Goal: Information Seeking & Learning: Learn about a topic

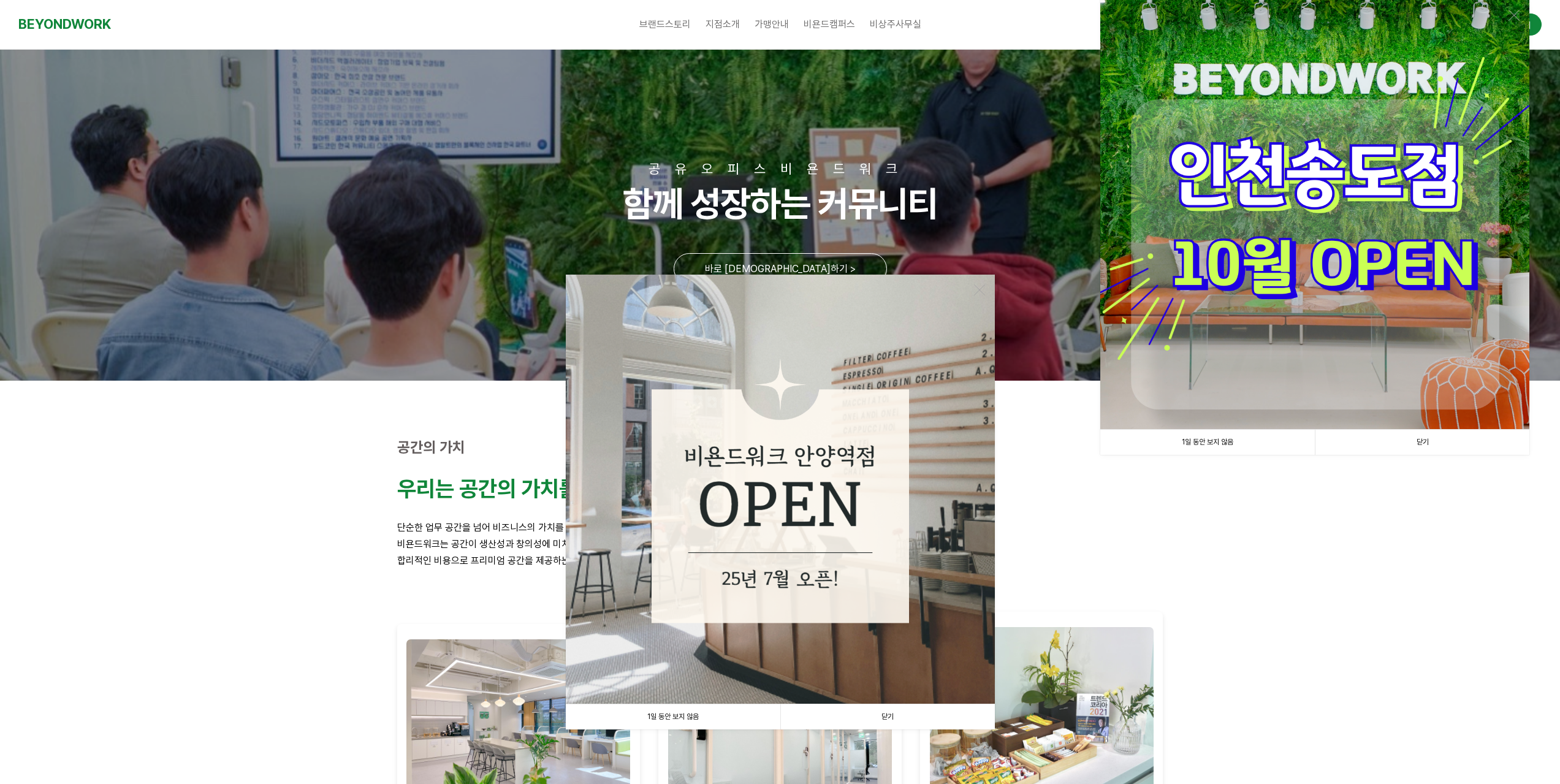
drag, startPoint x: 883, startPoint y: 717, endPoint x: 925, endPoint y: 695, distance: 47.4
click at [881, 717] on link "닫기" at bounding box center [888, 716] width 214 height 25
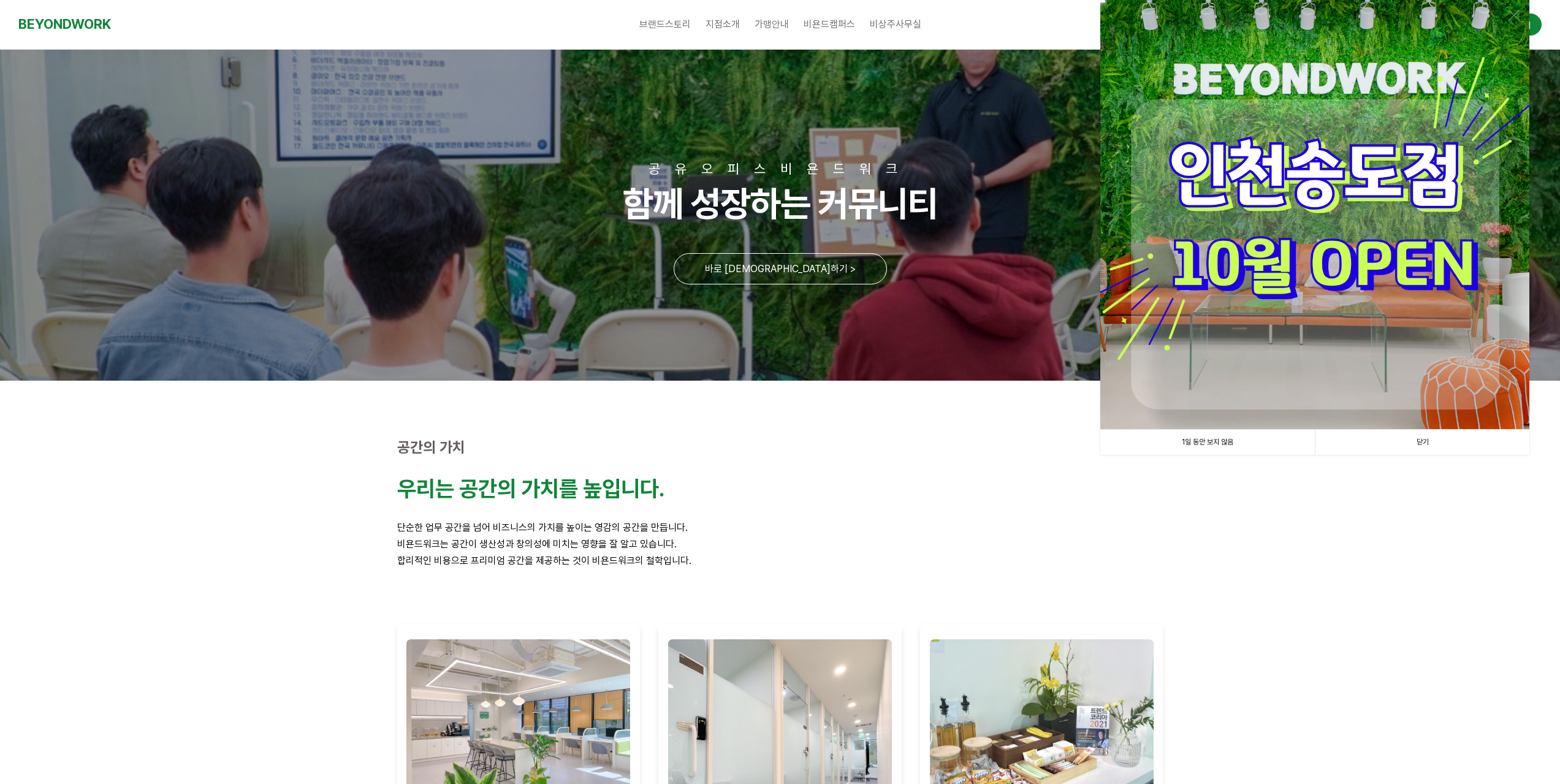
click at [1427, 439] on link "닫기" at bounding box center [1422, 442] width 214 height 25
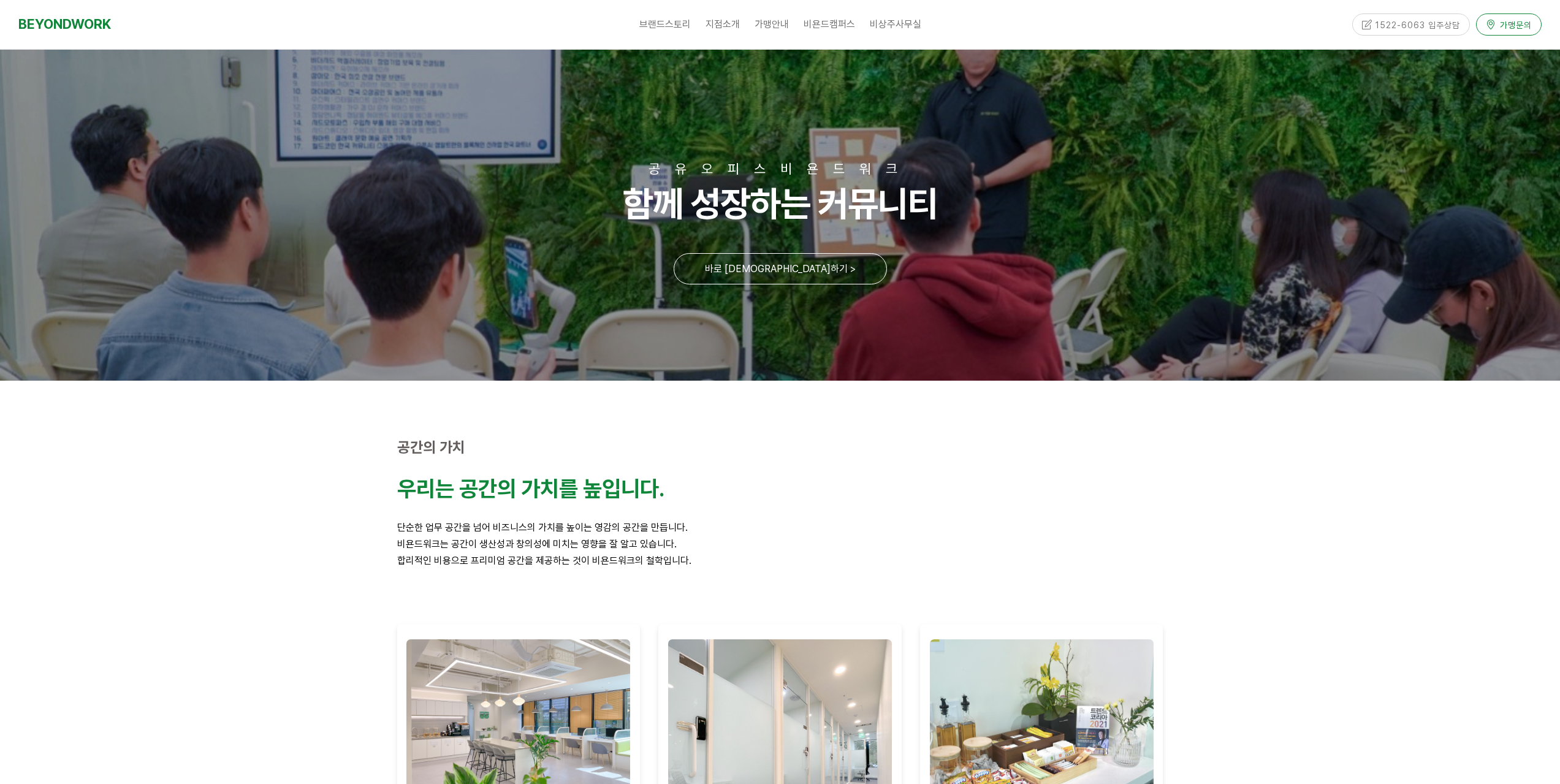
click at [1505, 24] on span "가맹문의" at bounding box center [1515, 23] width 36 height 12
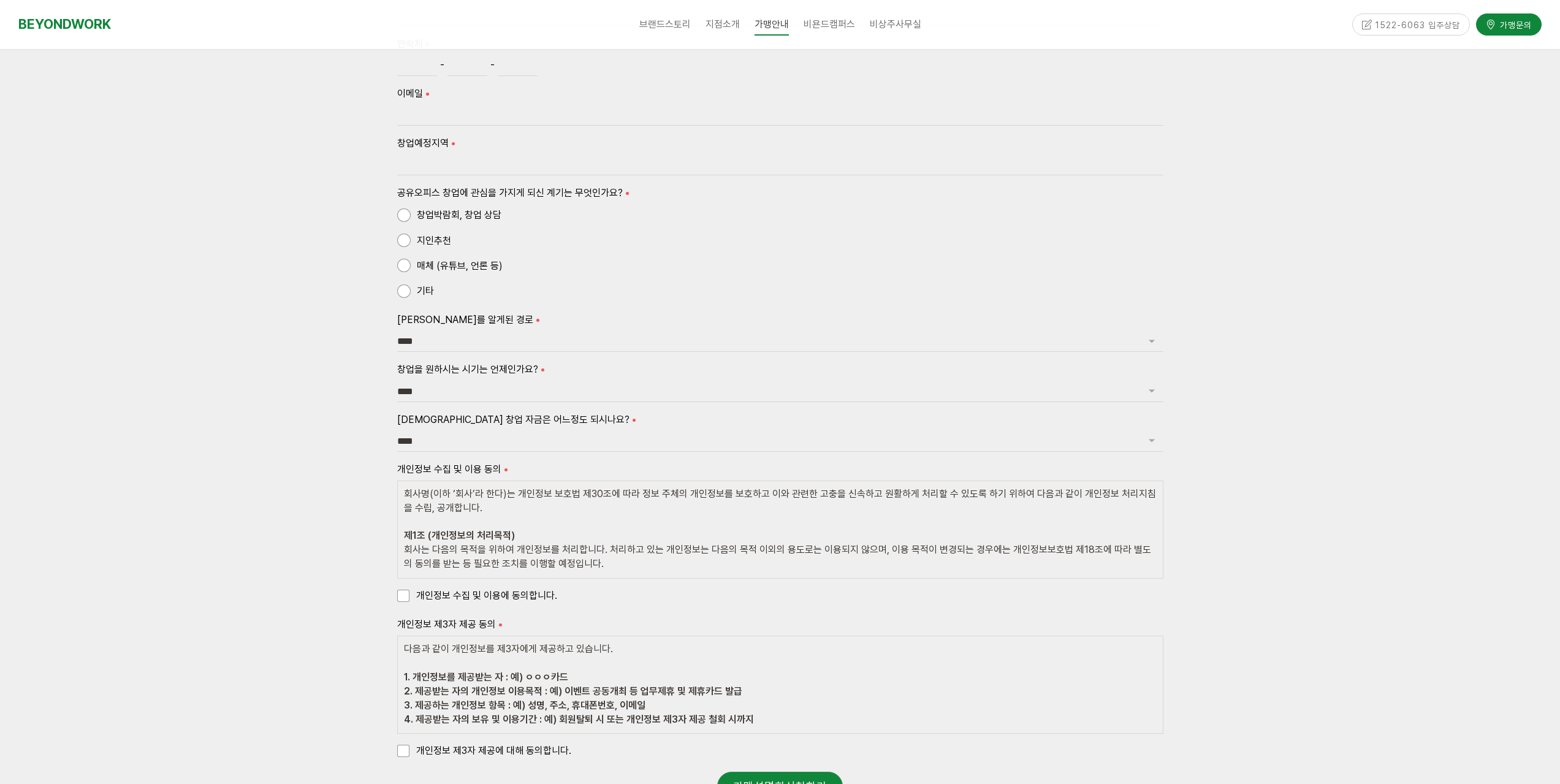
scroll to position [612, 0]
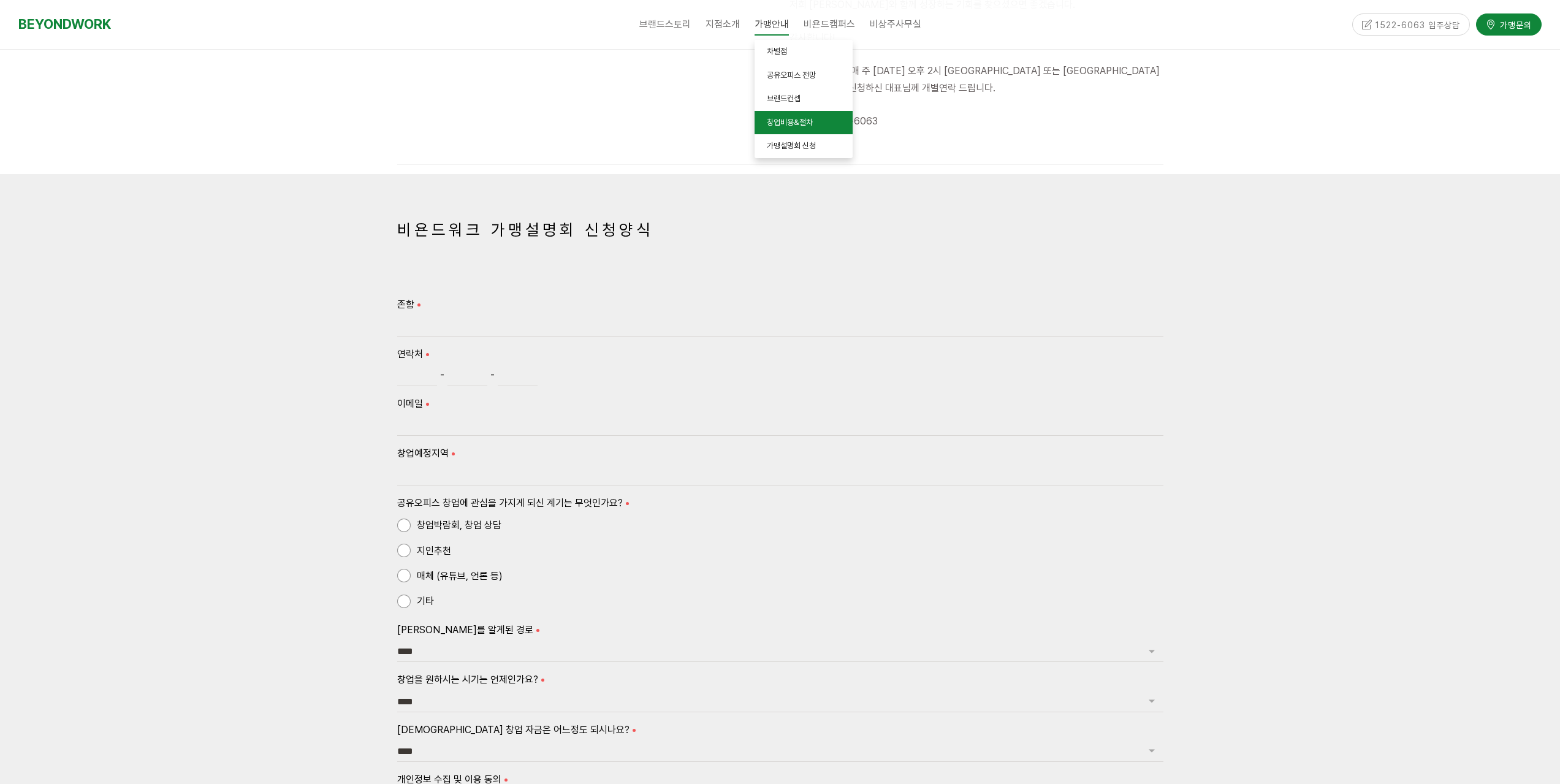
click at [808, 126] on span "창업비용&절차" at bounding box center [790, 122] width 46 height 9
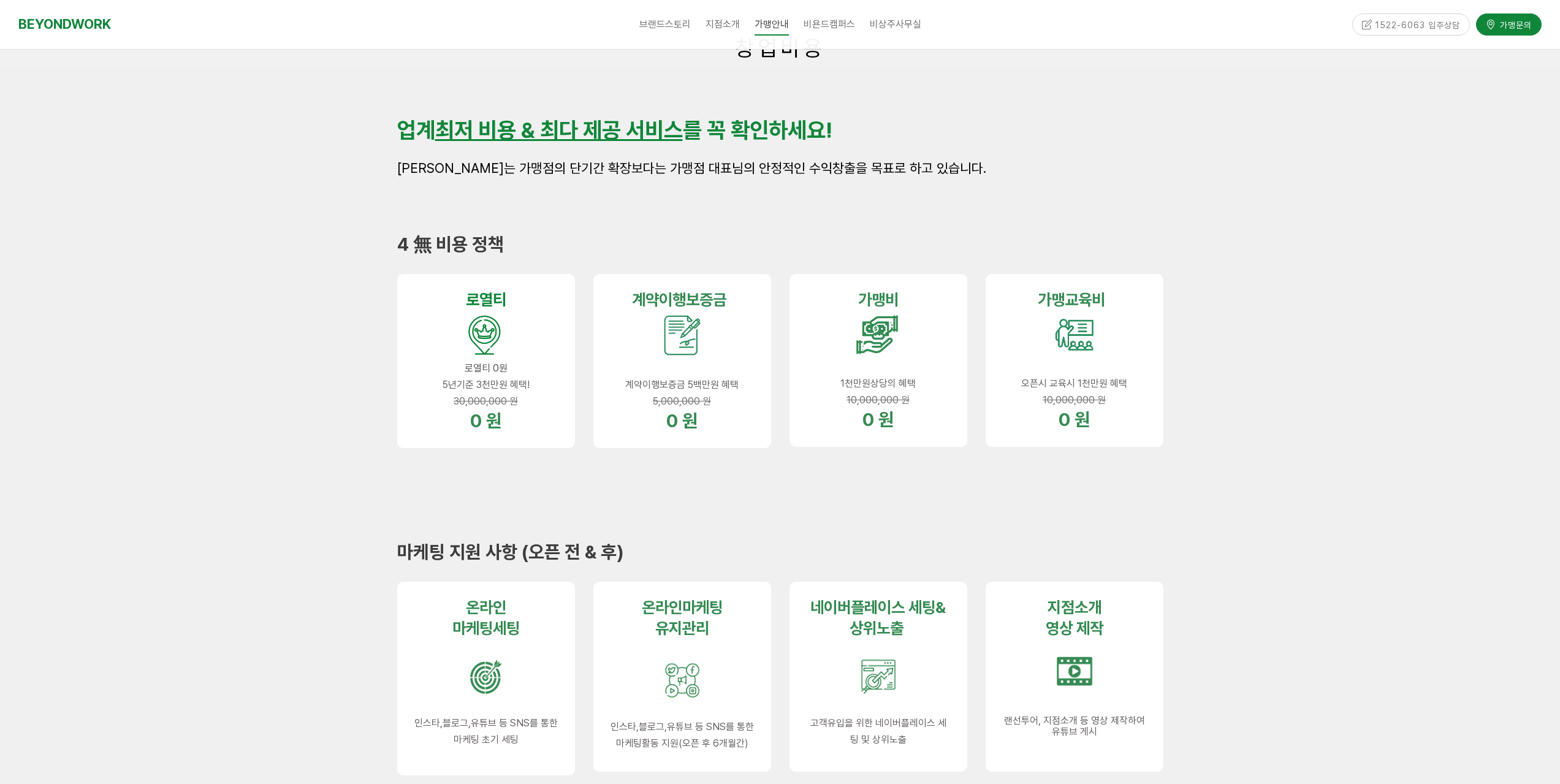
scroll to position [245, 0]
drag, startPoint x: 445, startPoint y: 386, endPoint x: 535, endPoint y: 398, distance: 90.8
click at [534, 397] on div "로열 티 로열티 0원 5년기준 3천만원 혜택! 30,000,000 원 0 원" at bounding box center [486, 360] width 143 height 142
click at [615, 478] on div at bounding box center [682, 475] width 178 height 19
drag, startPoint x: 850, startPoint y: 404, endPoint x: 930, endPoint y: 406, distance: 80.0
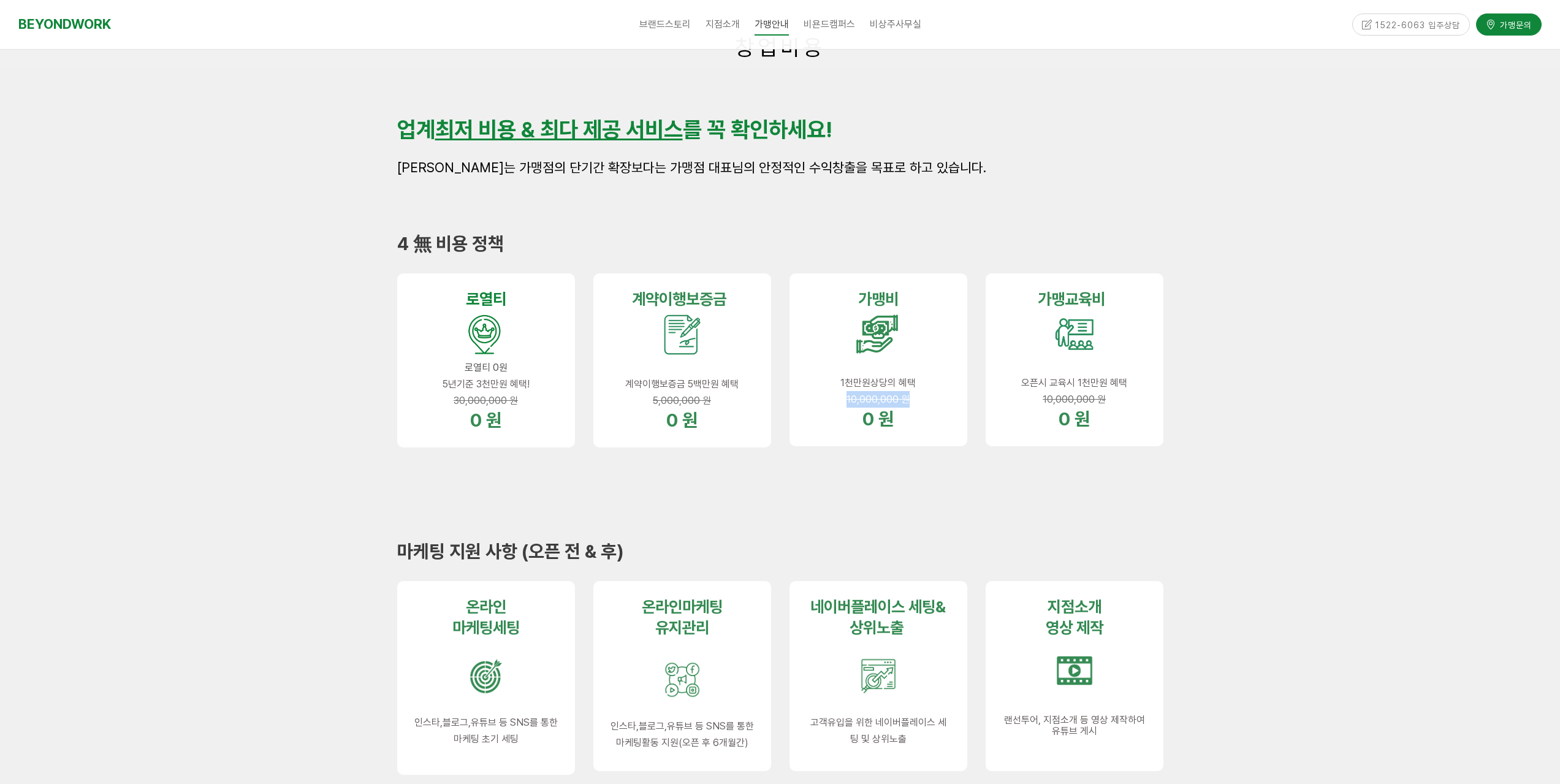
click at [923, 405] on p "10,000,000 원" at bounding box center [878, 399] width 143 height 17
drag, startPoint x: 1051, startPoint y: 410, endPoint x: 1131, endPoint y: 407, distance: 80.1
click at [1129, 406] on div "가맹교육비 오픈시 교육시 1천만원 혜택 10,000,000 원 0 원" at bounding box center [1074, 359] width 143 height 141
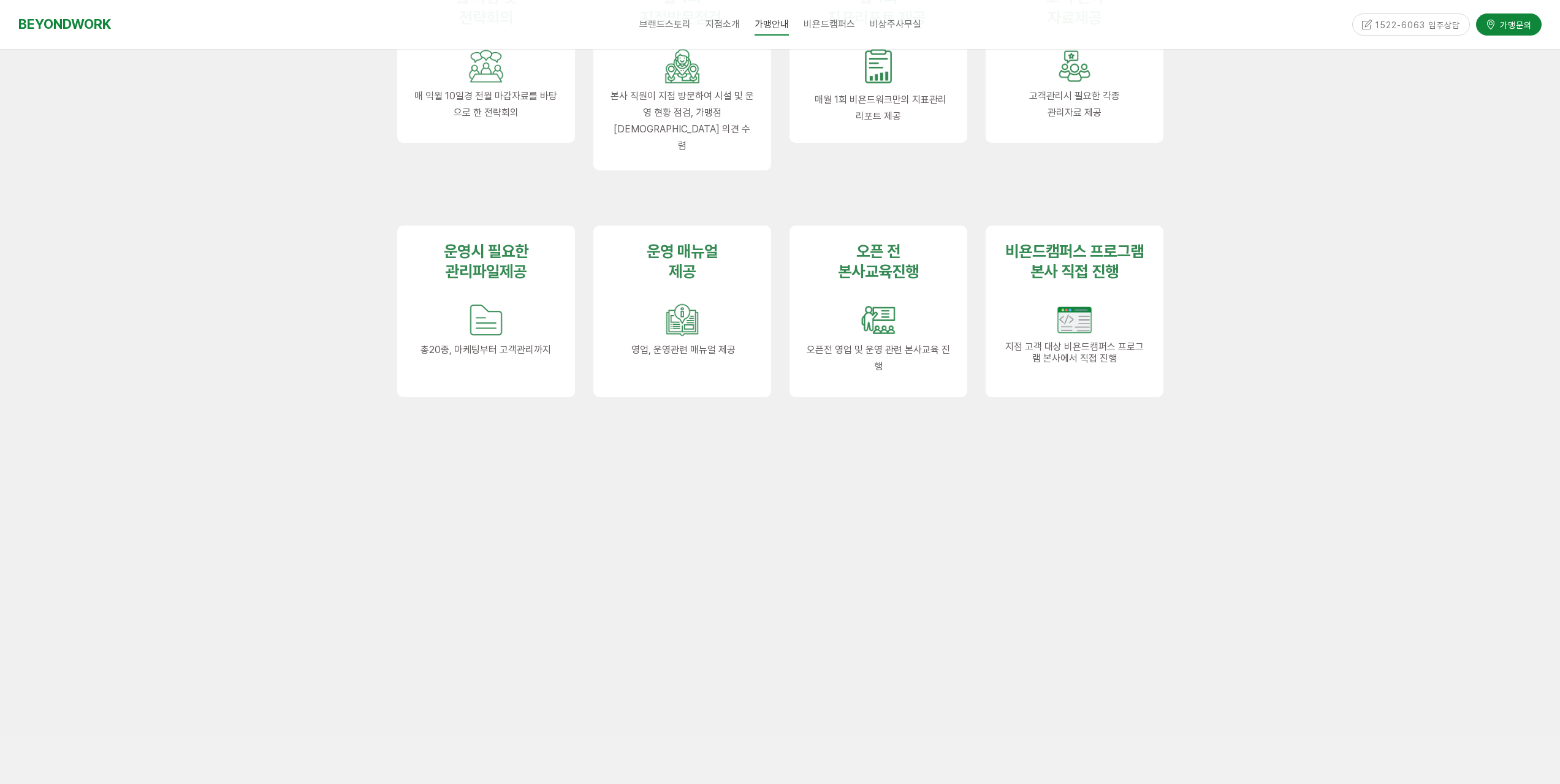
scroll to position [1470, 0]
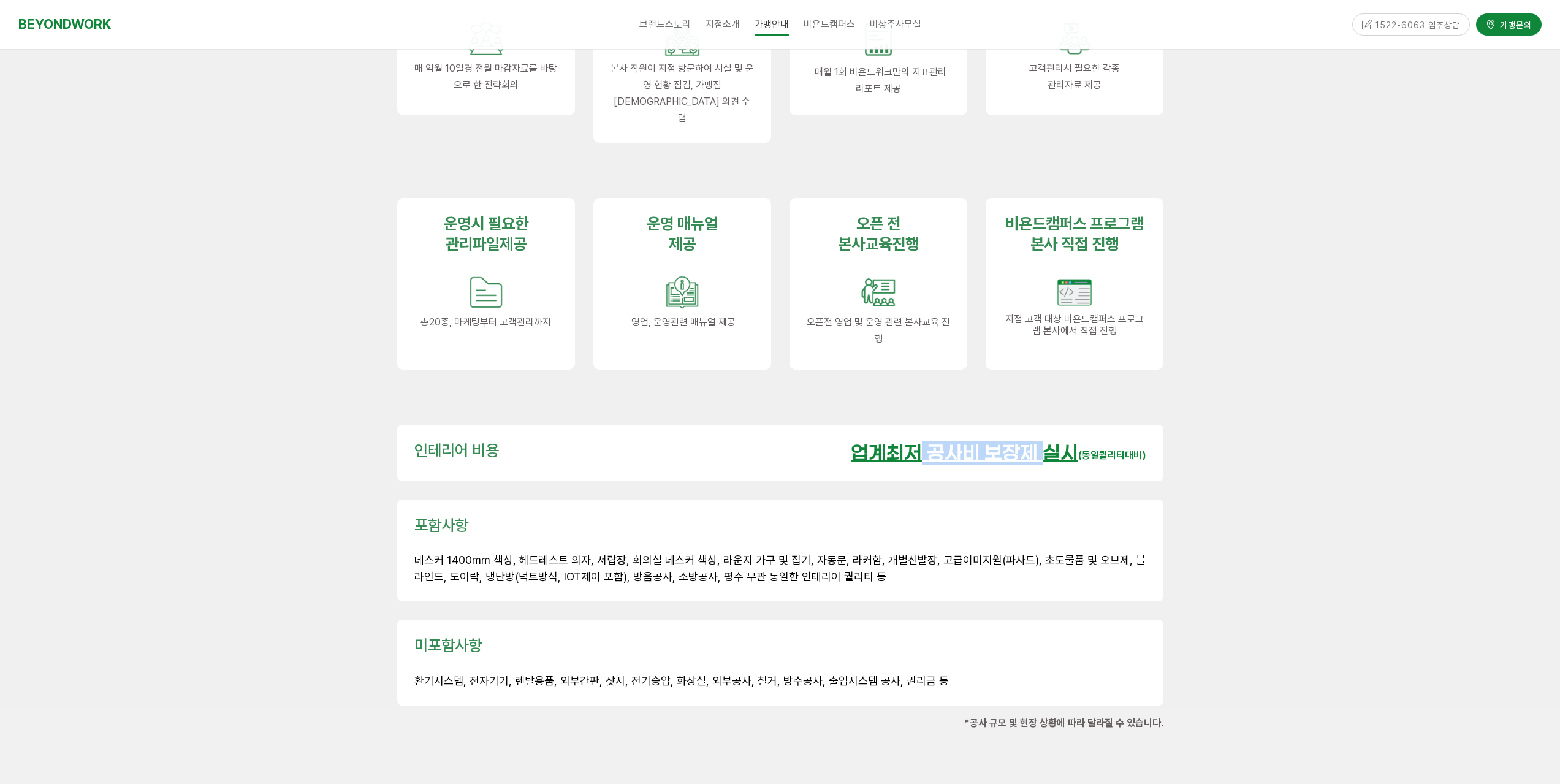
drag, startPoint x: 912, startPoint y: 431, endPoint x: 1039, endPoint y: 429, distance: 127.0
click at [1039, 443] on u "업계최저 공사비 보장제 실시" at bounding box center [965, 453] width 228 height 21
drag, startPoint x: 974, startPoint y: 452, endPoint x: 981, endPoint y: 454, distance: 7.3
click at [976, 454] on div "인테리어 비용 업계최저 공사비 보장제 실시 (동일퀄리티대비)" at bounding box center [781, 452] width 767 height 56
click at [1085, 441] on div "업계최저 공사비 보장제 실시 (동일퀄리티대비)" at bounding box center [999, 453] width 295 height 25
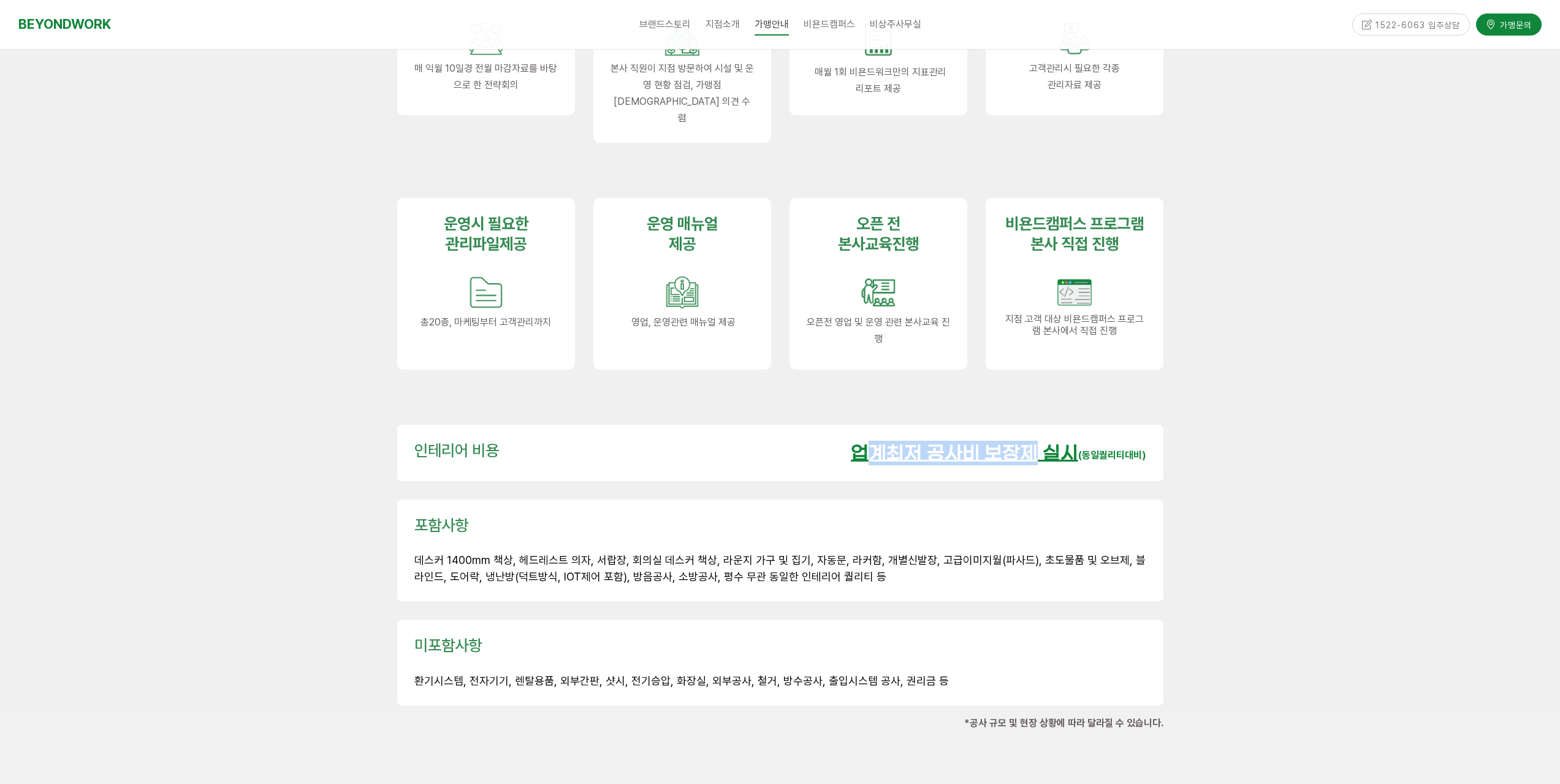
drag, startPoint x: 863, startPoint y: 427, endPoint x: 1048, endPoint y: 429, distance: 185.0
click at [1039, 443] on u "업계최저 공사비 보장제 실시" at bounding box center [965, 453] width 228 height 21
click at [1096, 452] on div "인테리어 비용 업계최저 공사비 보장제 실시 (동일퀄리티대비)" at bounding box center [781, 452] width 767 height 56
drag, startPoint x: 660, startPoint y: 661, endPoint x: 816, endPoint y: 664, distance: 156.0
click at [816, 664] on div "미포함사항 환기시스템, 전자기기, 렌탈용품, 외부간판, 샷시, 전기승압, 화장실, 외부공사, 철거, 방수공사, 출입시스템 공사, 권리금 등" at bounding box center [781, 662] width 767 height 86
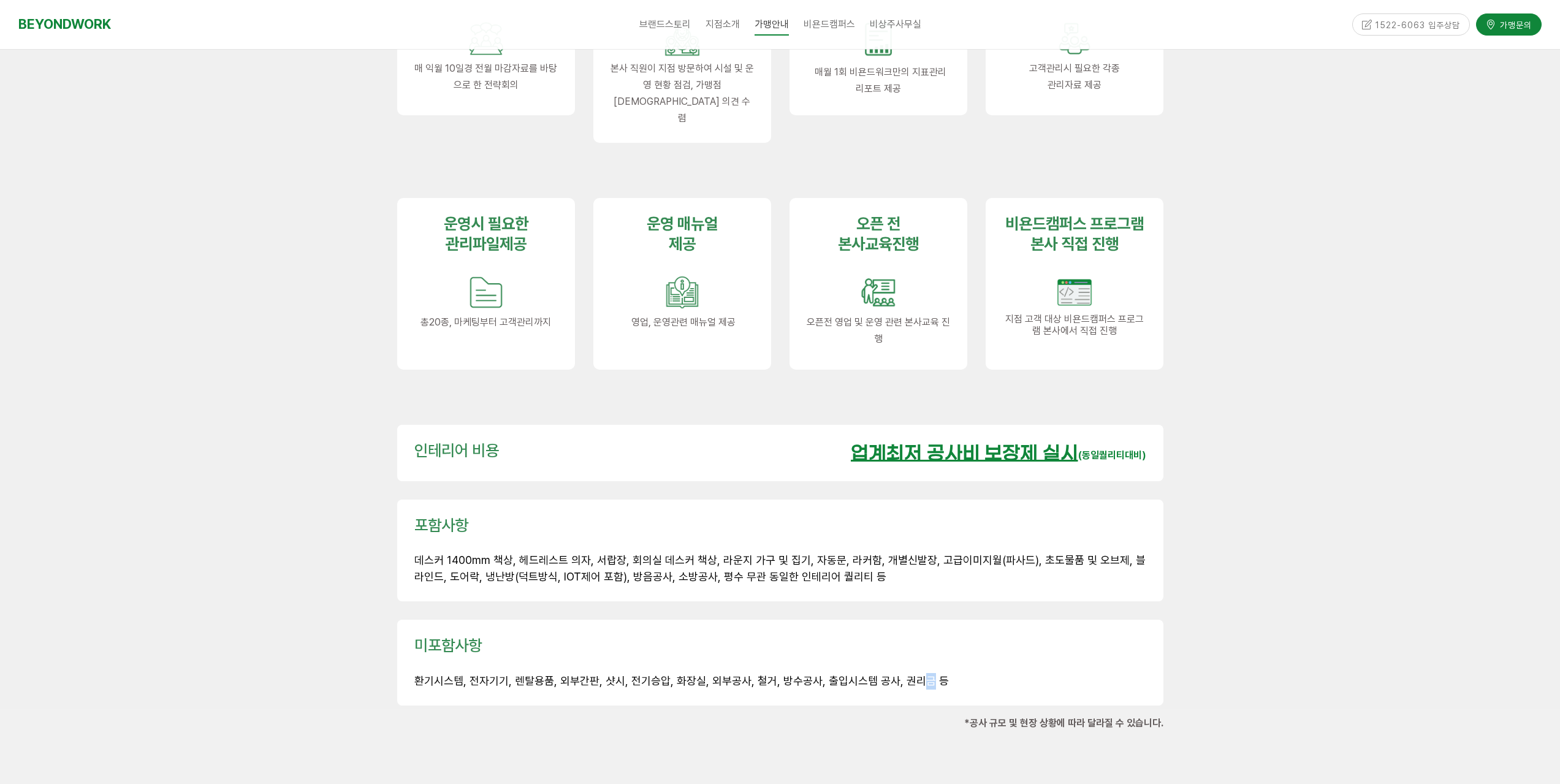
click at [913, 674] on span "환기시스템, 전자기기, 렌탈용품, 외부간판, 샷시, 전기승압, 화장실, 외부공사, 철거, 방수공사, 출입시스템 공사, 권리금 등" at bounding box center [681, 680] width 535 height 12
drag, startPoint x: 962, startPoint y: 652, endPoint x: 696, endPoint y: 669, distance: 266.5
click at [697, 670] on div "미포함사항 환기시스템, 전자기기, 렌탈용품, 외부간판, 샷시, 전기승압, 화장실, 외부공사, 철거, 방수공사, 출입시스템 공사, 권리금 등" at bounding box center [781, 662] width 767 height 86
drag, startPoint x: 800, startPoint y: 611, endPoint x: 785, endPoint y: 618, distance: 16.6
click at [800, 636] on p "미포함사항" at bounding box center [780, 645] width 732 height 20
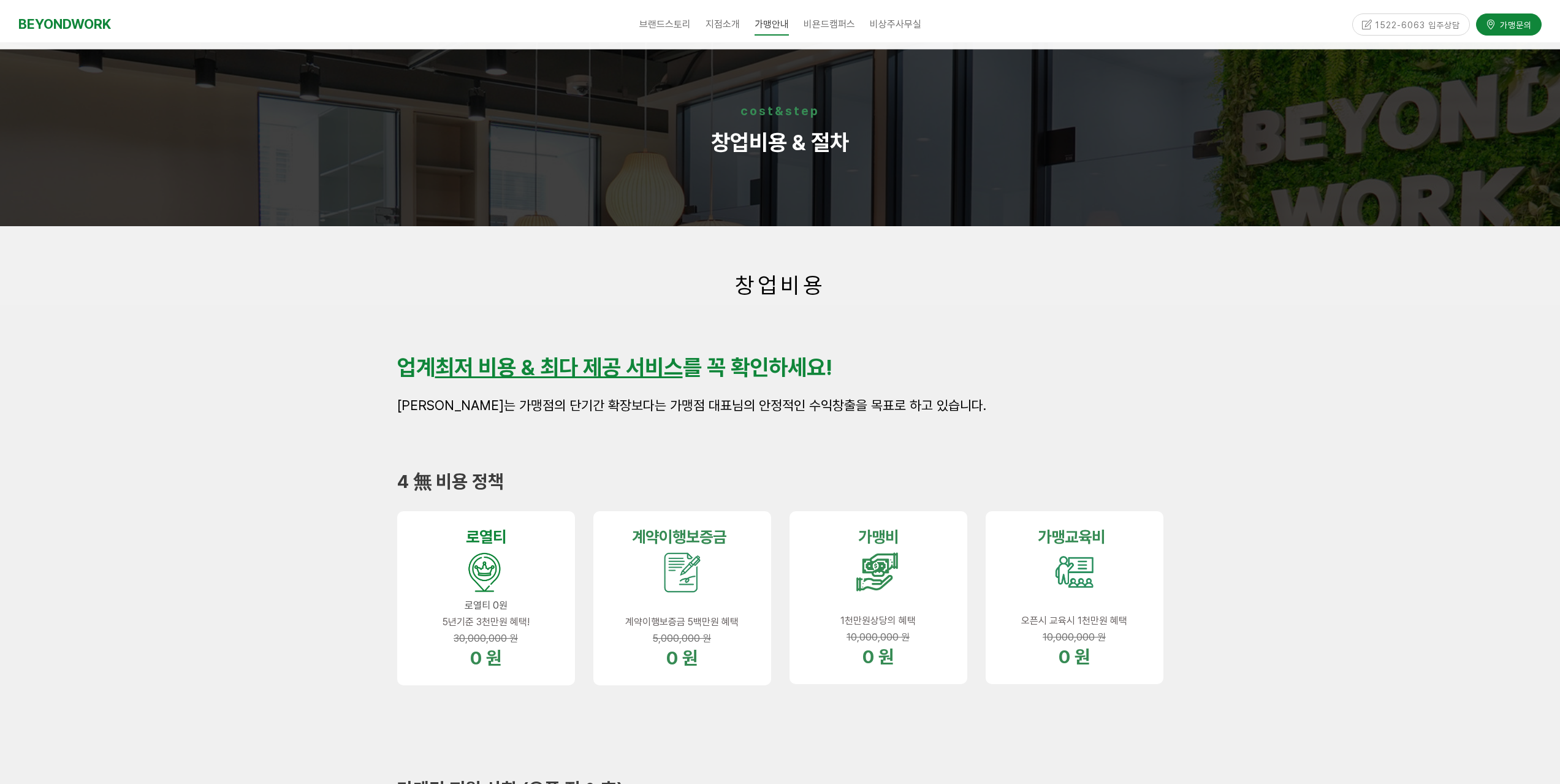
scroll to position [0, 0]
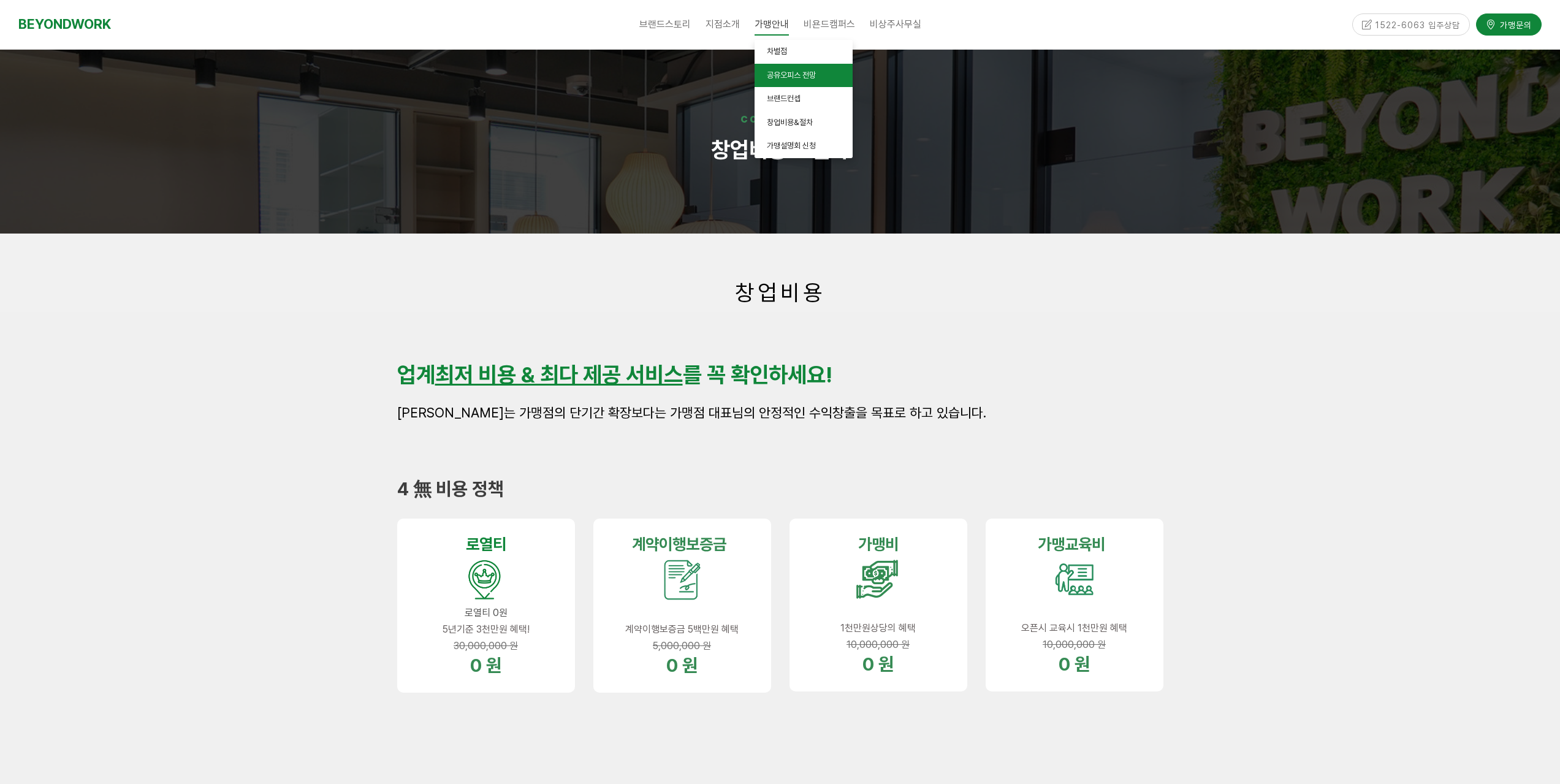
click at [802, 81] on link "공유오피스 전망" at bounding box center [804, 76] width 98 height 24
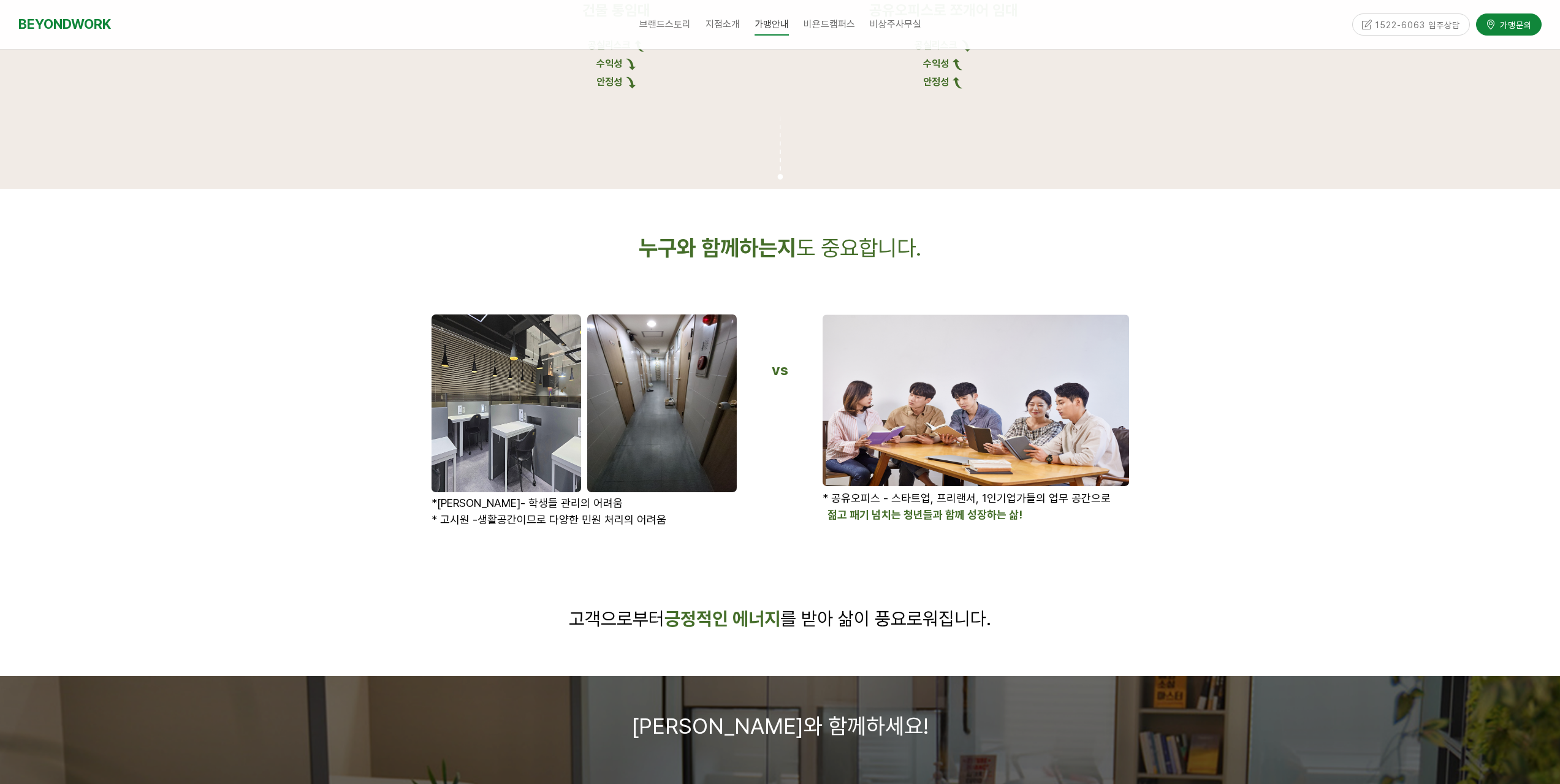
scroll to position [1287, 0]
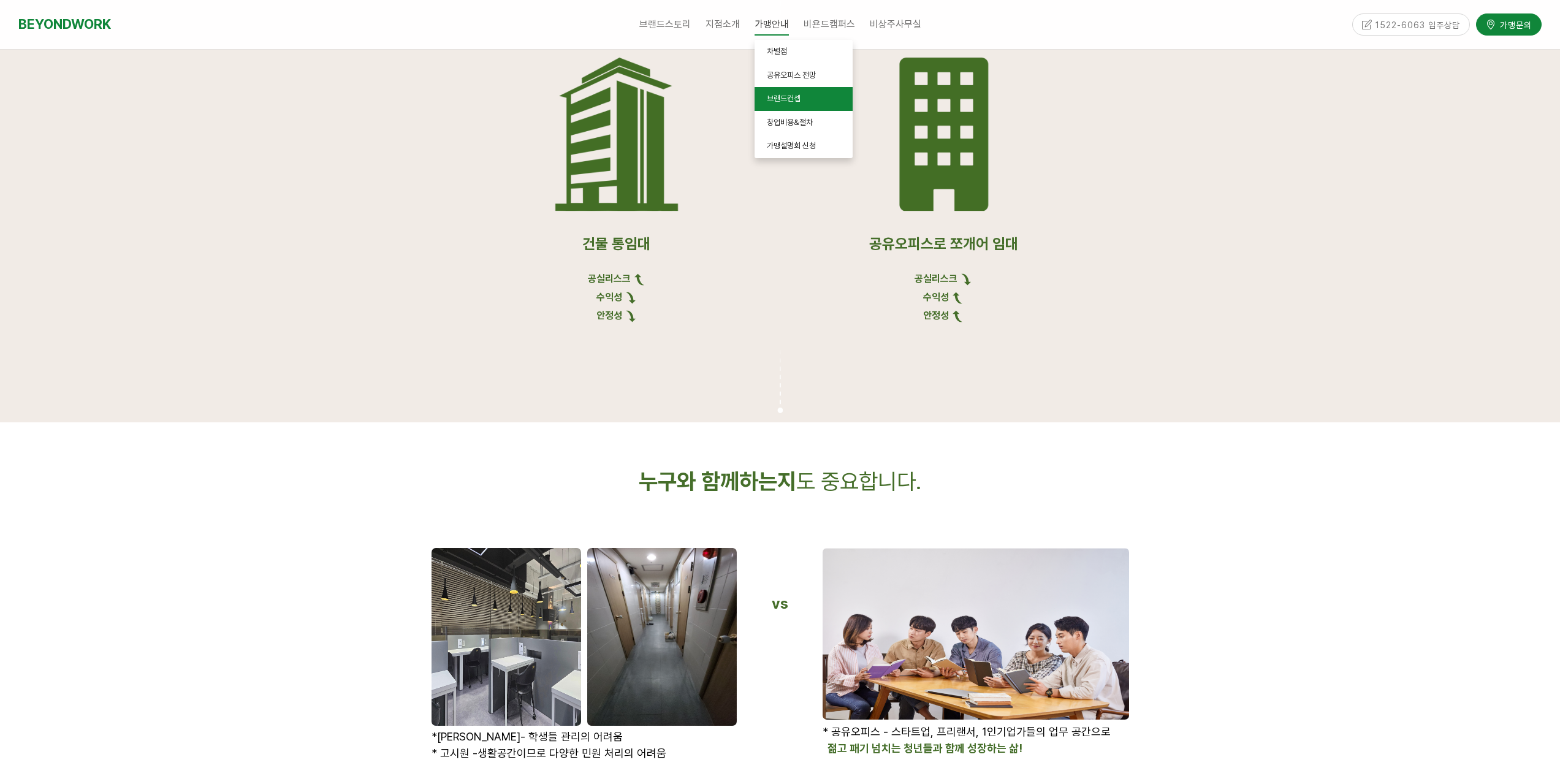
click at [787, 100] on span "브랜드컨셉" at bounding box center [784, 98] width 34 height 9
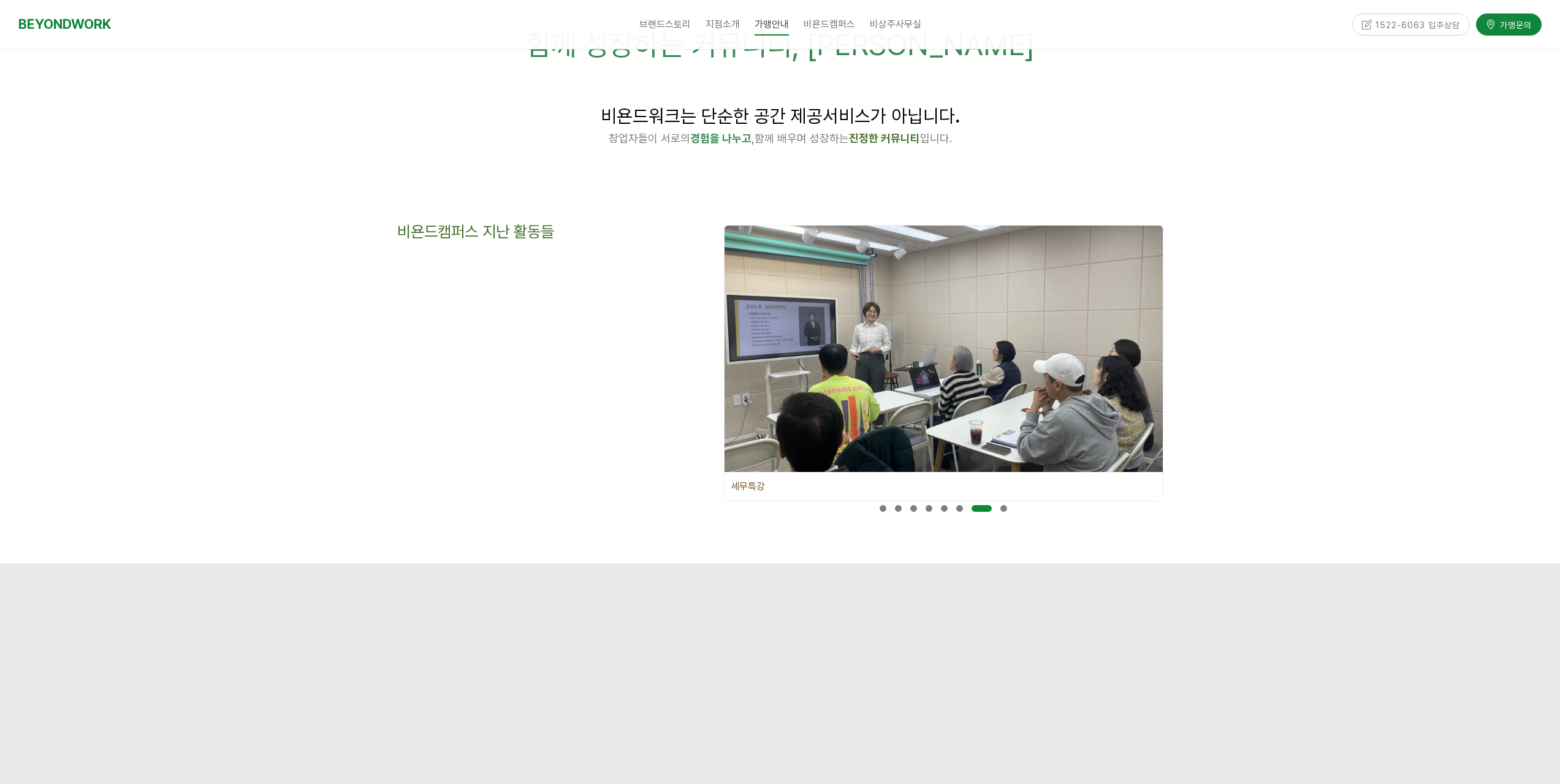
scroll to position [245, 0]
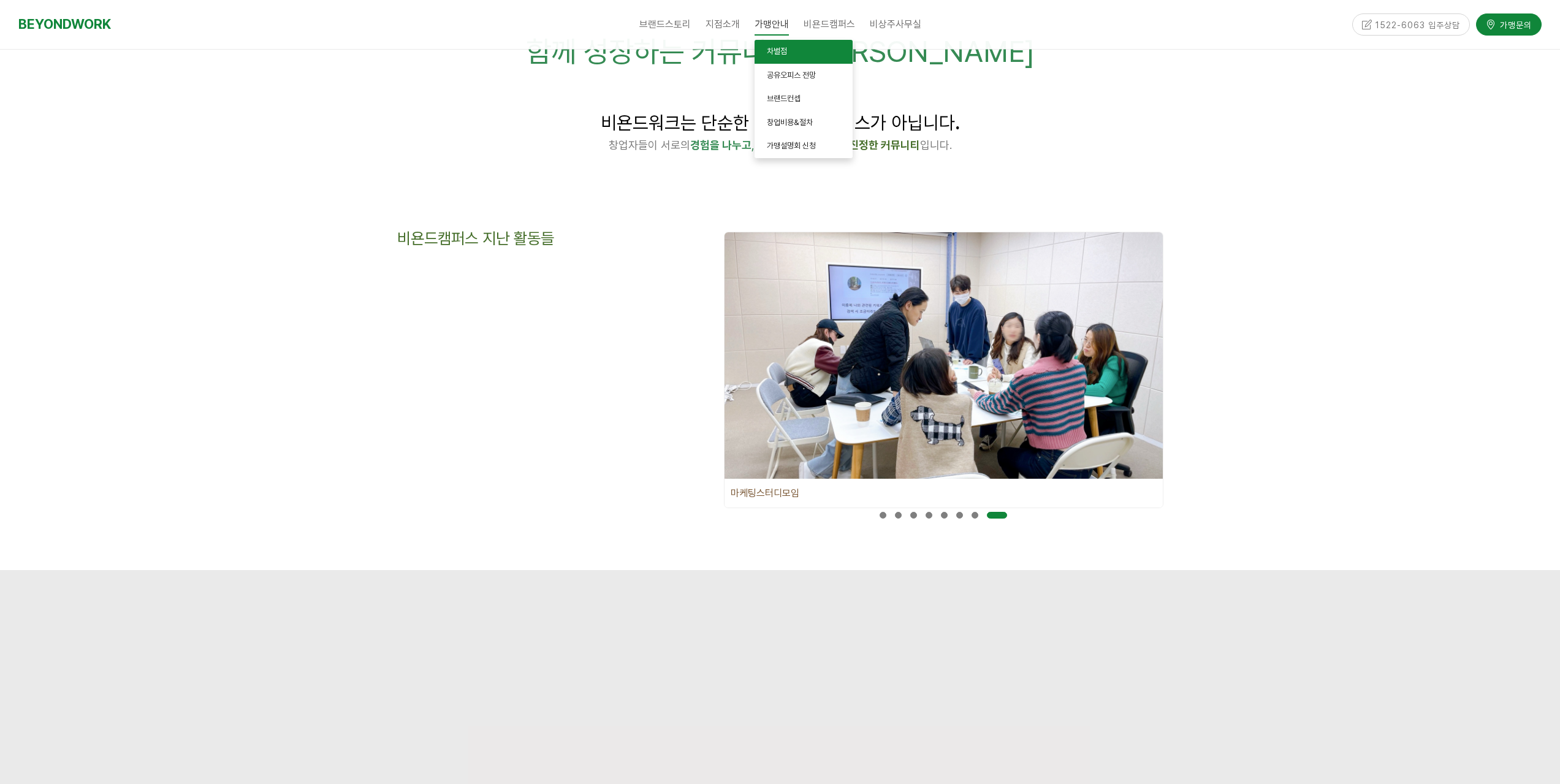
click at [781, 52] on span "차별점" at bounding box center [776, 51] width 20 height 9
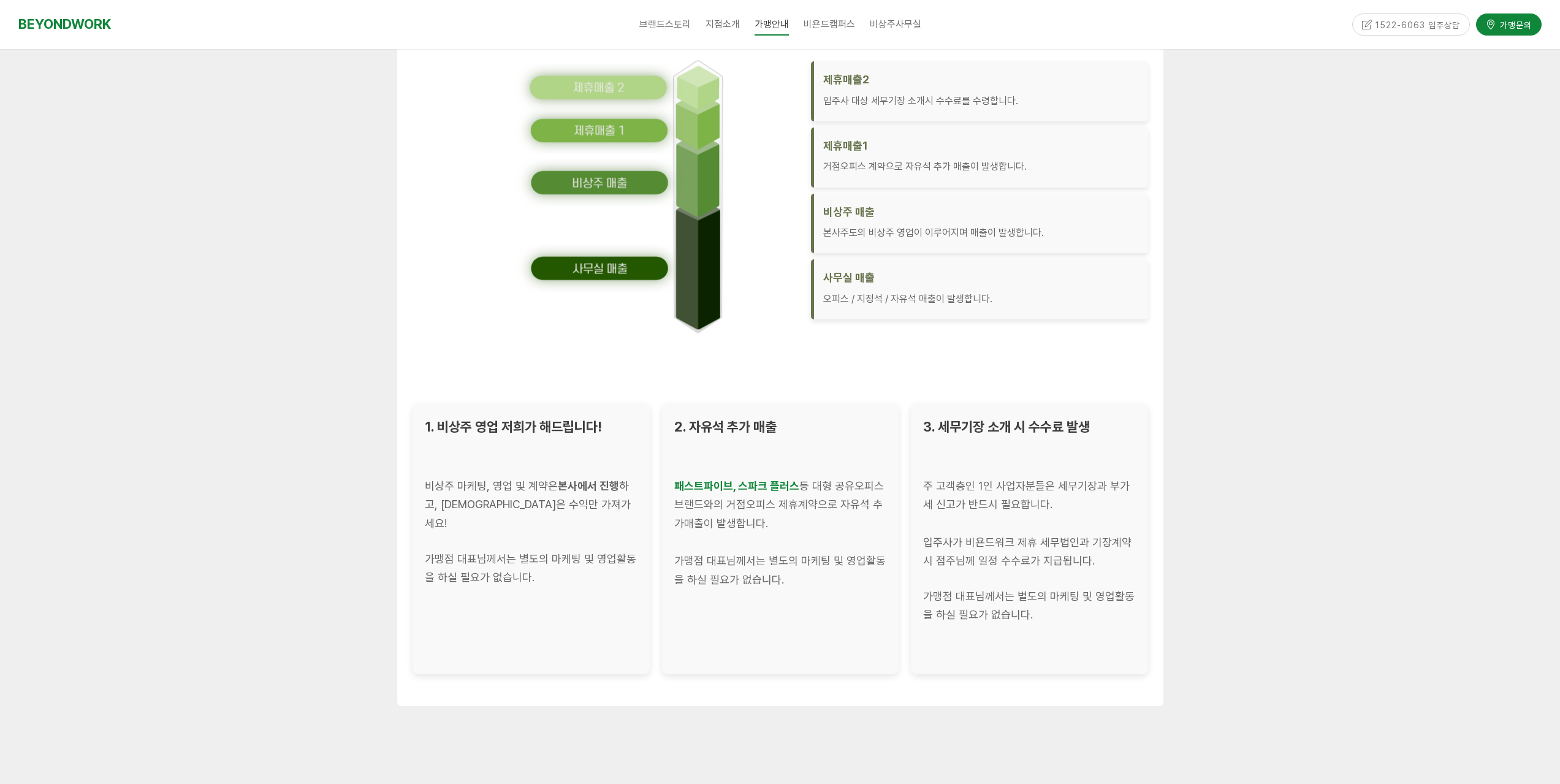
scroll to position [1838, 0]
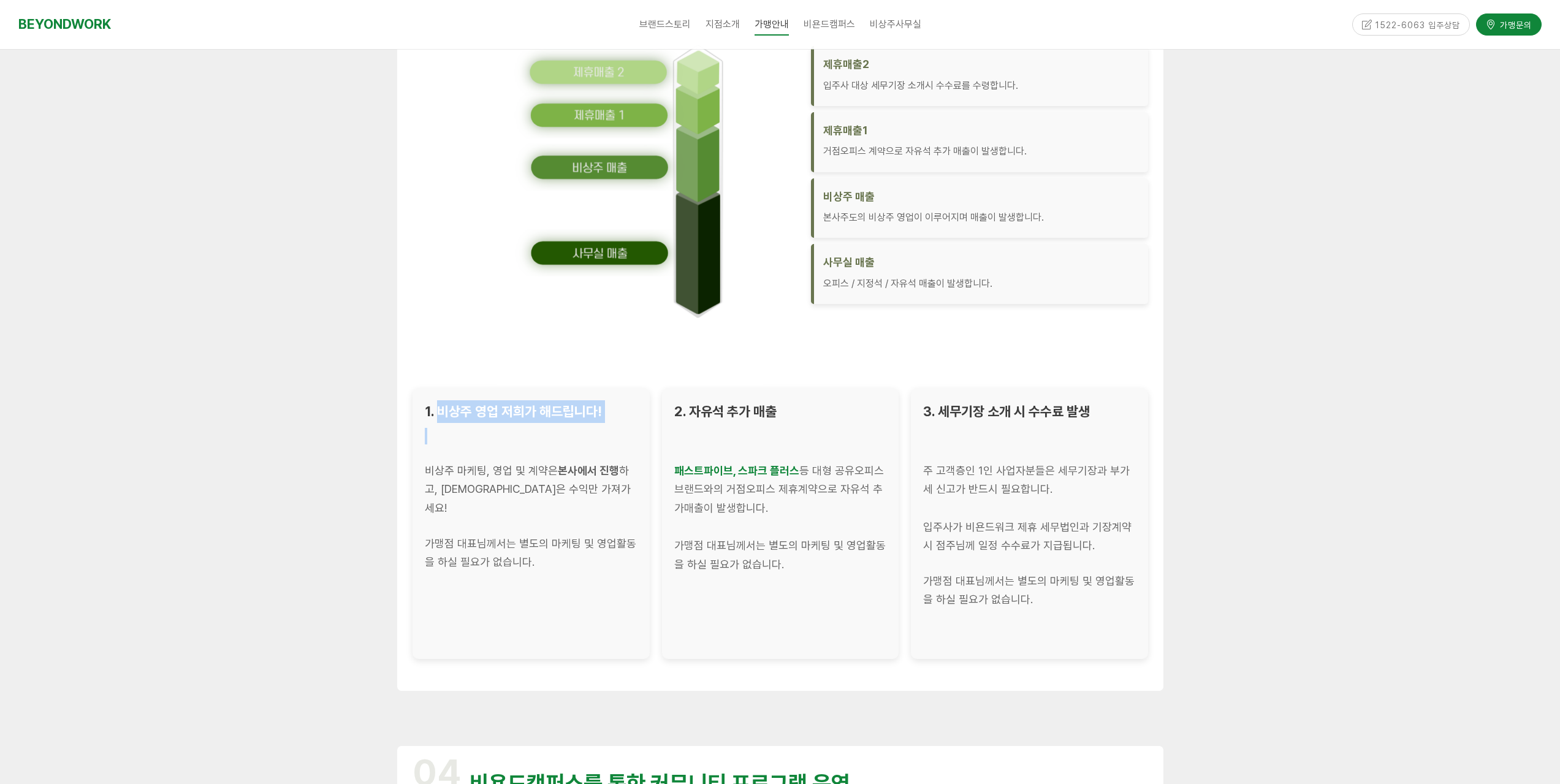
drag, startPoint x: 442, startPoint y: 420, endPoint x: 605, endPoint y: 475, distance: 172.0
click at [603, 429] on div "1. 비상주 영업 저희가 해드립니다! 비상주 마케팅, 영업 및 계약은 본사에서 진행 하고, 대표님은 수익만 가져가세요! 가맹점 대표님께서는 별…" at bounding box center [531, 523] width 237 height 271
click at [589, 561] on div "1. 비상주 영업 저희가 해드립니다! 비상주 마케팅, 영업 및 계약은 본사에서 진행 하고, 대표님은 수익만 가져가세요! 가맹점 대표님께서는 별…" at bounding box center [531, 523] width 237 height 271
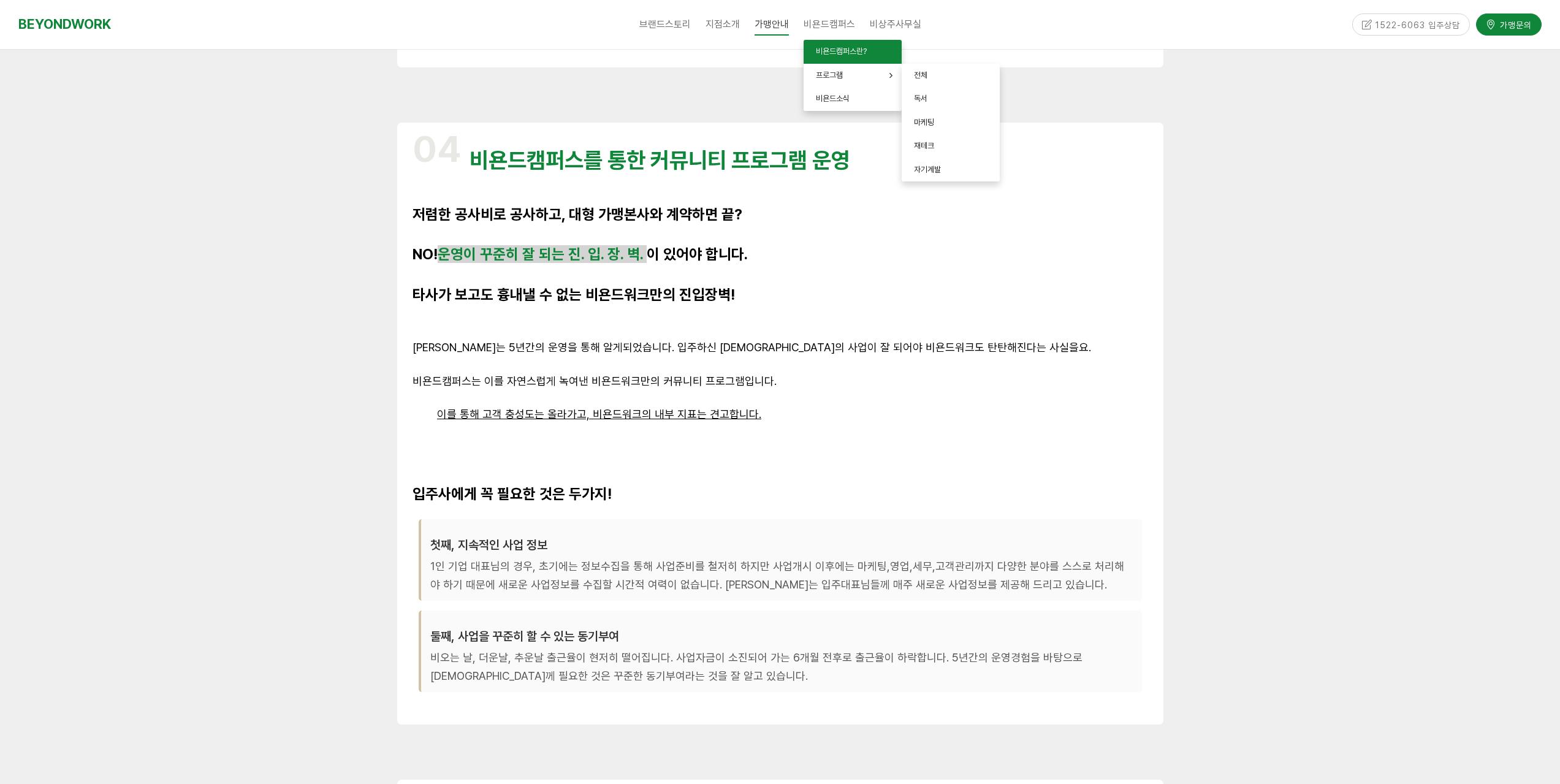
scroll to position [2420, 0]
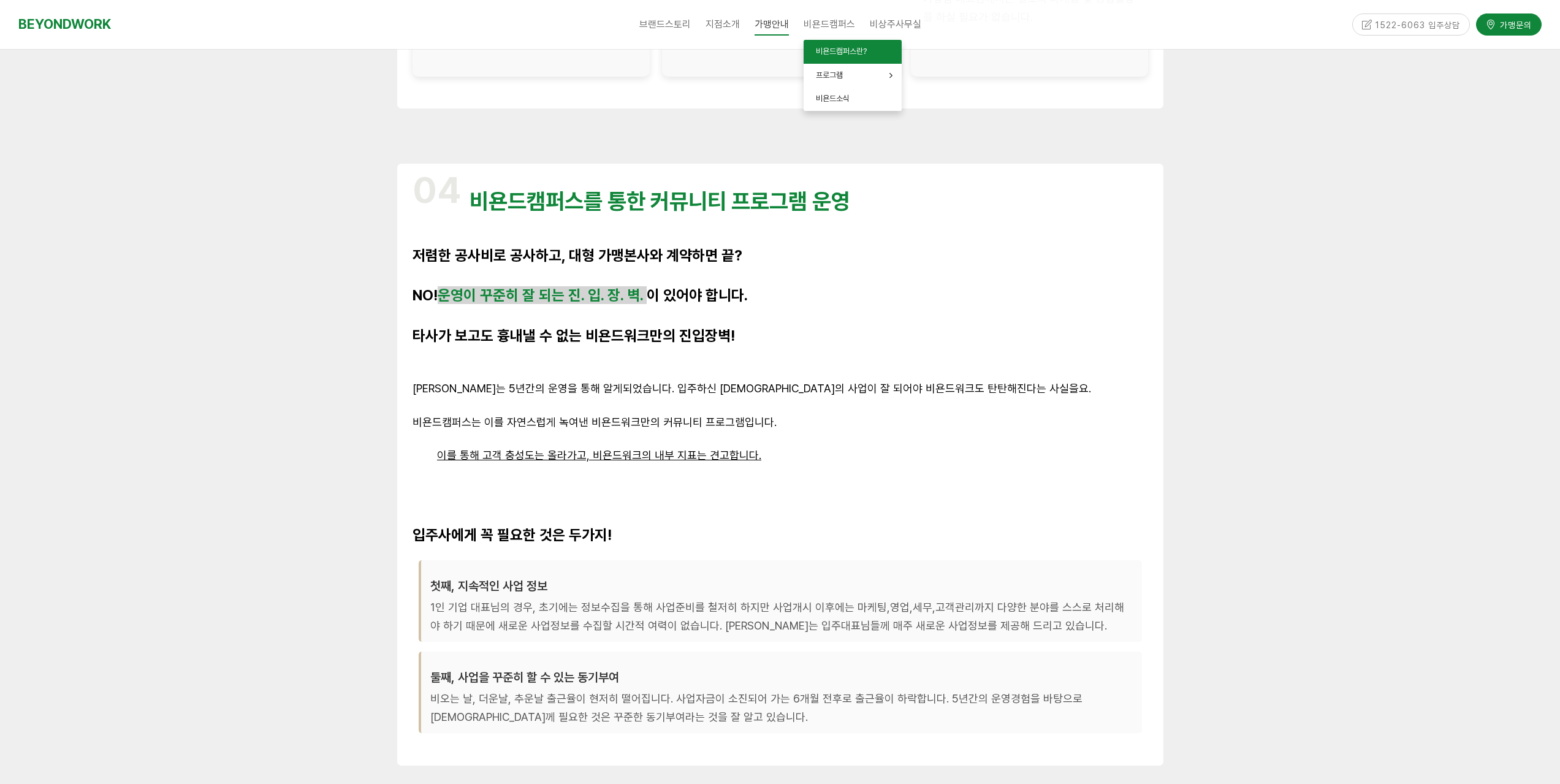
click at [830, 56] on link "비욘드캠퍼스란?" at bounding box center [853, 52] width 98 height 24
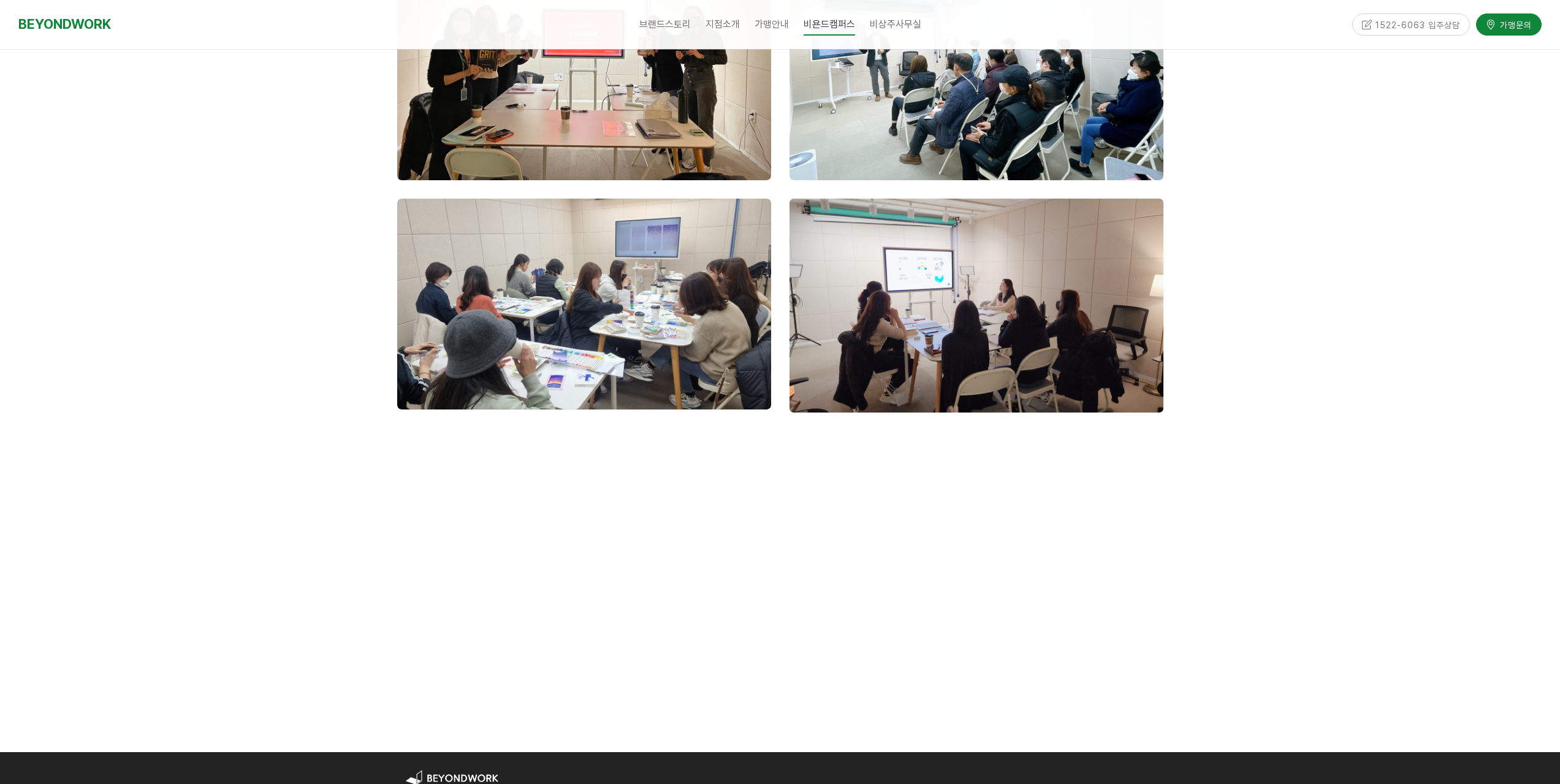
scroll to position [1409, 0]
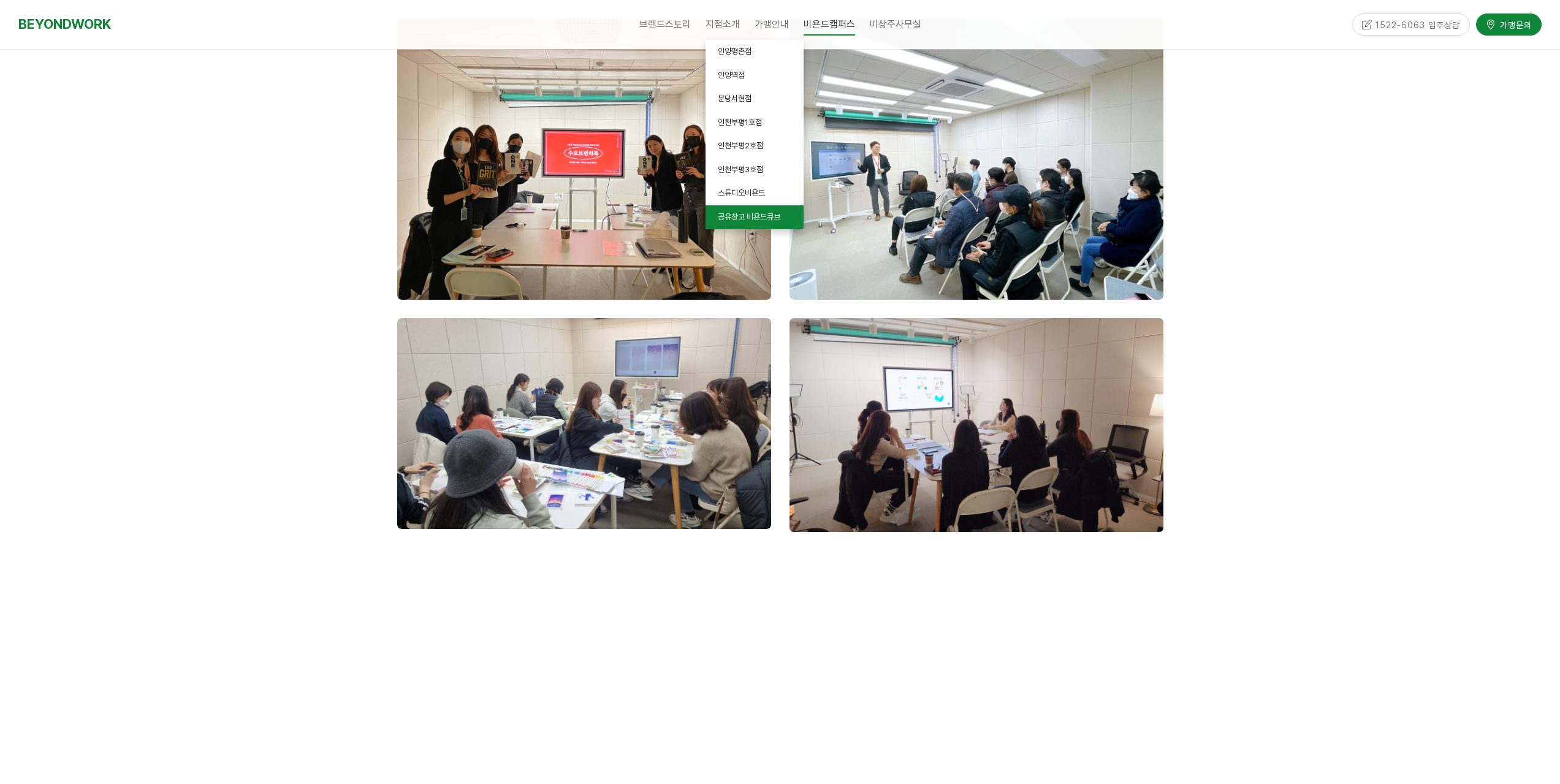
click at [753, 214] on span "공유창고 비욘드큐브" at bounding box center [749, 217] width 62 height 9
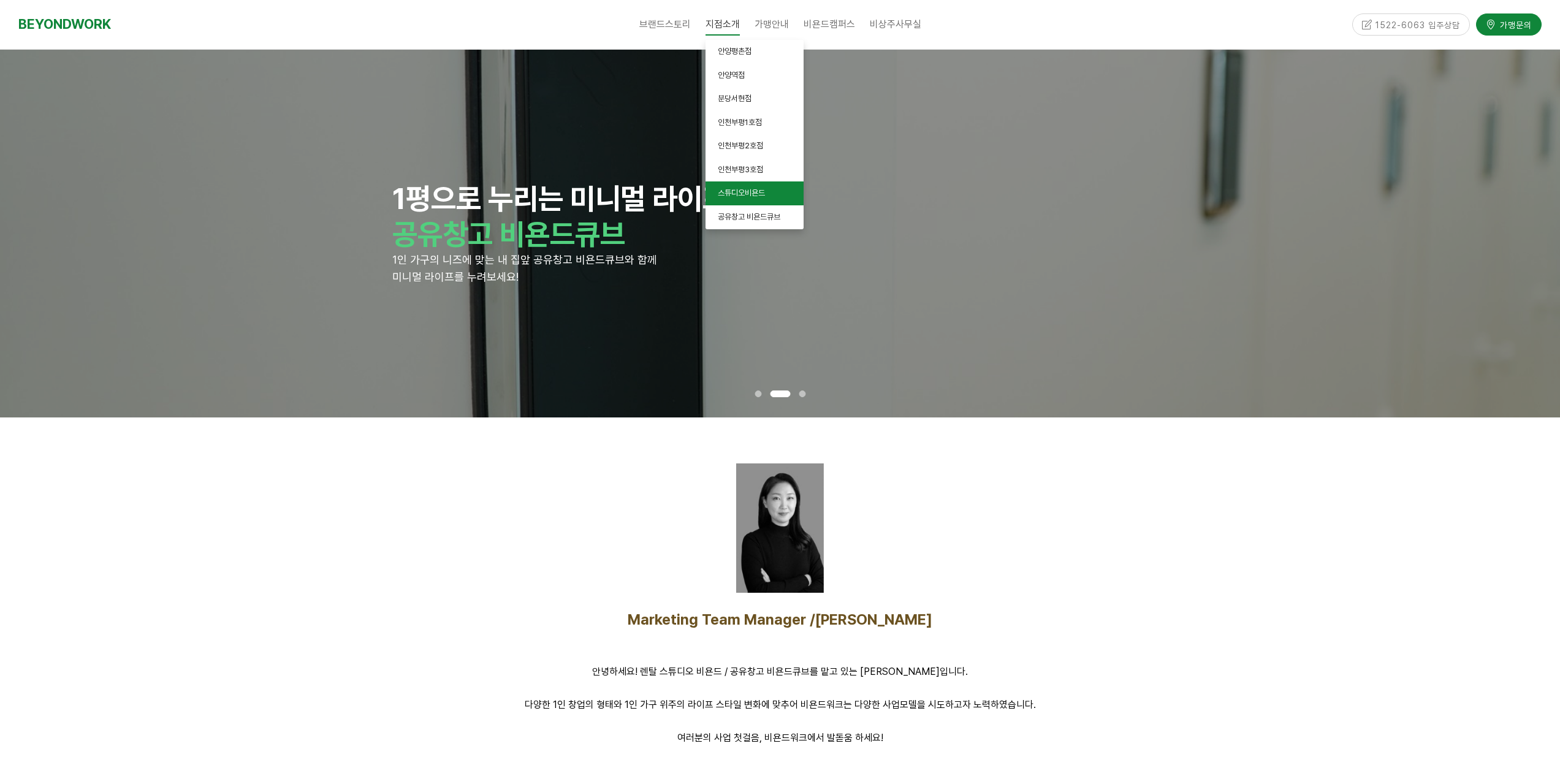
click at [749, 195] on span "스튜디오비욘드" at bounding box center [741, 193] width 47 height 9
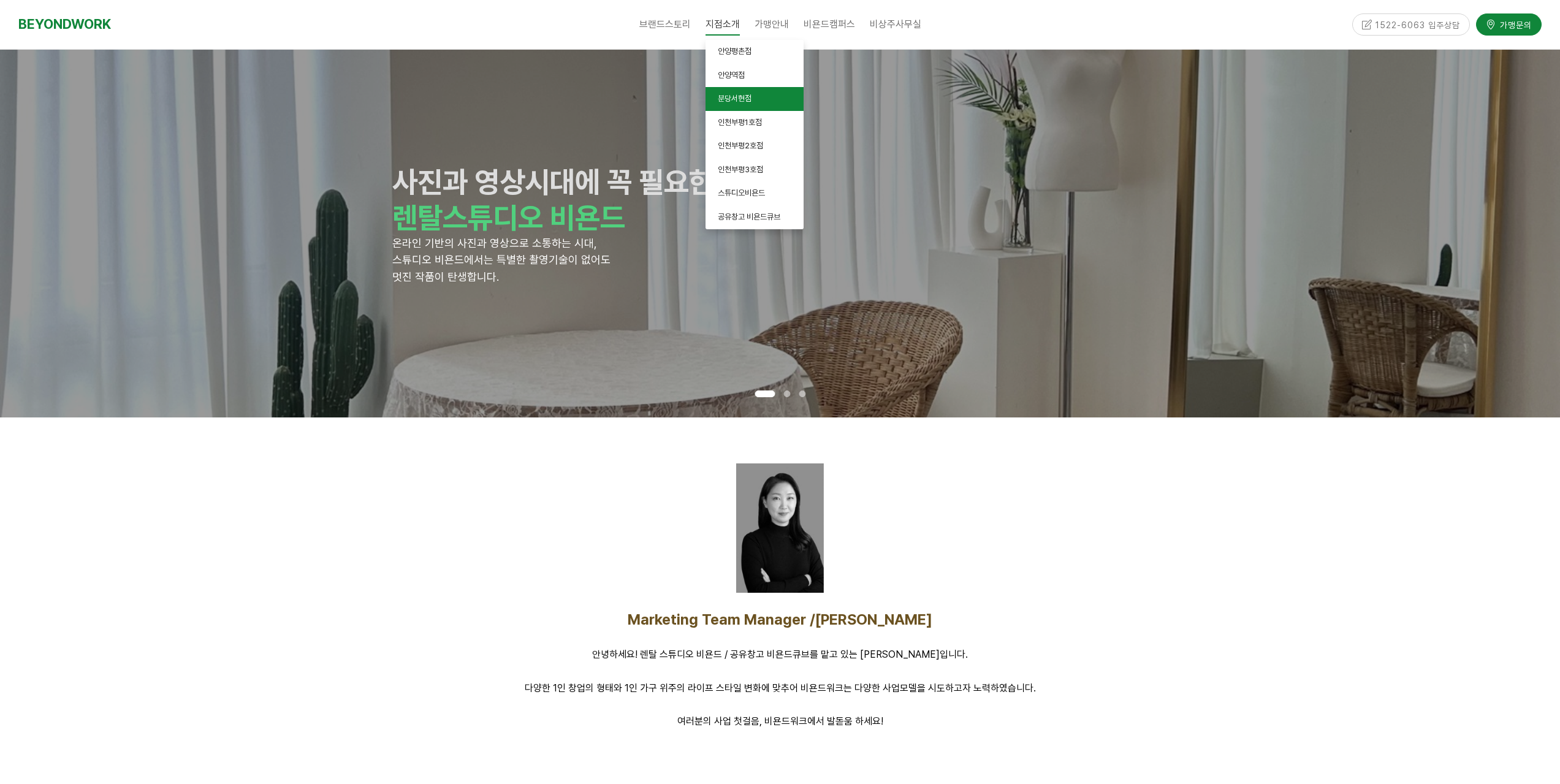
click at [737, 99] on span "분당서현점" at bounding box center [735, 98] width 34 height 9
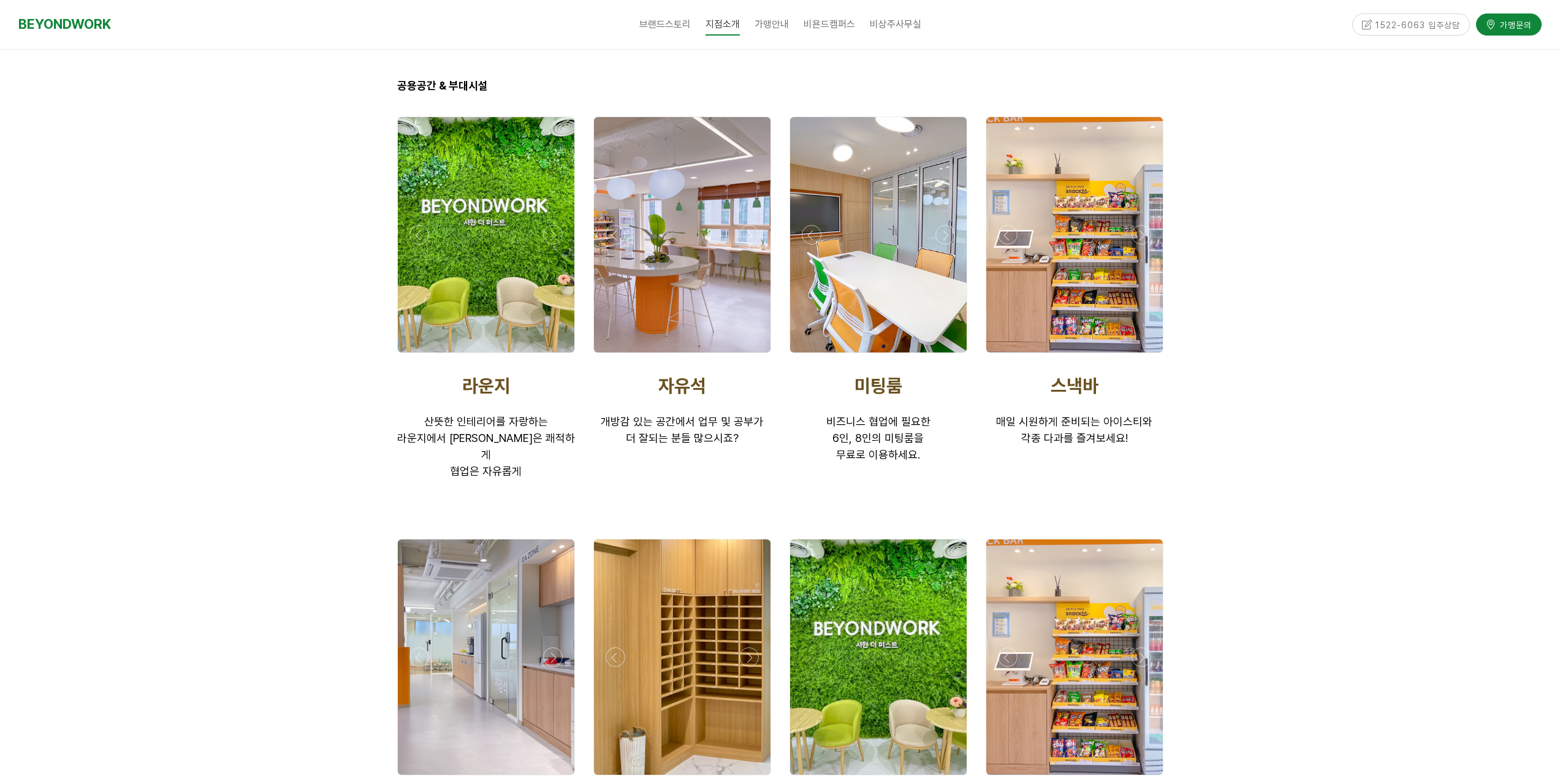
scroll to position [1900, 0]
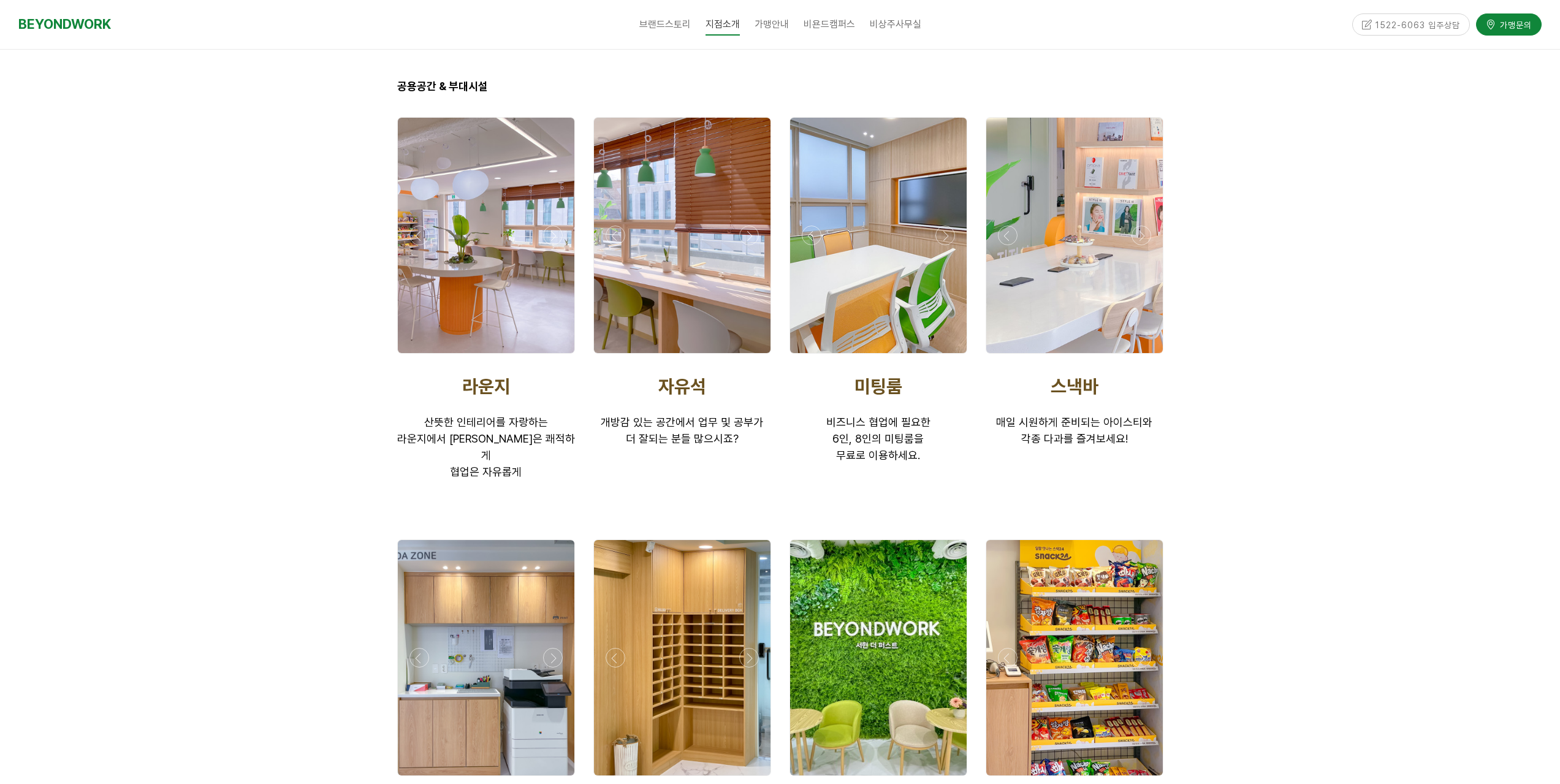
click at [945, 356] on div at bounding box center [878, 356] width 184 height 0
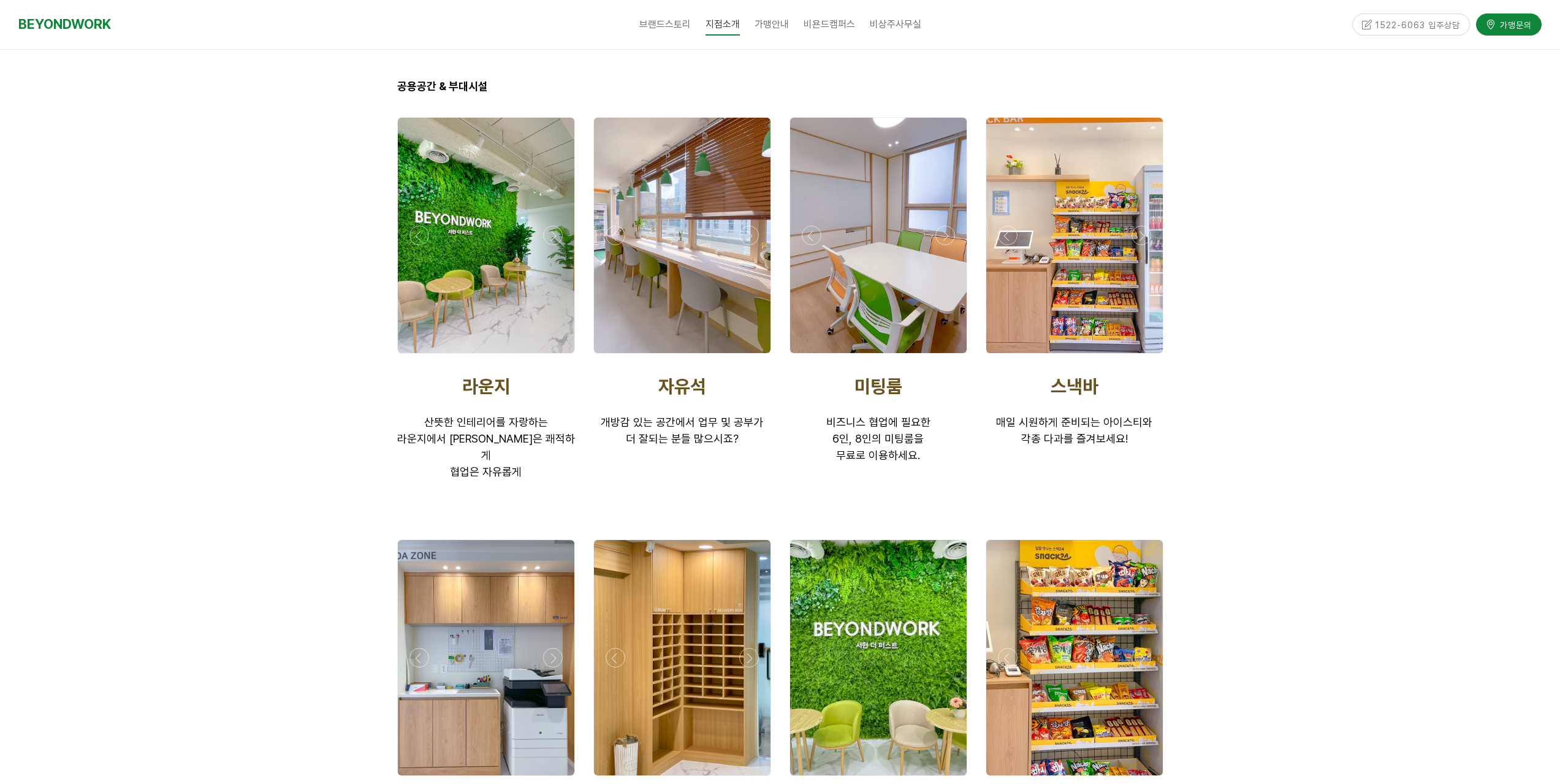
click at [945, 356] on div at bounding box center [878, 356] width 184 height 0
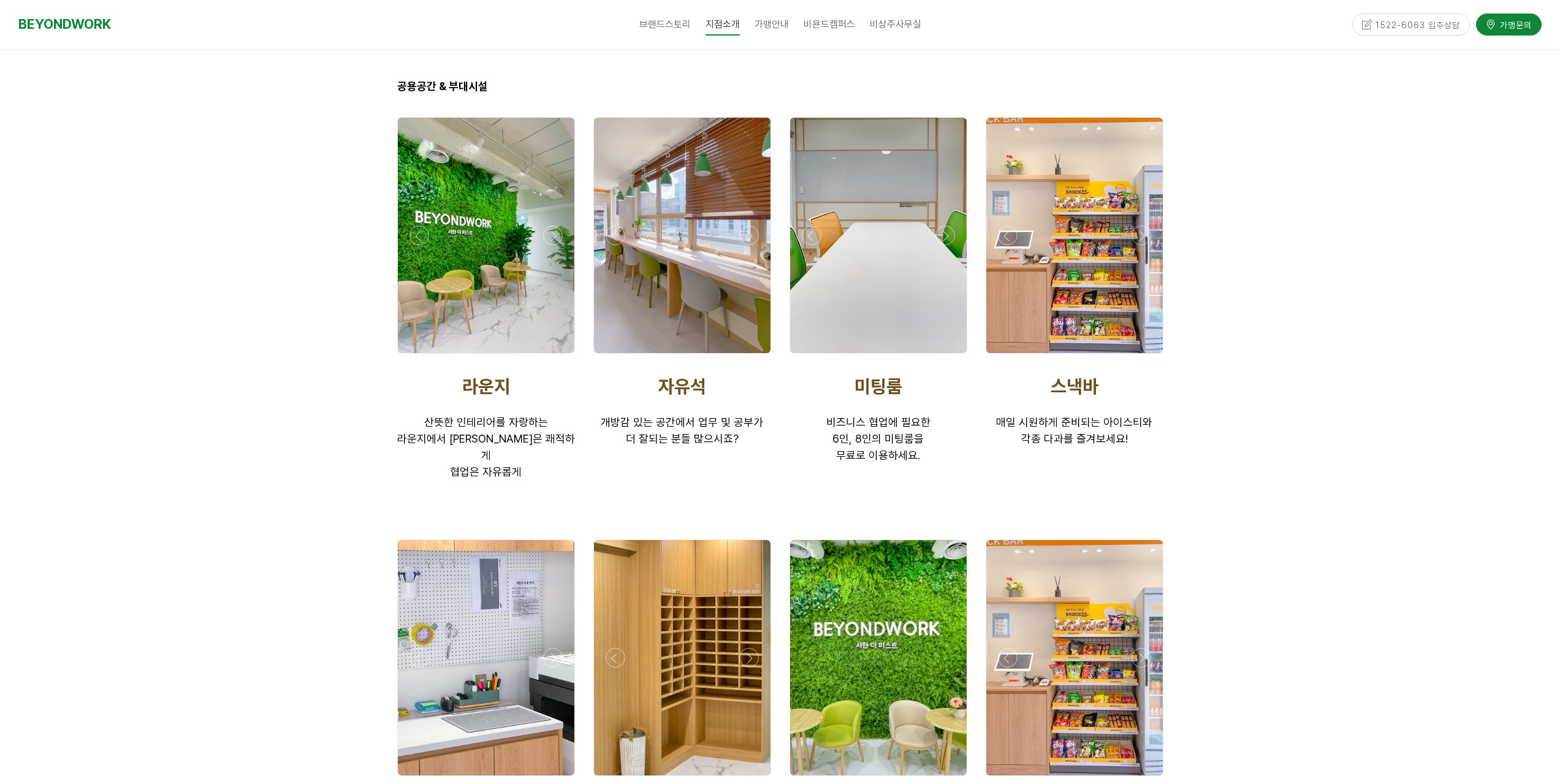
click at [1141, 356] on div at bounding box center [1074, 356] width 184 height 0
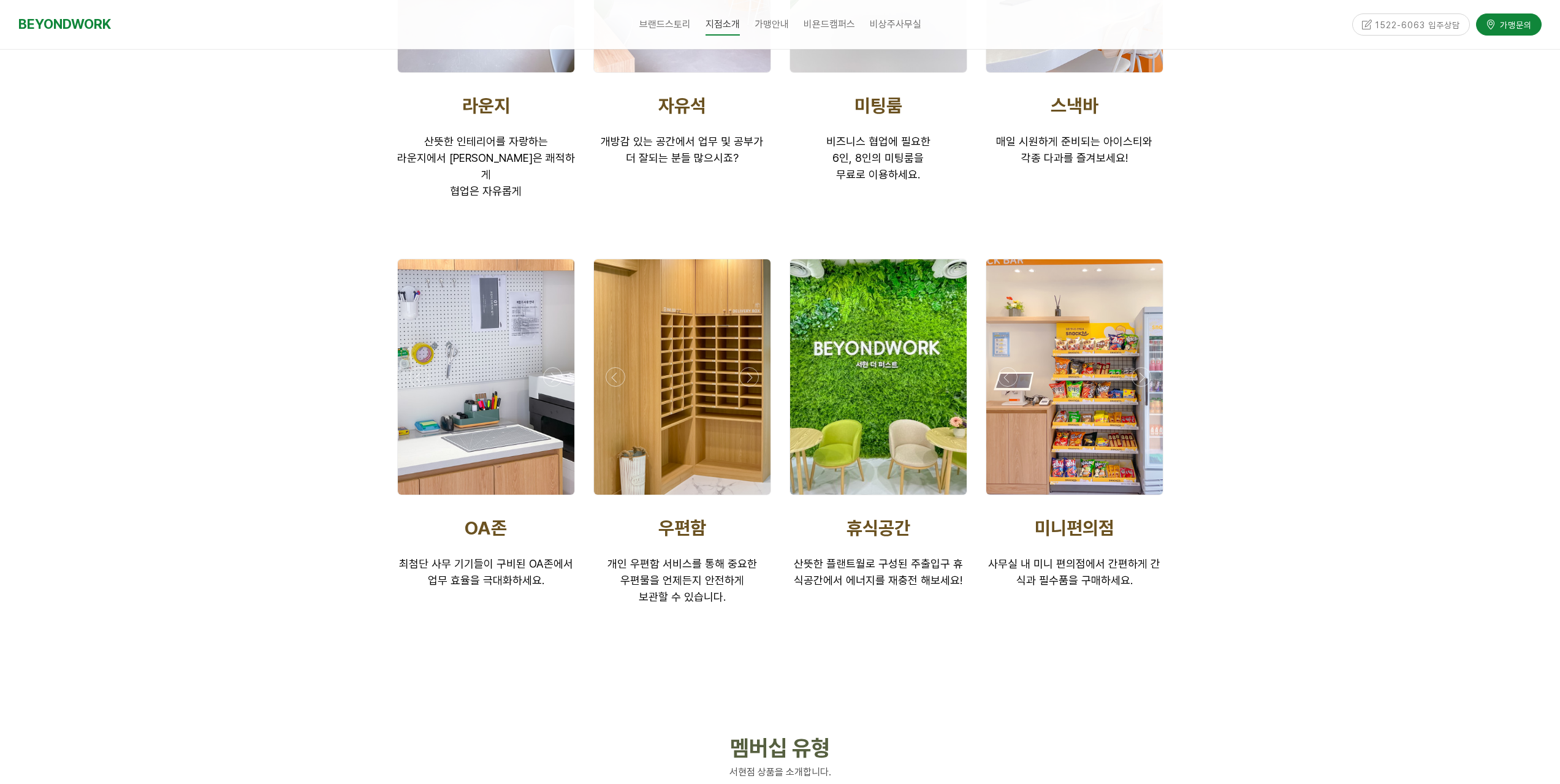
scroll to position [2268, 0]
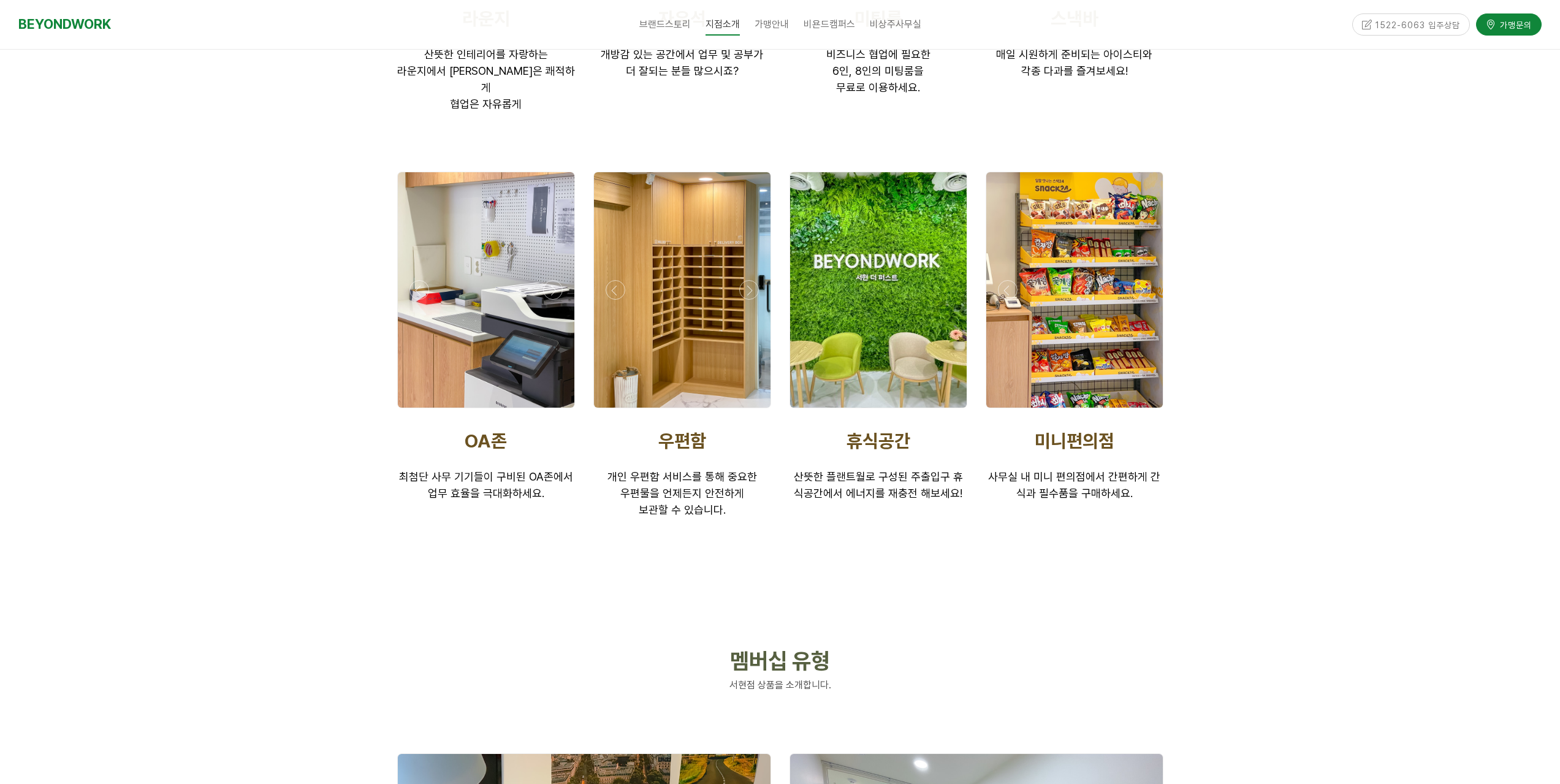
click at [962, 252] on div at bounding box center [879, 290] width 177 height 236
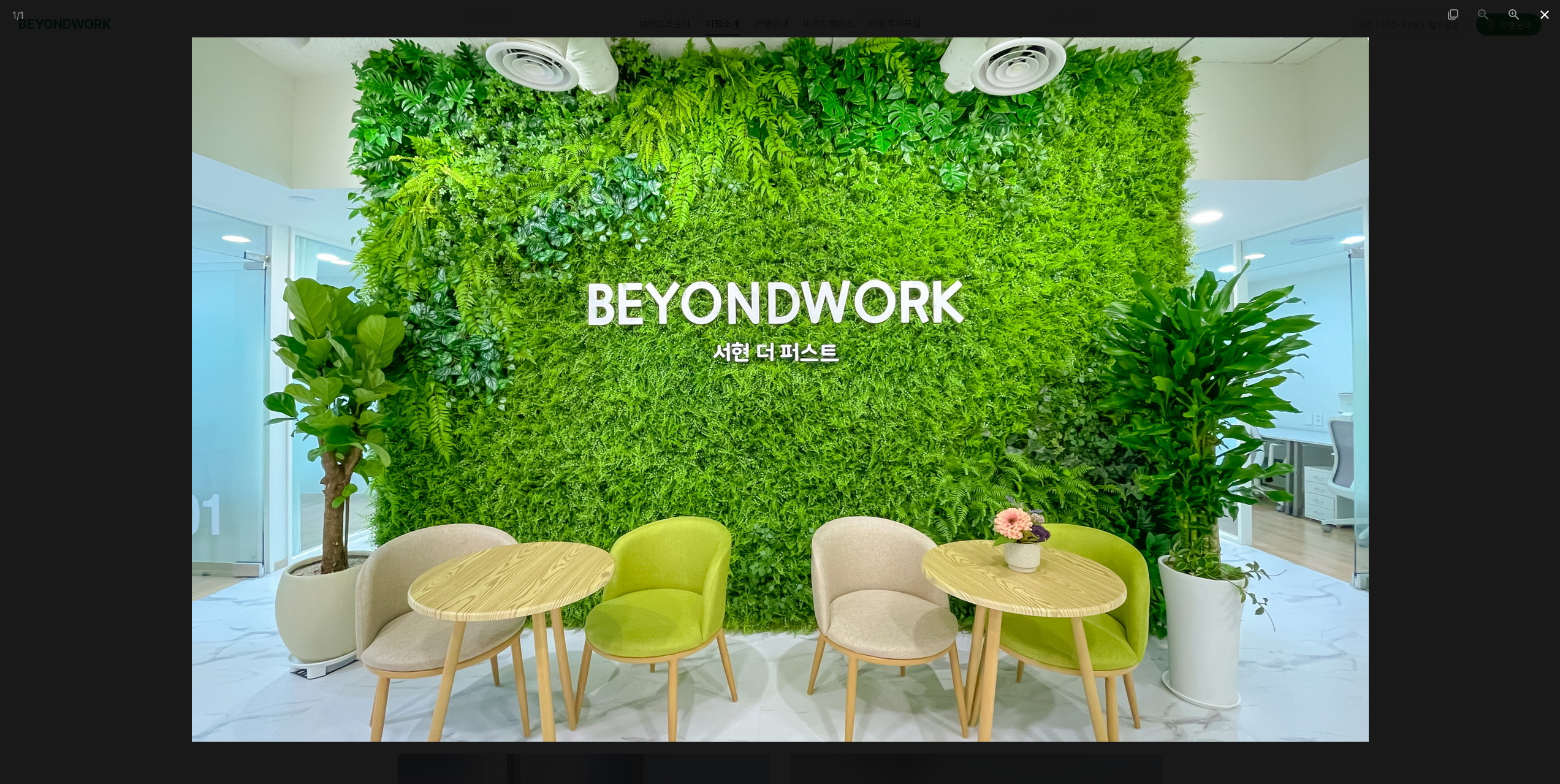
click at [1550, 12] on span at bounding box center [1545, 14] width 30 height 28
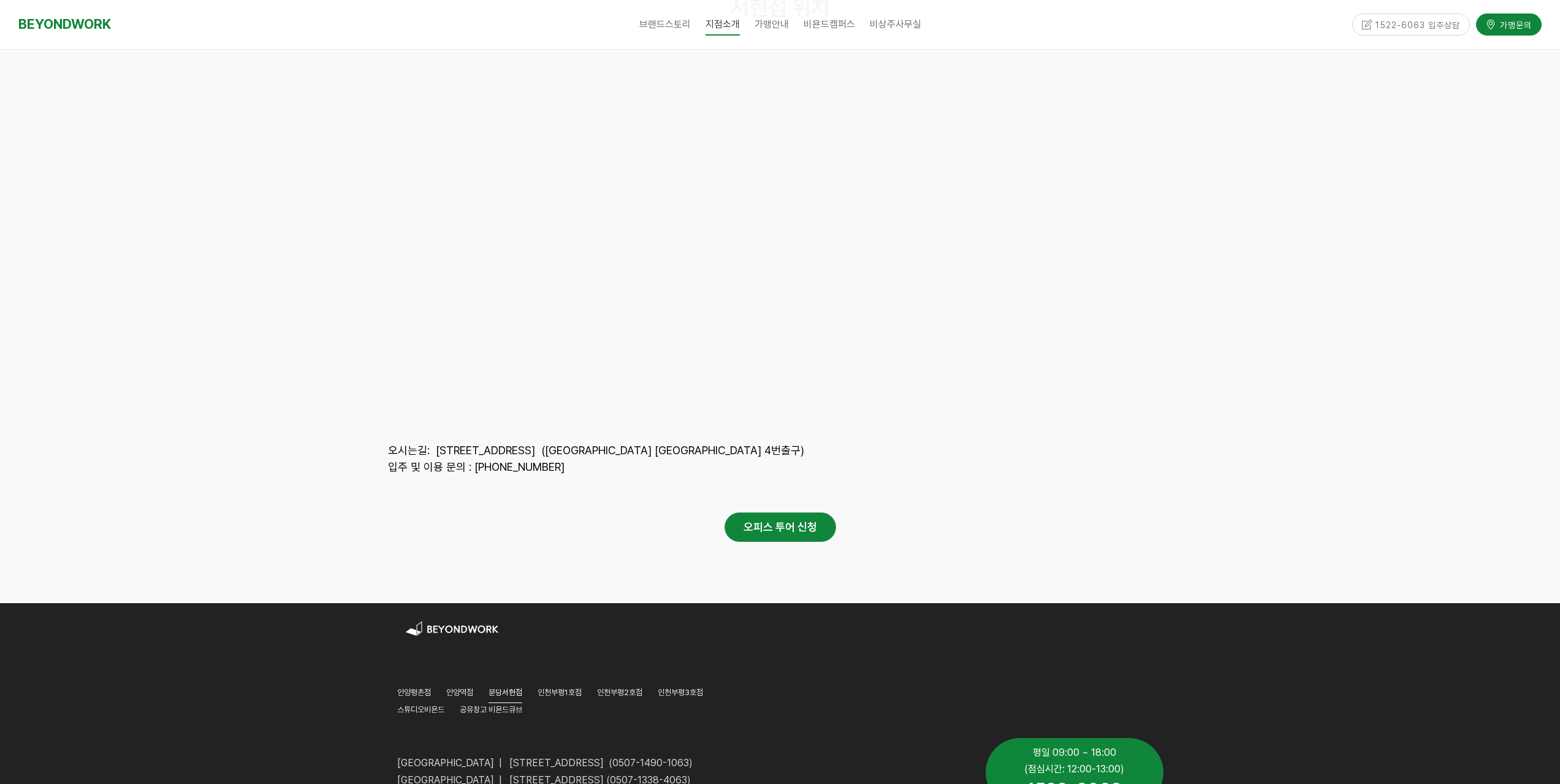
scroll to position [5515, 0]
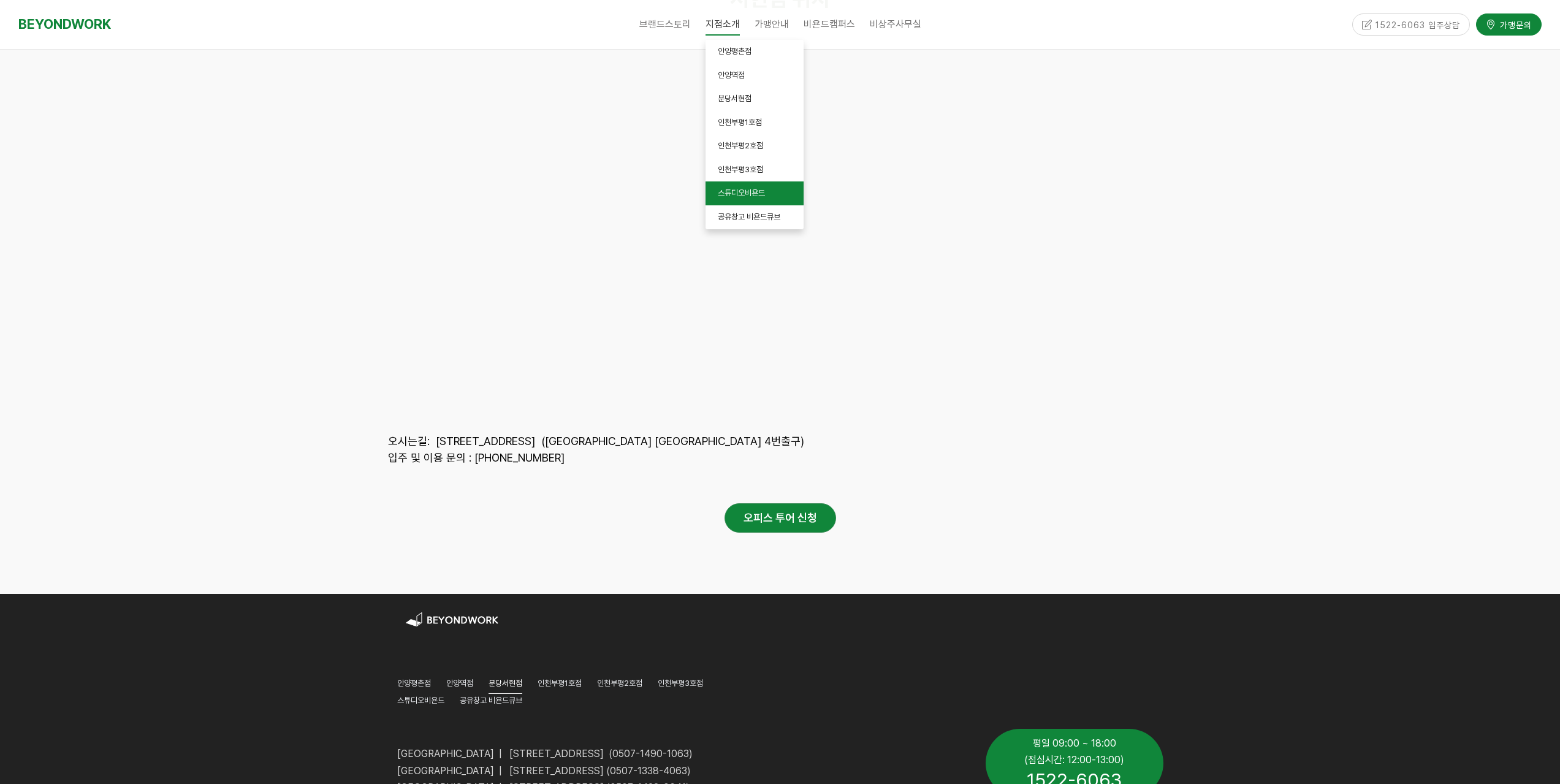
click at [753, 196] on span "스튜디오비욘드" at bounding box center [741, 193] width 47 height 9
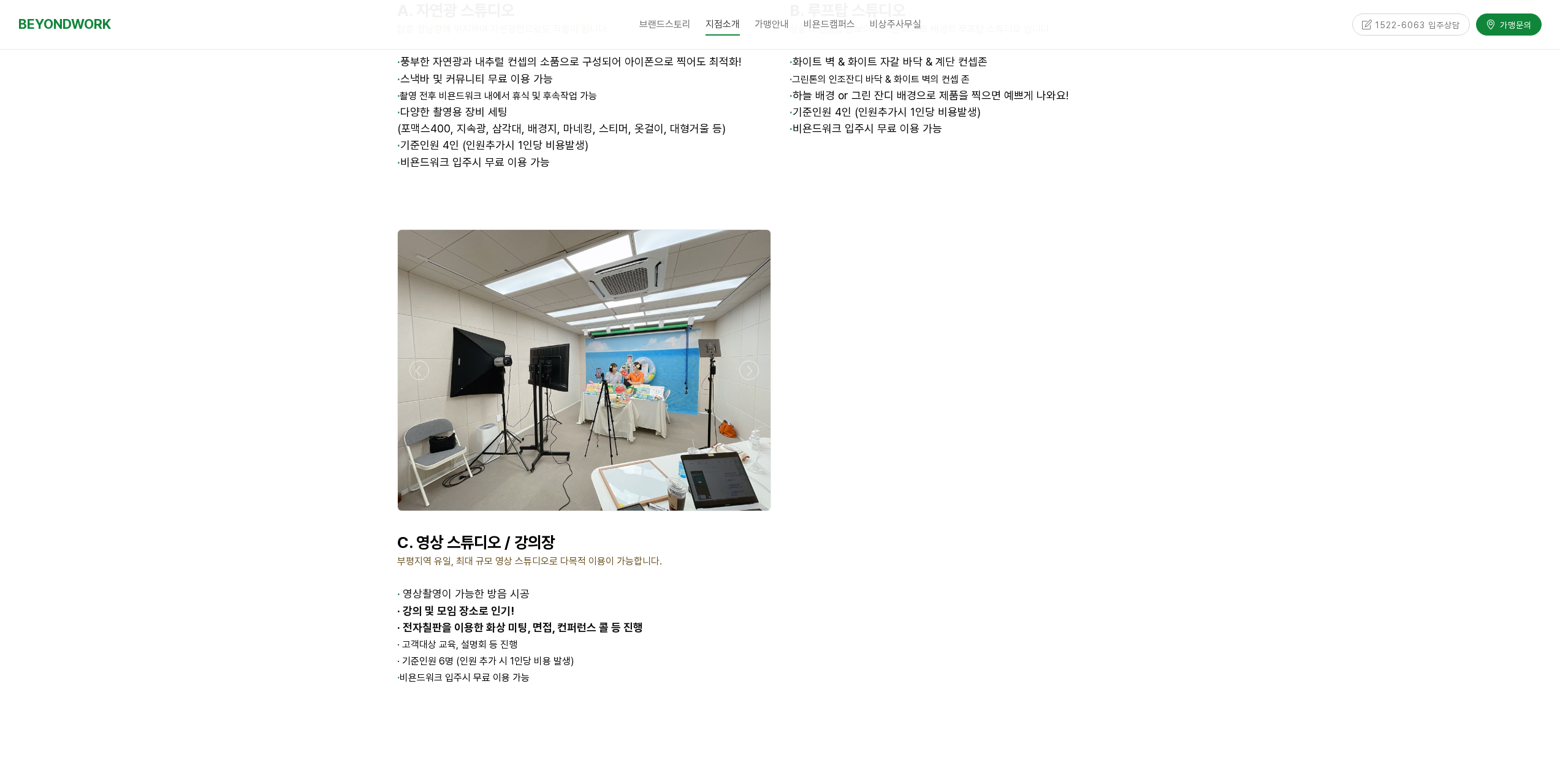
scroll to position [1900, 0]
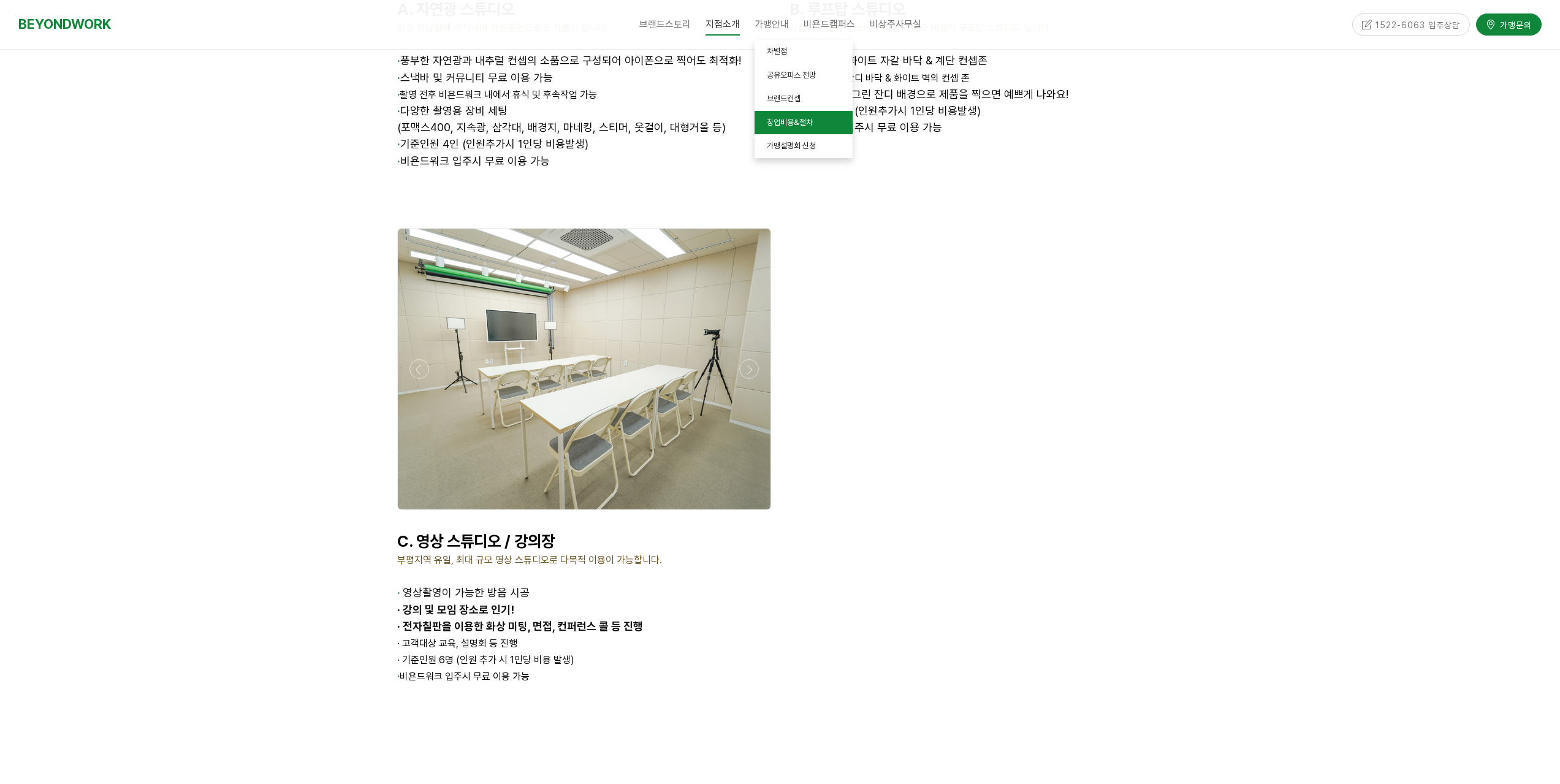
click at [802, 124] on span "창업비용&절차" at bounding box center [790, 122] width 46 height 9
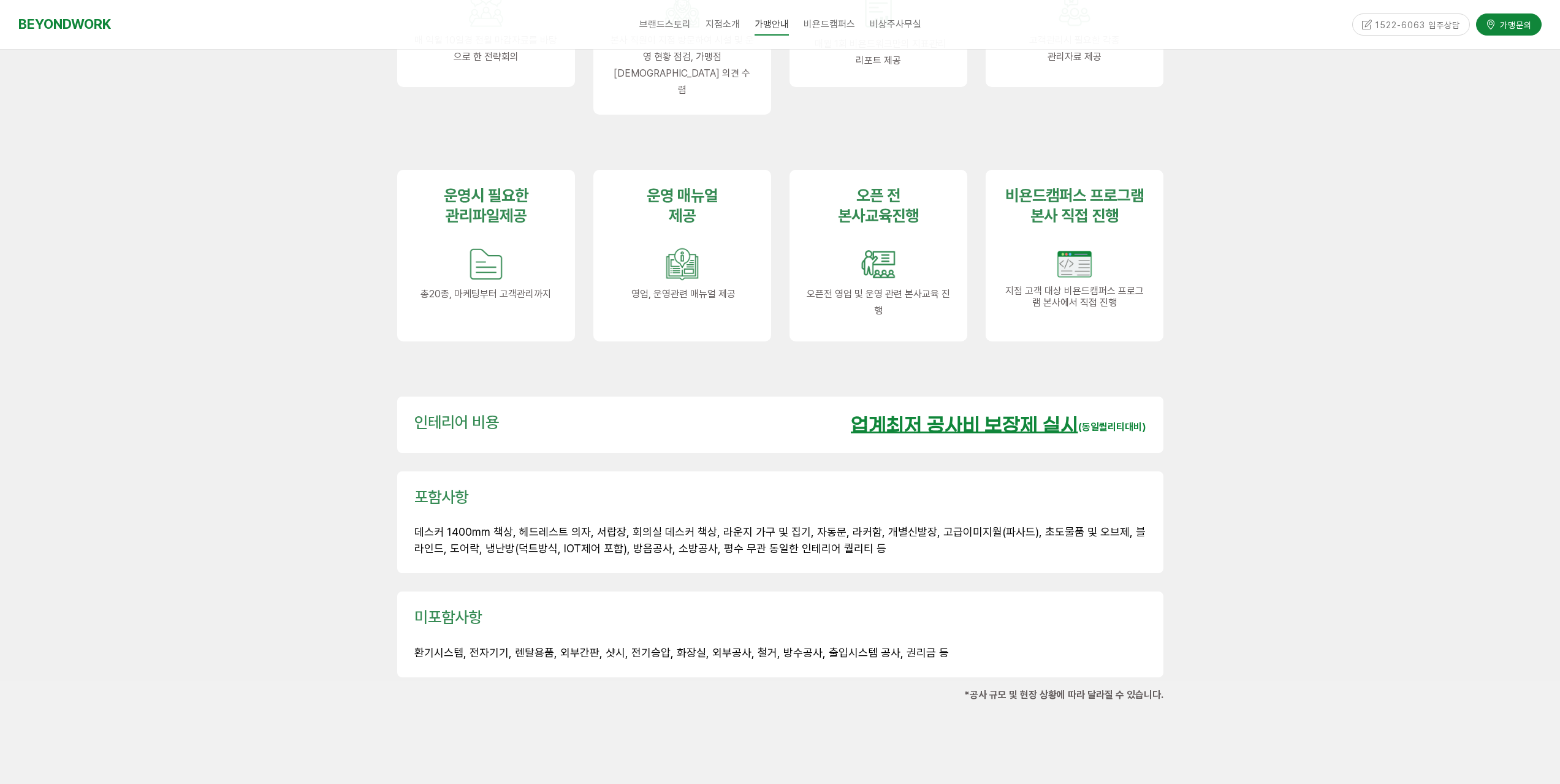
scroll to position [1593, 0]
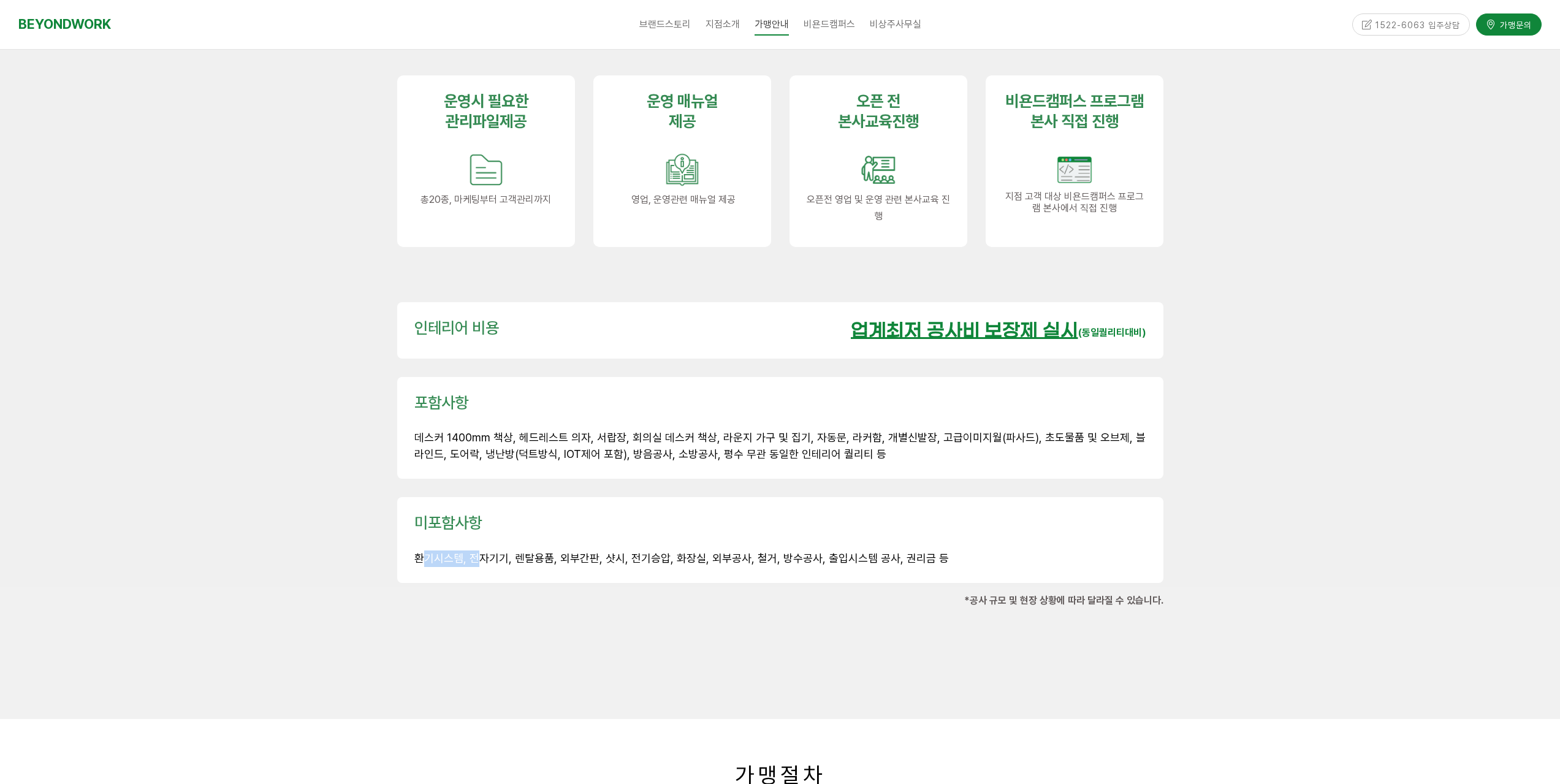
drag, startPoint x: 426, startPoint y: 533, endPoint x: 477, endPoint y: 535, distance: 51.0
click at [477, 551] on span "환기시스템, 전자기기, 렌탈용품, 외부간판, 샷시, 전기승압, 화장실, 외부공사, 철거, 방수공사, 출입시스템 공사, 권리금 등" at bounding box center [681, 557] width 535 height 12
click at [538, 556] on div "미포함사항 환기시스템, 전자기기, 렌탈용품, 외부간판, 샷시, 전기승압, 화장실, 외부공사, 철거, 방수공사, 출입시스템 공사, 권리금 등" at bounding box center [780, 540] width 784 height 104
drag, startPoint x: 472, startPoint y: 429, endPoint x: 611, endPoint y: 428, distance: 139.0
click at [611, 431] on span "데스커 1400mm 책상, 헤드레스트 의자, 서랍장, 회의실 데스커 책상, 라운지 가구 및 집기, 자동문, 라커함, 개별신발장, 고급이미지월(…" at bounding box center [780, 445] width 731 height 29
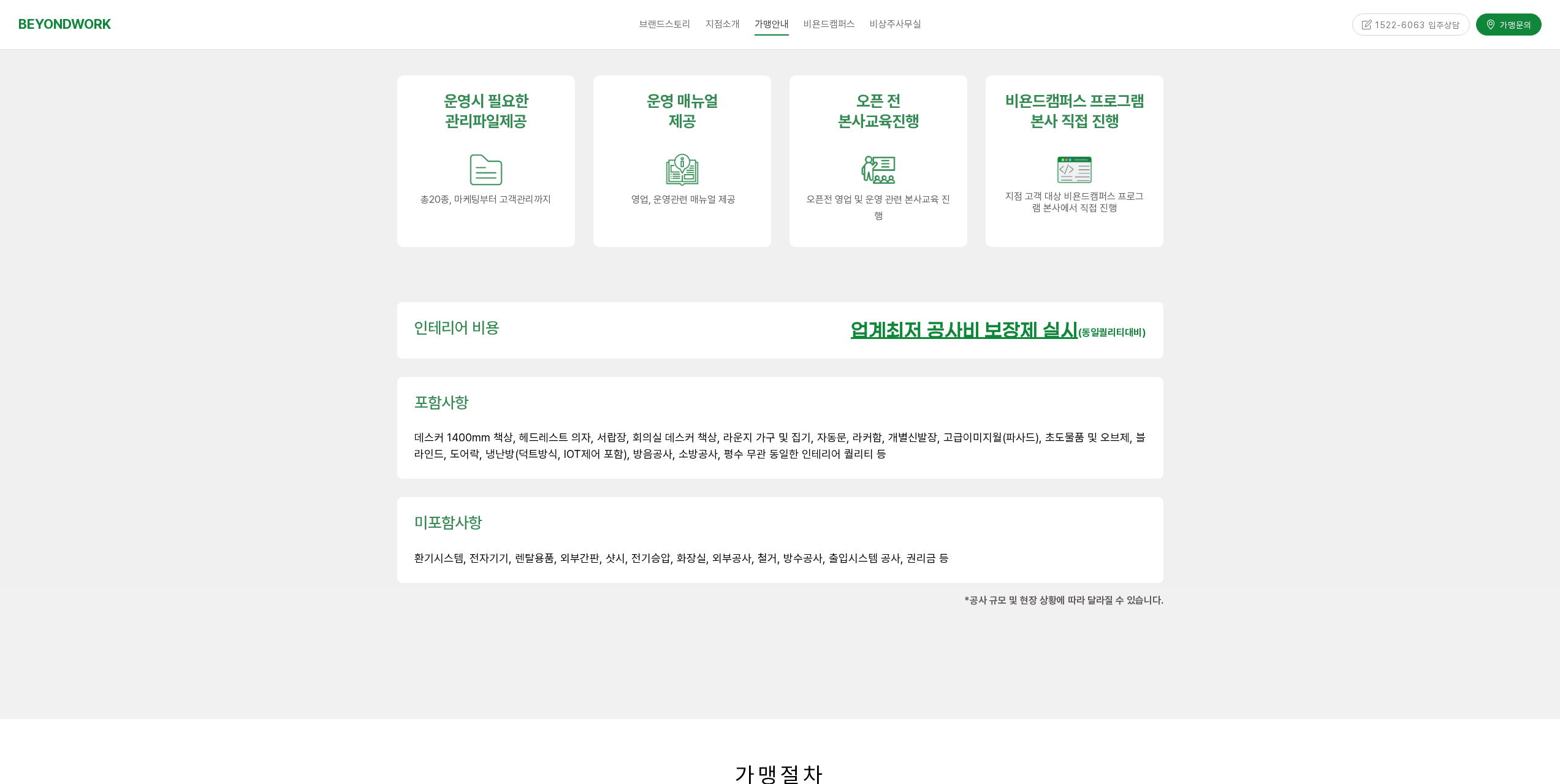
click at [642, 460] on div "포함사항 데스커 1400mm 책상, 헤드레스트 의자, 서랍장, 회의실 데스커 책상, 라운지 가구 및 집기, 자동문, 라커함, 개별신발장, 고급…" at bounding box center [780, 428] width 784 height 121
drag, startPoint x: 607, startPoint y: 428, endPoint x: 743, endPoint y: 436, distance: 136.2
click at [743, 436] on p "데스커 1400mm 책상, 헤드레스트 의자, 서랍장, 회의실 데스커 책상, 라운지 가구 및 집기, 자동문, 라커함, 개별신발장, 고급이미지월(…" at bounding box center [780, 445] width 732 height 33
click at [736, 452] on div "포함사항 데스커 1400mm 책상, 헤드레스트 의자, 서랍장, 회의실 데스커 책상, 라운지 가구 및 집기, 자동문, 라커함, 개별신발장, 고급…" at bounding box center [781, 428] width 767 height 102
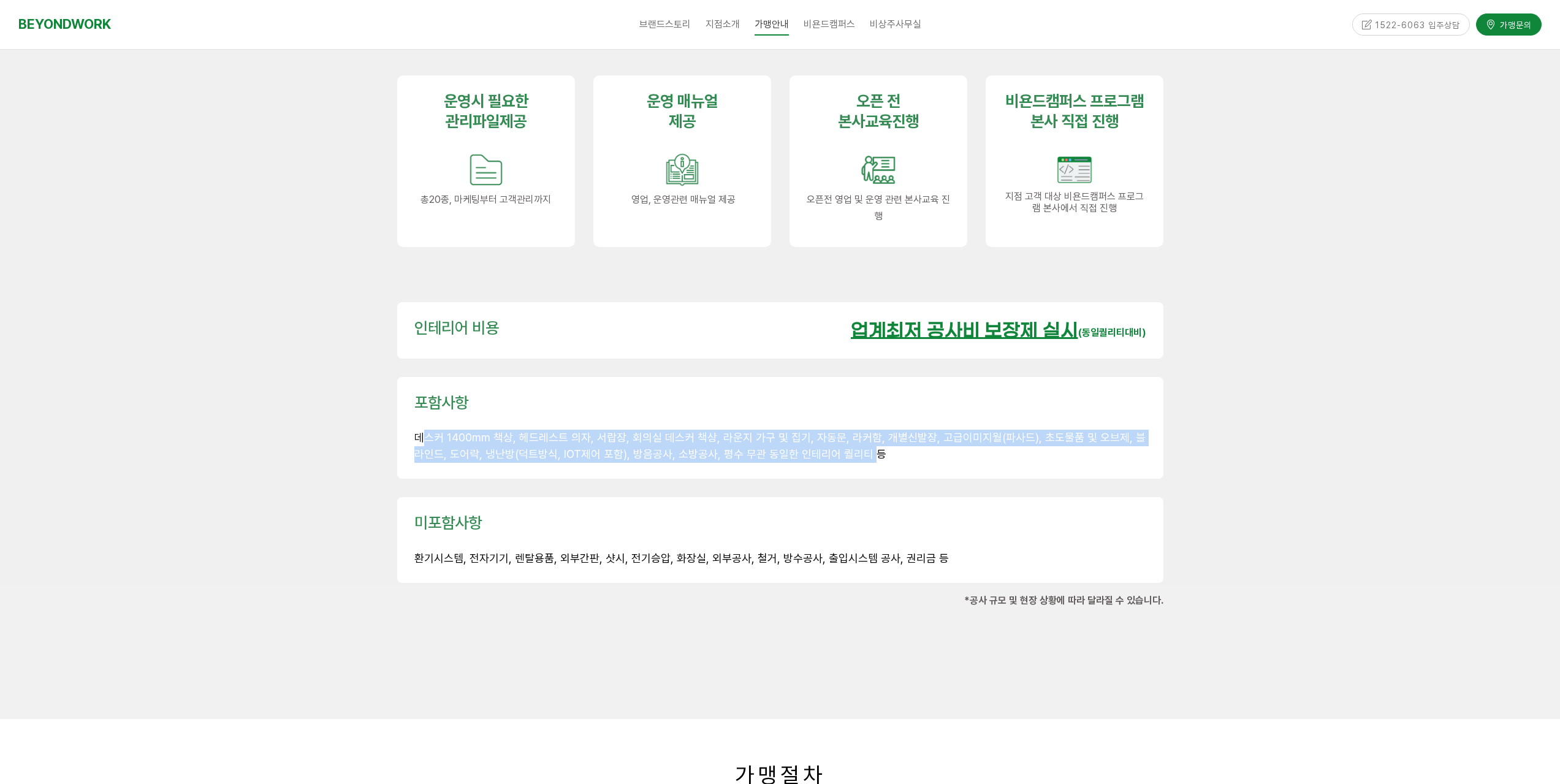
drag, startPoint x: 841, startPoint y: 428, endPoint x: 430, endPoint y: 424, distance: 411.0
click at [420, 431] on span "데스커 1400mm 책상, 헤드레스트 의자, 서랍장, 회의실 데스커 책상, 라운지 가구 및 집기, 자동문, 라커함, 개별신발장, 고급이미지월(…" at bounding box center [780, 445] width 731 height 29
click at [622, 457] on div "포함사항 데스커 1400mm 책상, 헤드레스트 의자, 서랍장, 회의실 데스커 책상, 라운지 가구 및 집기, 자동문, 라커함, 개별신발장, 고급…" at bounding box center [780, 428] width 784 height 121
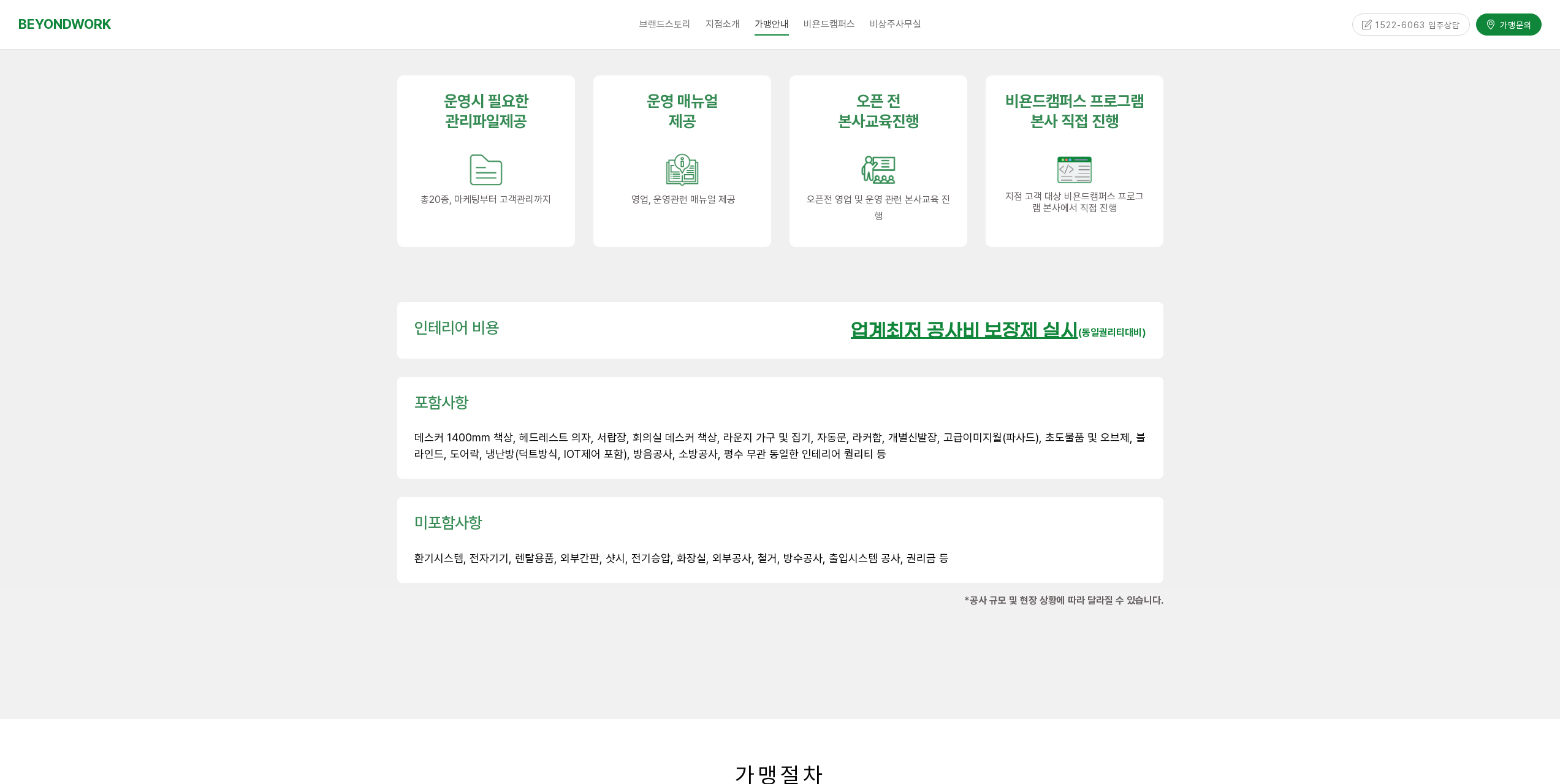
click at [856, 455] on div "포함사항 데스커 1400mm 책상, 헤드레스트 의자, 서랍장, 회의실 데스커 책상, 라운지 가구 및 집기, 자동문, 라커함, 개별신발장, 고급…" at bounding box center [780, 428] width 784 height 121
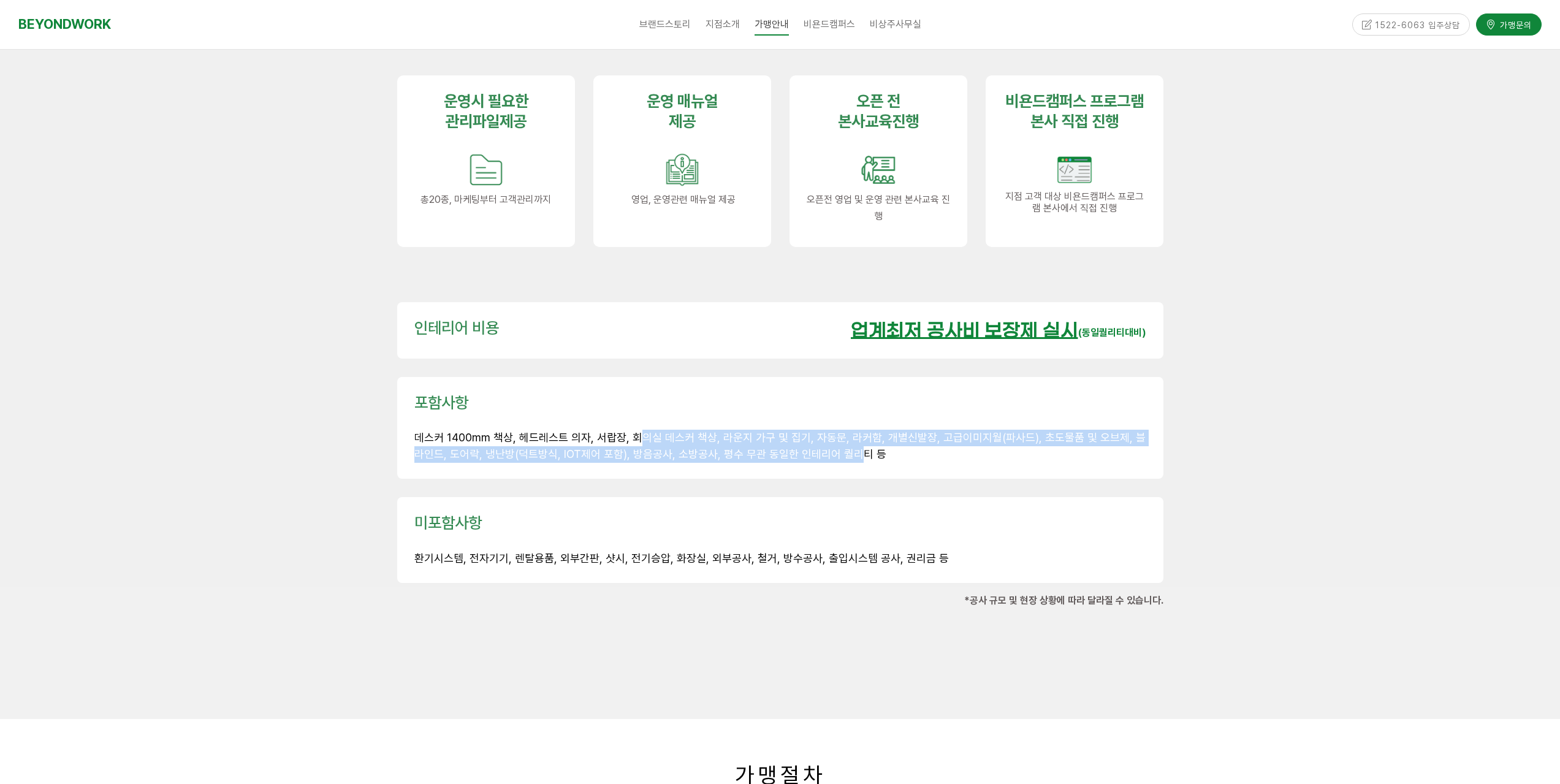
drag, startPoint x: 827, startPoint y: 431, endPoint x: 616, endPoint y: 418, distance: 211.4
click at [619, 429] on p "데스커 1400mm 책상, 헤드레스트 의자, 서랍장, 회의실 데스커 책상, 라운지 가구 및 집기, 자동문, 라커함, 개별신발장, 고급이미지월(…" at bounding box center [780, 445] width 732 height 33
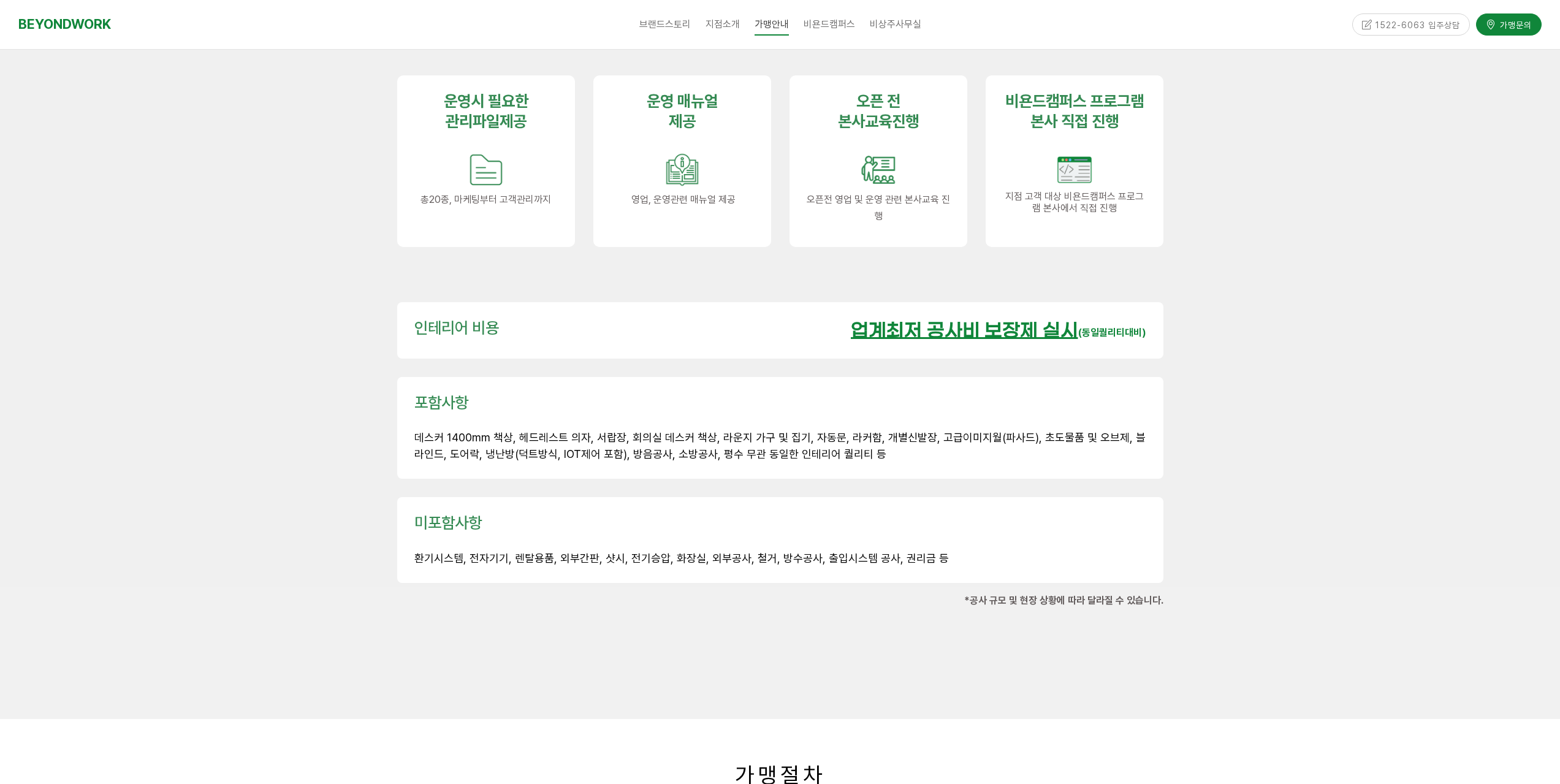
click at [933, 533] on p at bounding box center [780, 541] width 732 height 17
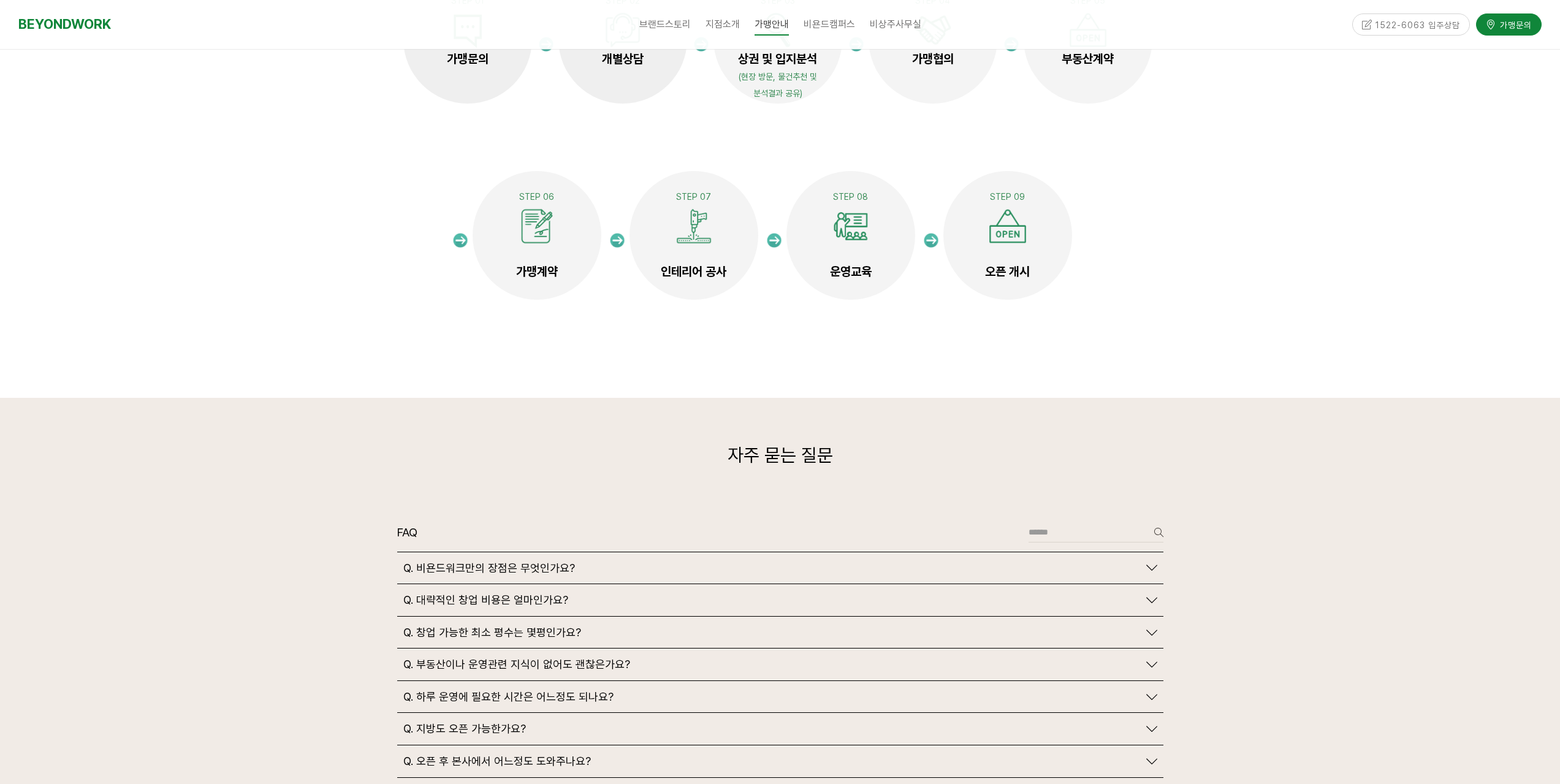
scroll to position [2451, 0]
click at [527, 591] on span "Q. 대략적인 창업 비용은 얼마인가요?" at bounding box center [486, 597] width 165 height 13
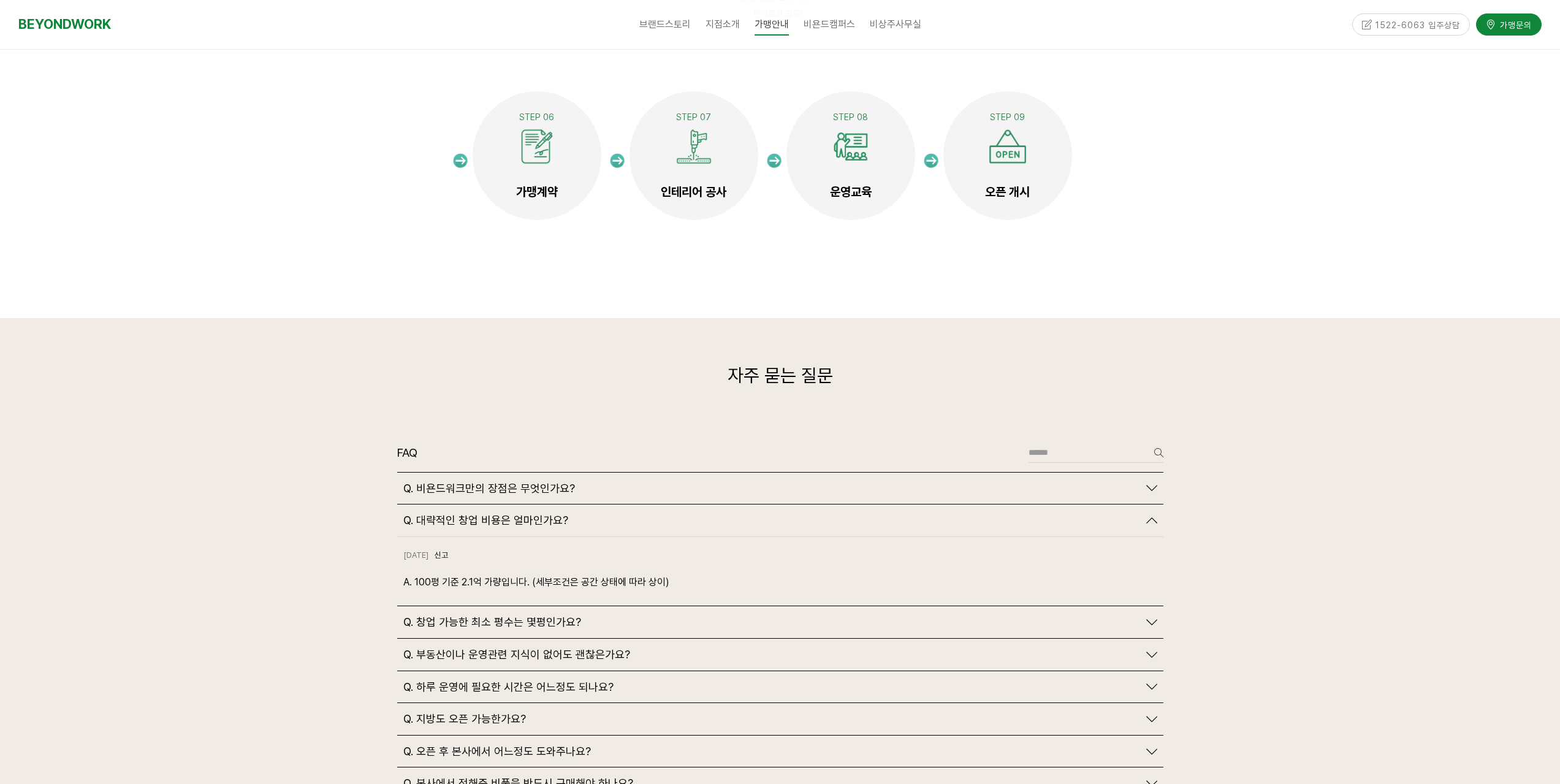
scroll to position [2573, 0]
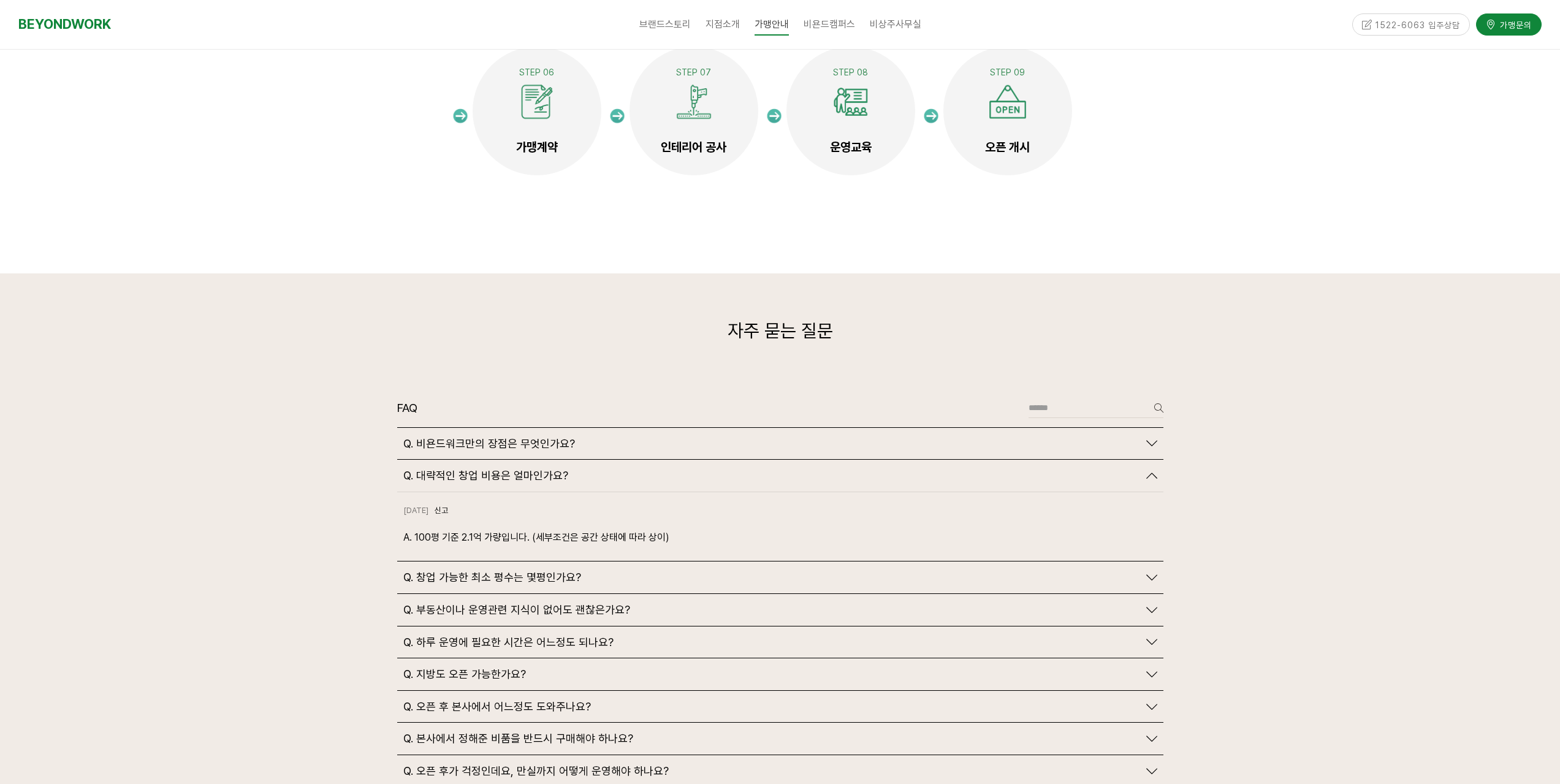
click at [560, 571] on span "Q. 창업 가능한 최소 평수는 몇평인가요?" at bounding box center [493, 577] width 178 height 13
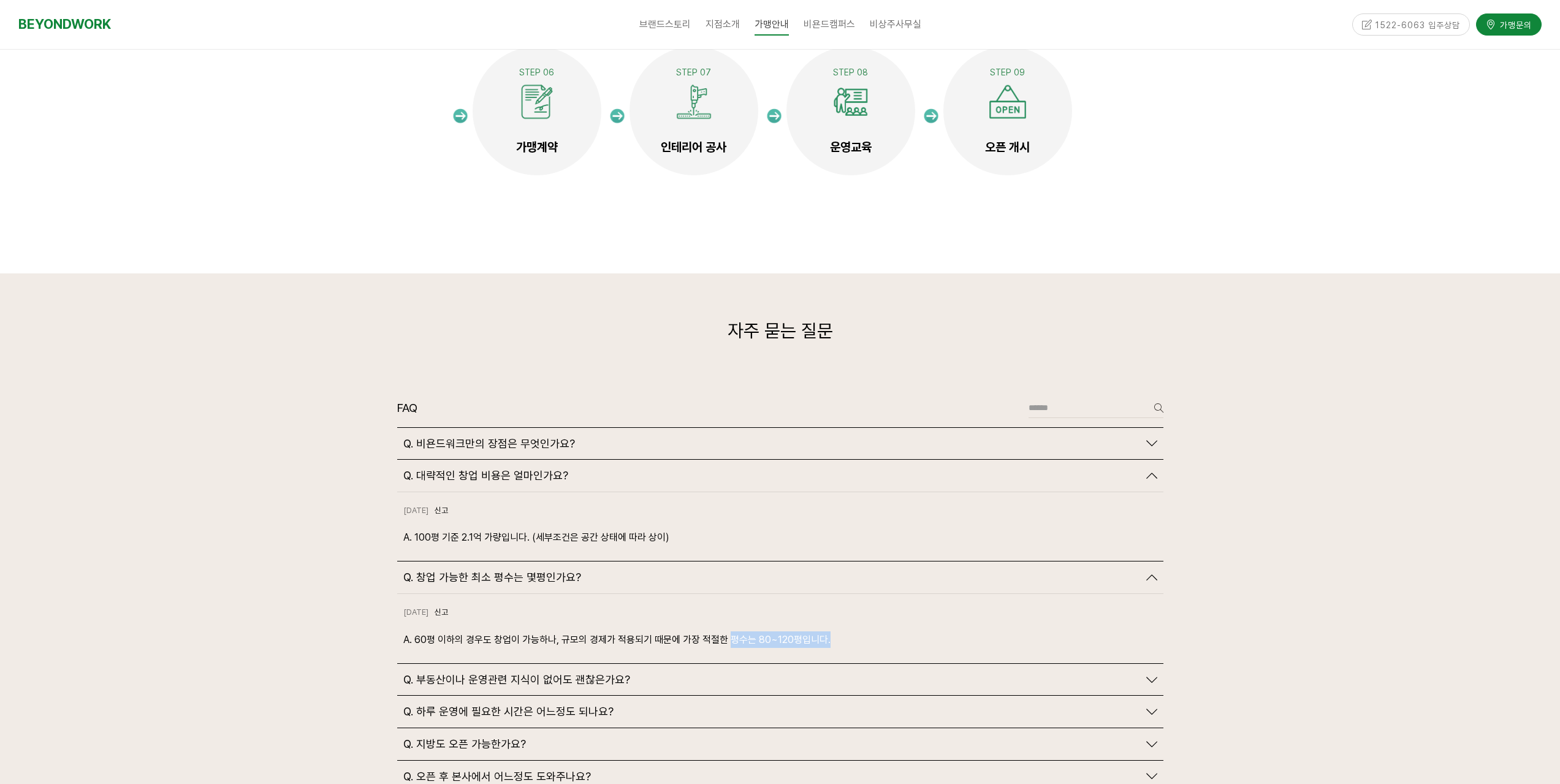
drag, startPoint x: 788, startPoint y: 613, endPoint x: 861, endPoint y: 609, distance: 73.1
click at [861, 631] on p "A. 60평 이하의 경우도 창업이 가능하나, 규모의 경제가 적용되기 때문에 가장 적절한 평수는 80~120평입니다." at bounding box center [781, 639] width 754 height 17
click at [975, 605] on div "[DATE] 신고 신고 A. 60평 이하의 경우도 창업이 가능하나, 규모의 경제가 적용되기 때문에 가장 적절한 평수는 80~120평입니다." at bounding box center [781, 628] width 767 height 69
click at [956, 607] on div "[DATE] 신고 신고" at bounding box center [781, 619] width 754 height 24
click at [591, 673] on span "Q. 부동산이나 운영관련 지식이 없어도 괜찮은가요?" at bounding box center [517, 679] width 227 height 13
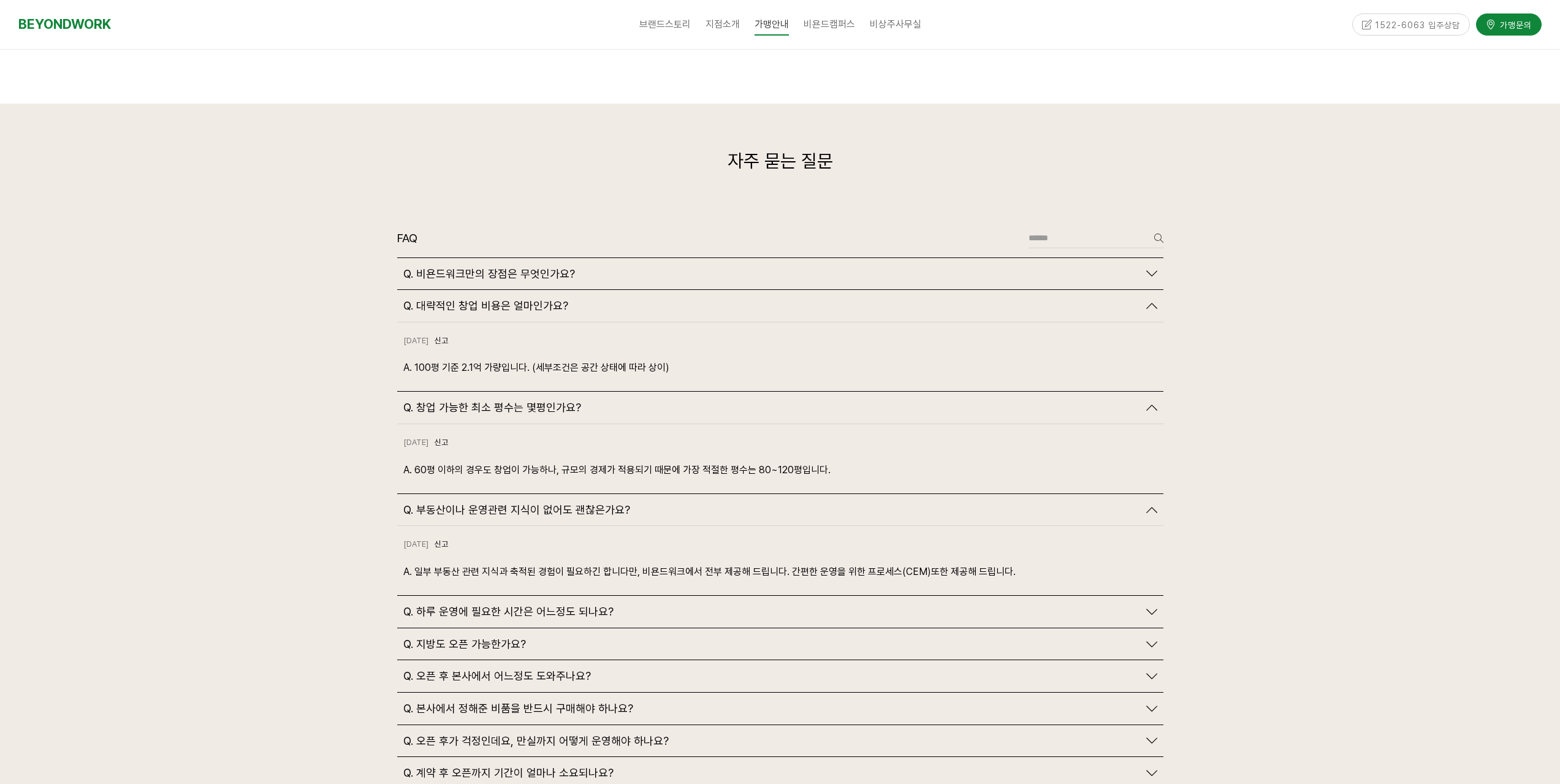
scroll to position [2757, 0]
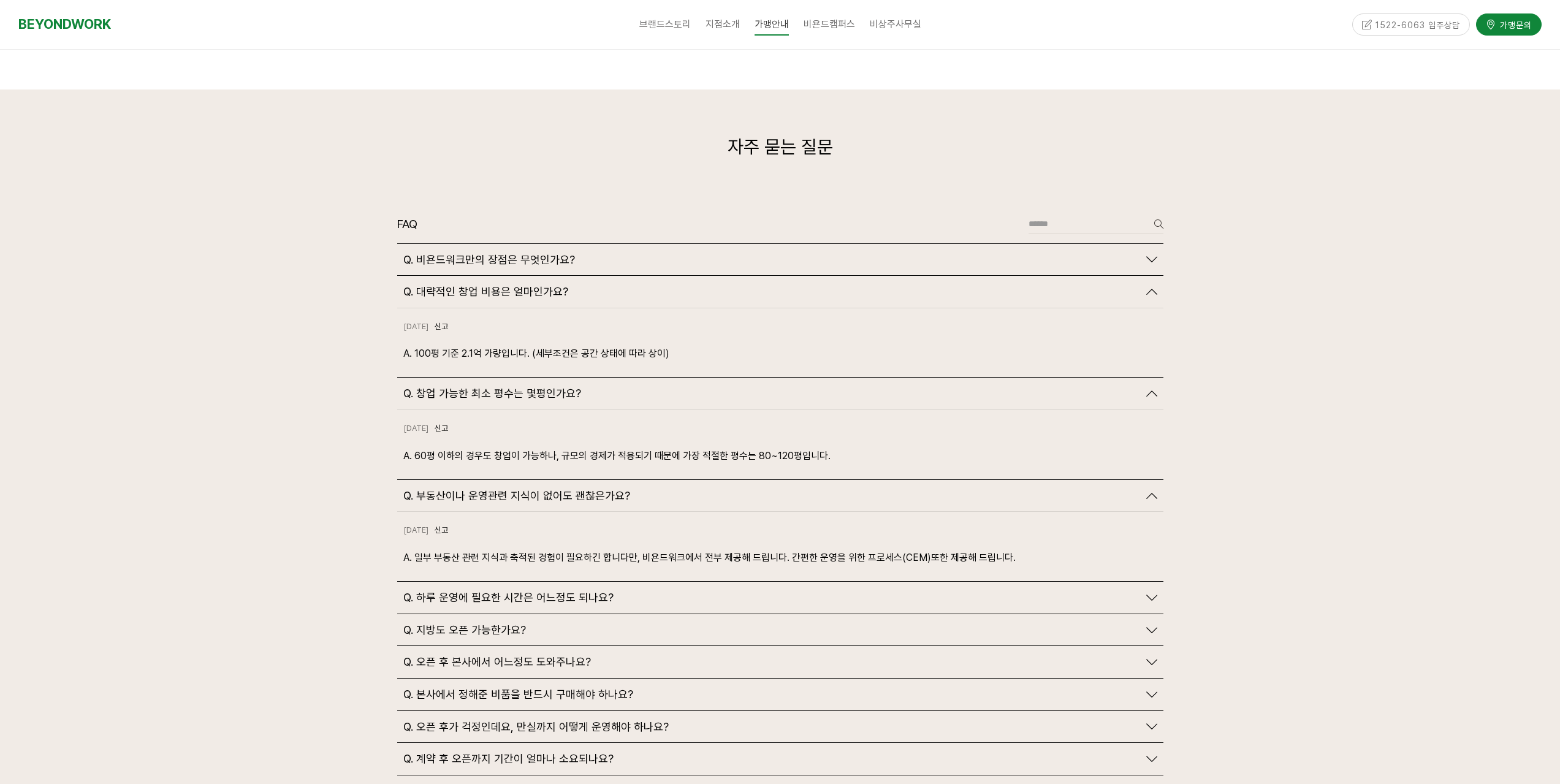
click at [581, 591] on span "Q. 하루 운영에 필요한 시간은 어느정도 되나요?" at bounding box center [509, 597] width 210 height 13
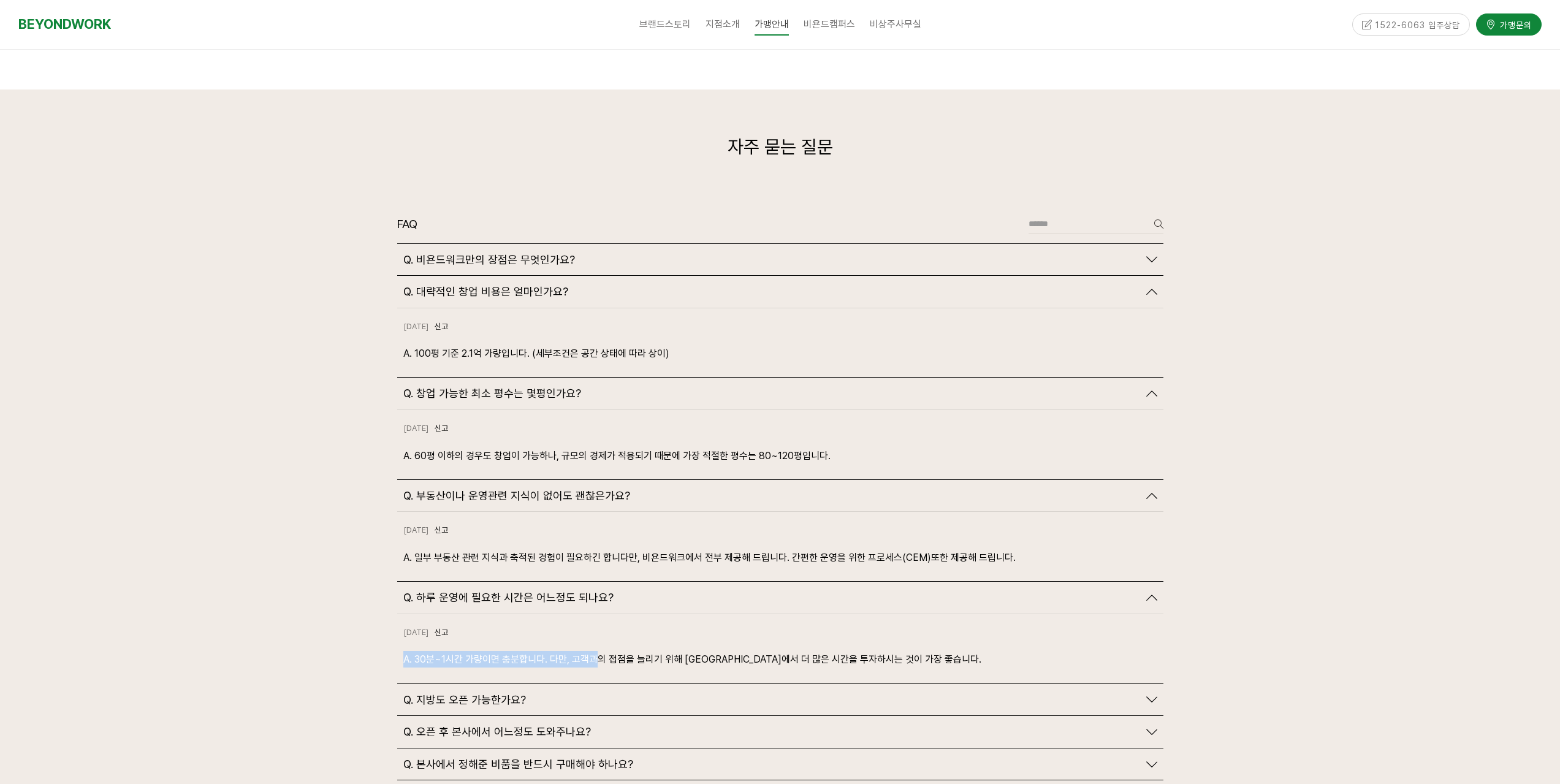
drag, startPoint x: 621, startPoint y: 632, endPoint x: 823, endPoint y: 625, distance: 202.1
click at [804, 624] on div "[DATE] 신고 신고 A. 30분~1시간 가량이면 충분합니다. 다만, 고객과의 접점을 늘리기 위해 [GEOGRAPHIC_DATA]에서 더 많…" at bounding box center [781, 649] width 767 height 69
click at [854, 650] on div "[DATE] 신고 신고 A. 30분~1시간 가량이면 충분합니다. 다만, 고객과의 접점을 늘리기 위해 [GEOGRAPHIC_DATA]에서 더 많…" at bounding box center [781, 649] width 767 height 69
click at [486, 693] on span "Q. 지방도 오픈 가능한가요?" at bounding box center [465, 700] width 123 height 13
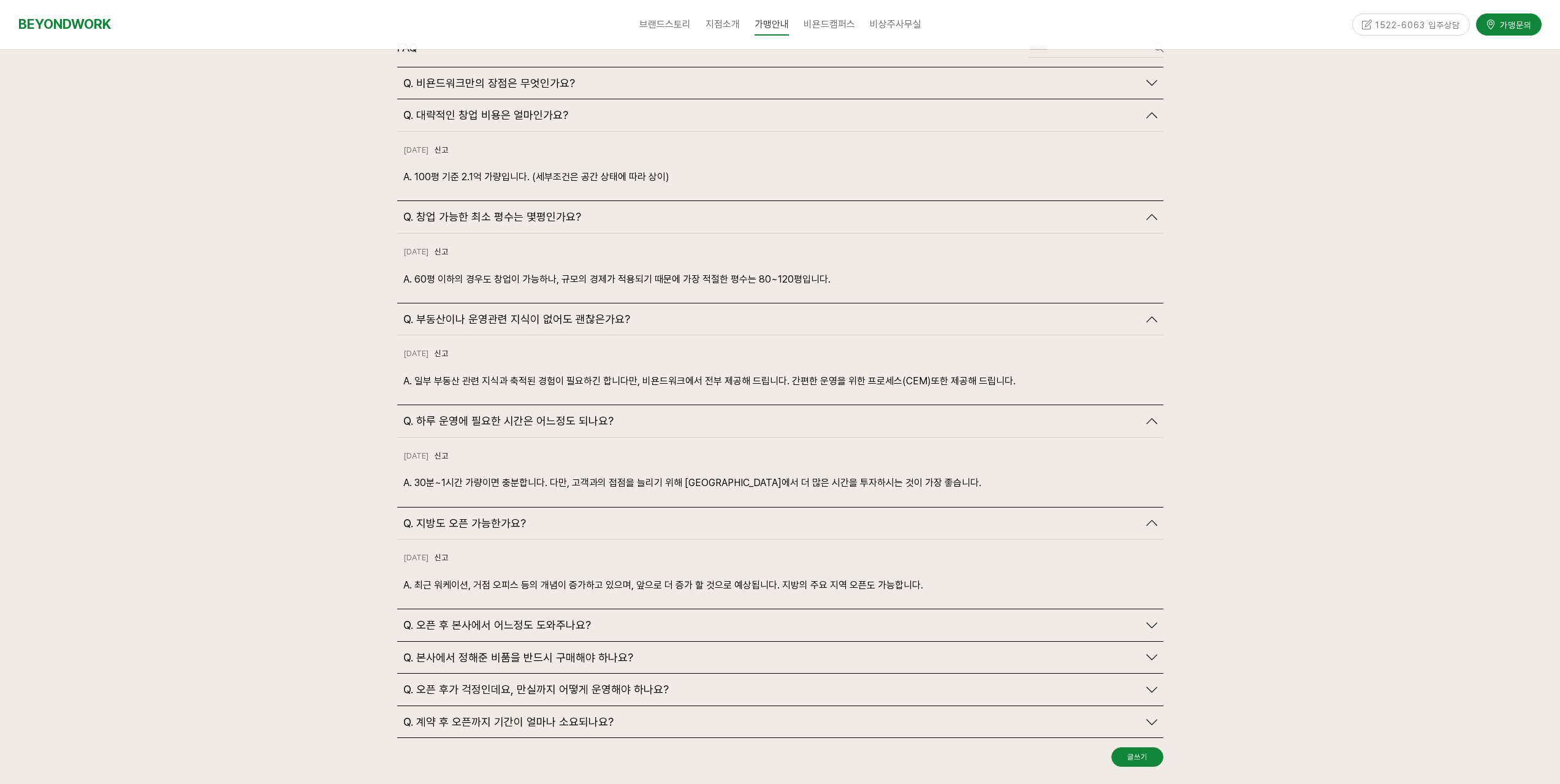
scroll to position [2941, 0]
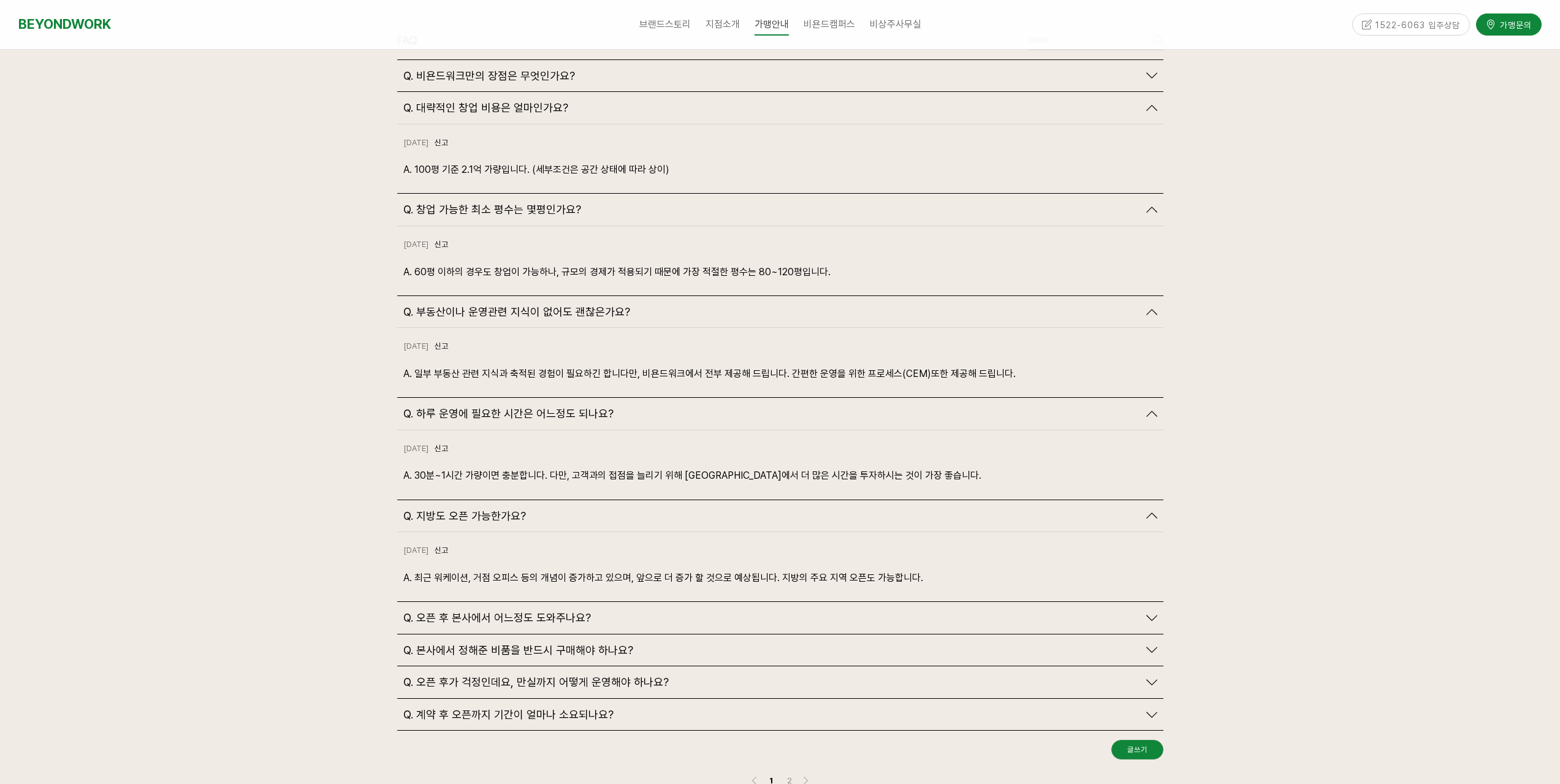
click at [551, 611] on span "Q. 오픈 후 본사에서 어느정도 도와주나요?" at bounding box center [497, 617] width 188 height 13
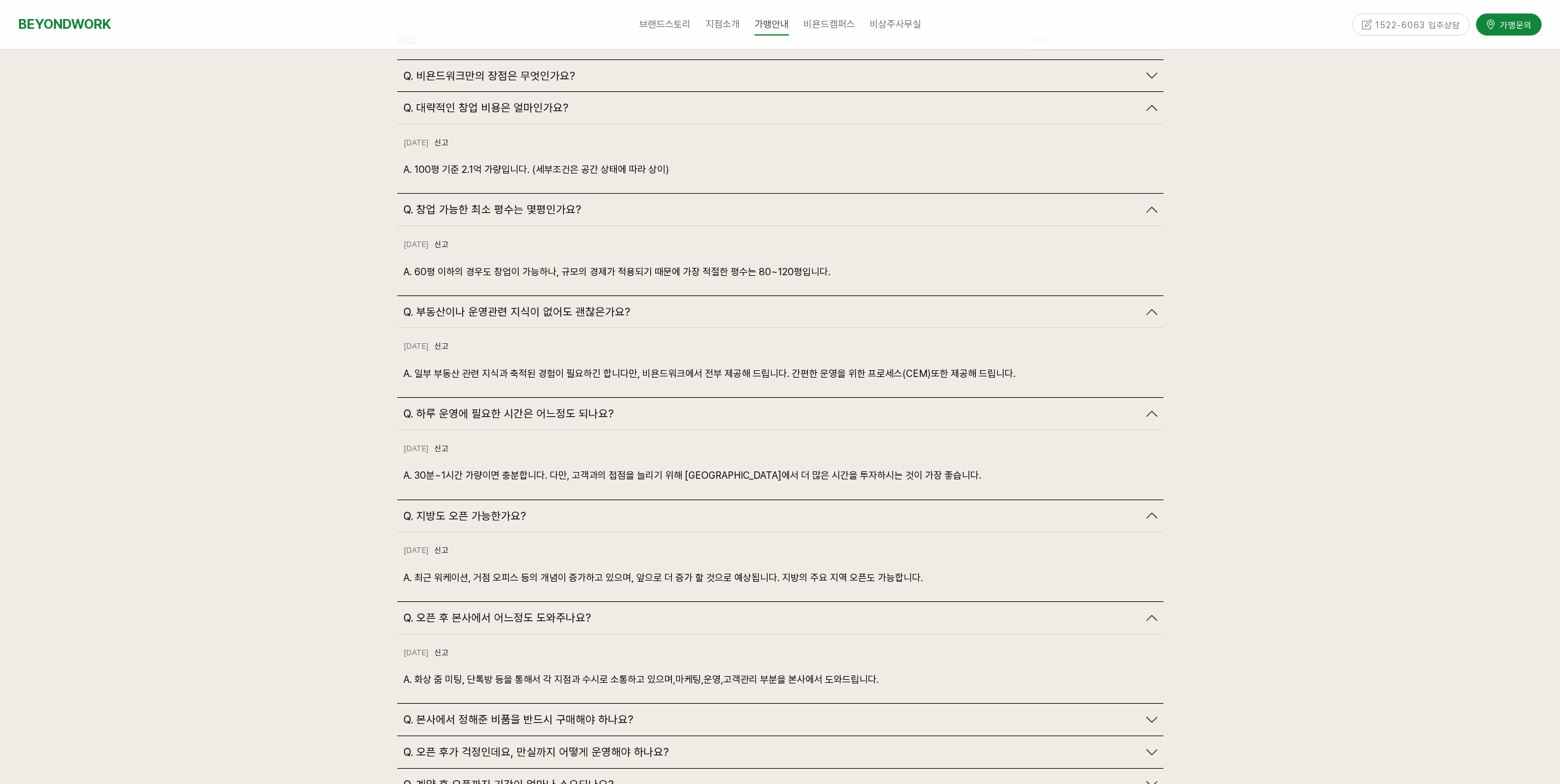
click at [486, 509] on span "Q. 지방도 오픈 가능한가요?" at bounding box center [465, 516] width 123 height 13
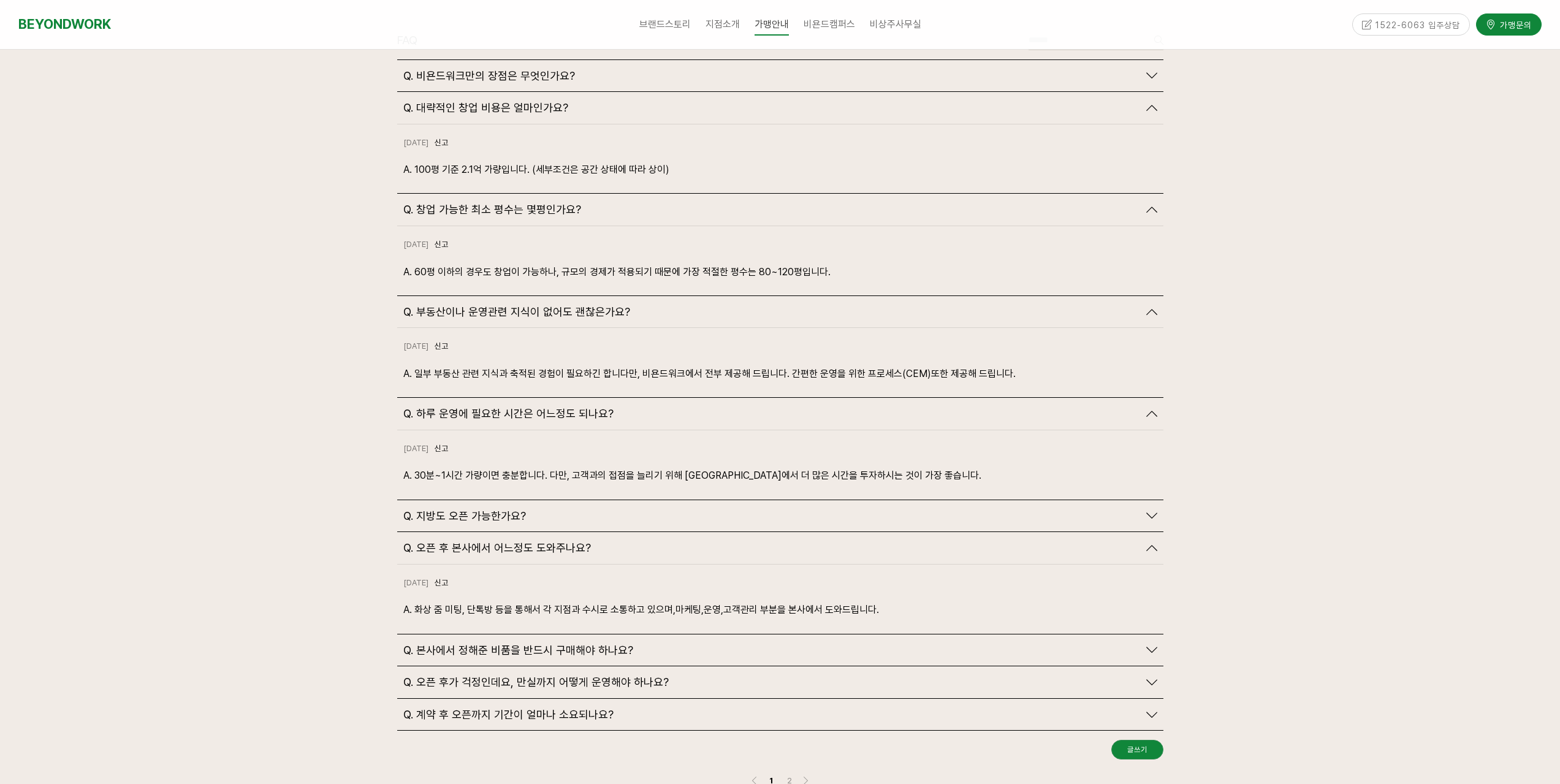
click at [491, 407] on span "Q. 하루 운영에 필요한 시간은 어느정도 되나요?" at bounding box center [509, 413] width 210 height 13
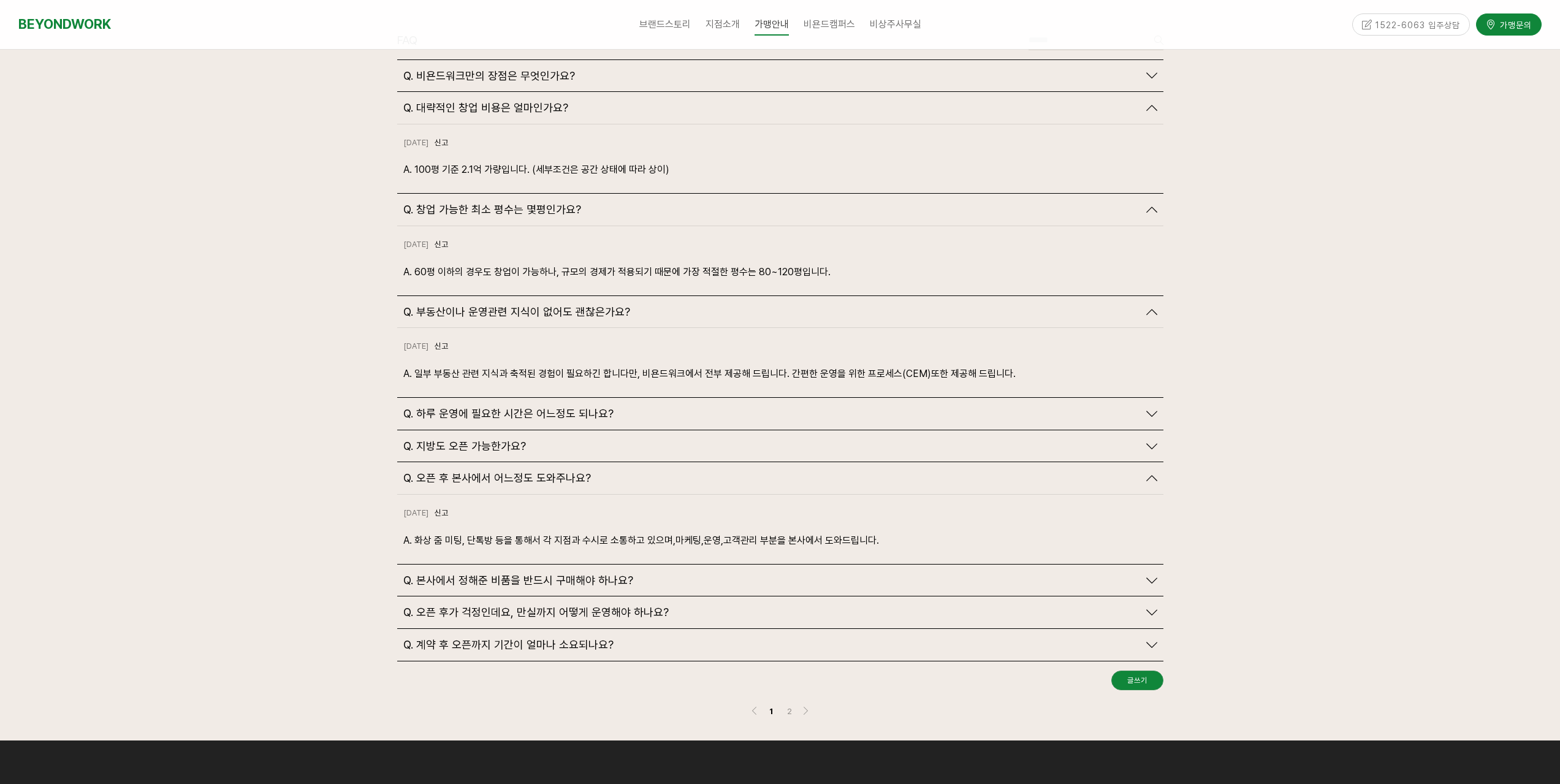
click at [509, 305] on span "Q. 부동산이나 운영관련 지식이 없어도 괜찮은가요?" at bounding box center [517, 311] width 227 height 13
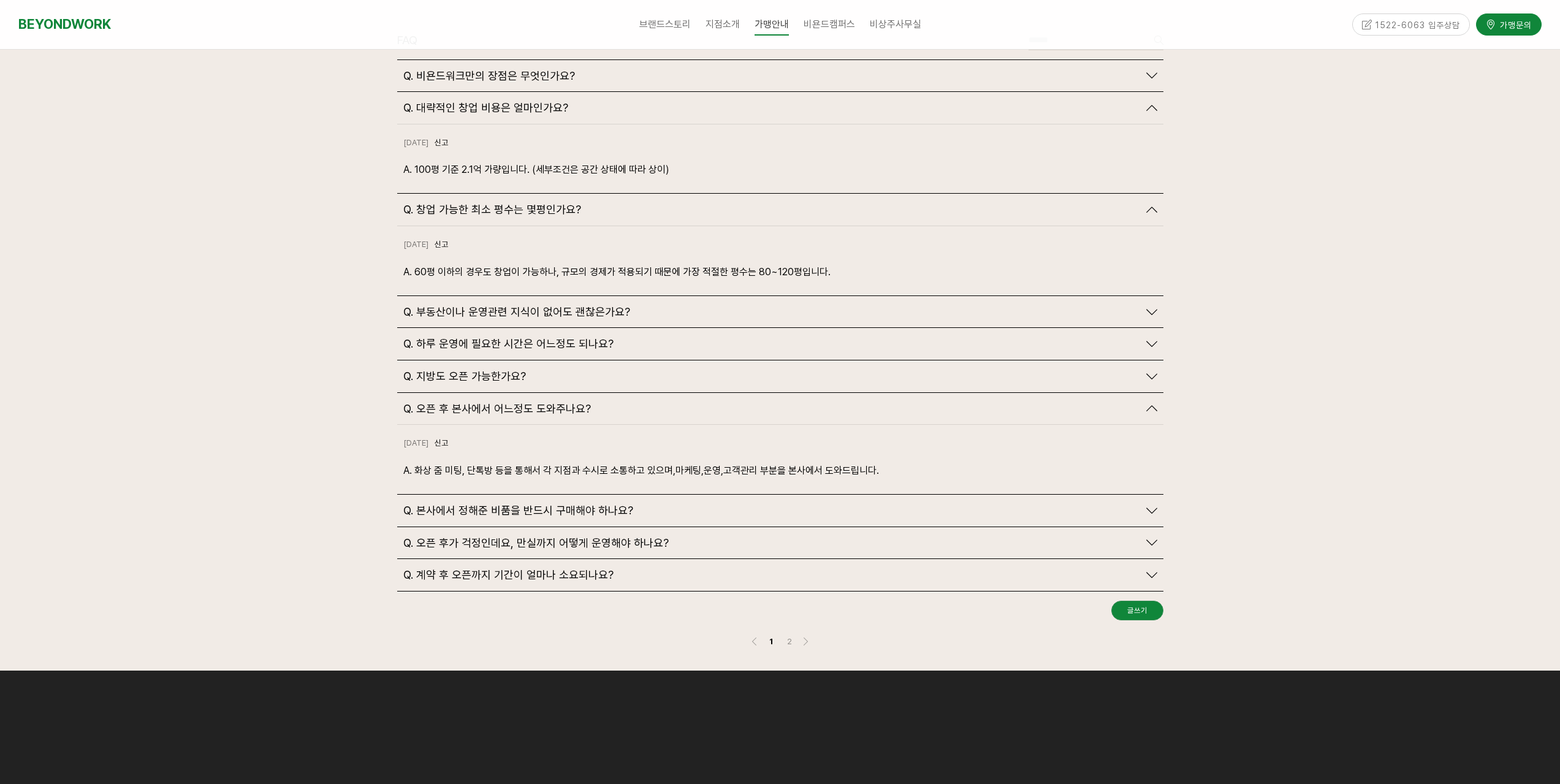
click at [512, 203] on span "Q. 창업 가능한 최소 평수는 몇평인가요?" at bounding box center [493, 209] width 178 height 13
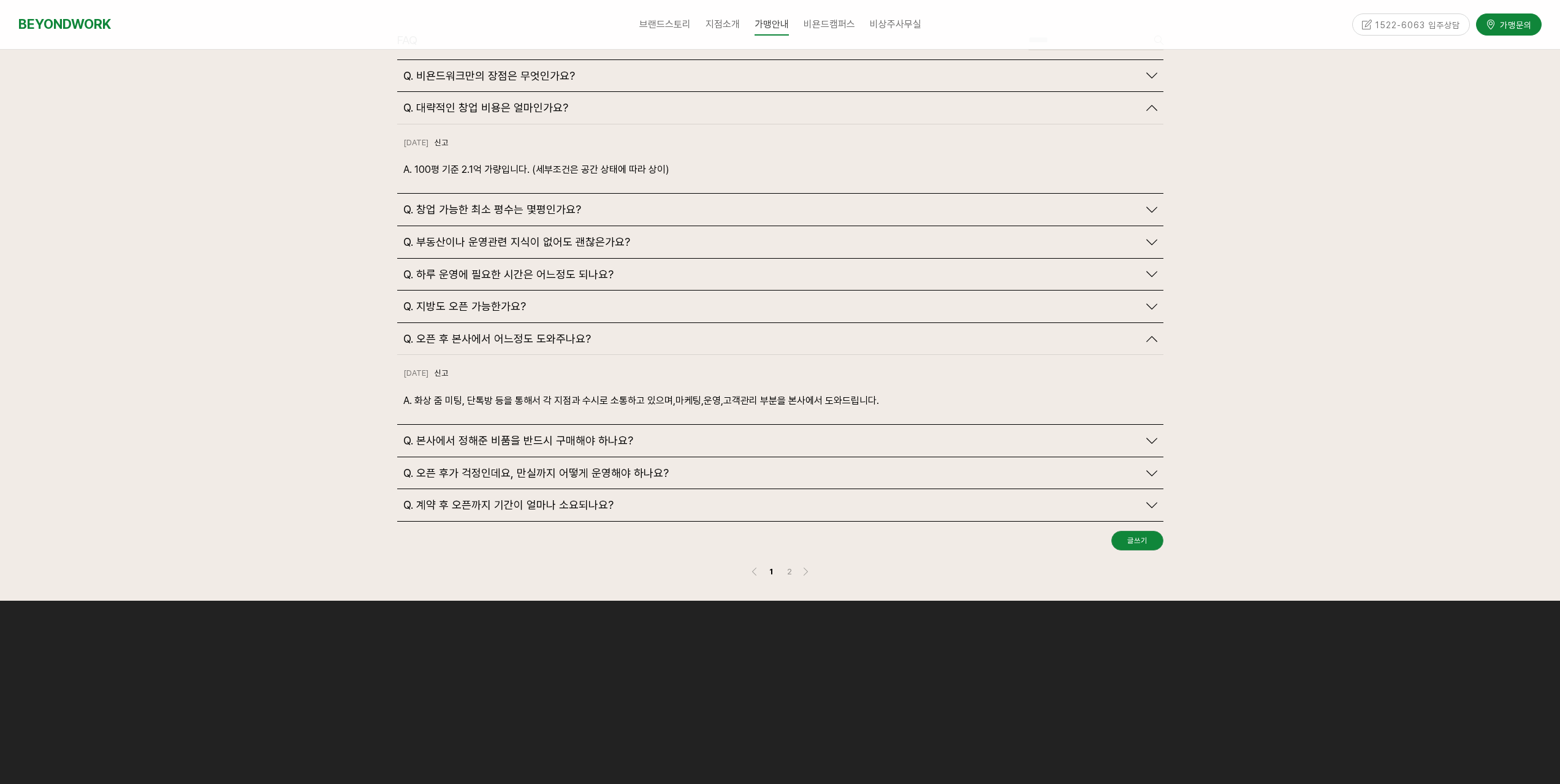
click at [525, 101] on span "Q. 대략적인 창업 비용은 얼마인가요?" at bounding box center [486, 108] width 165 height 13
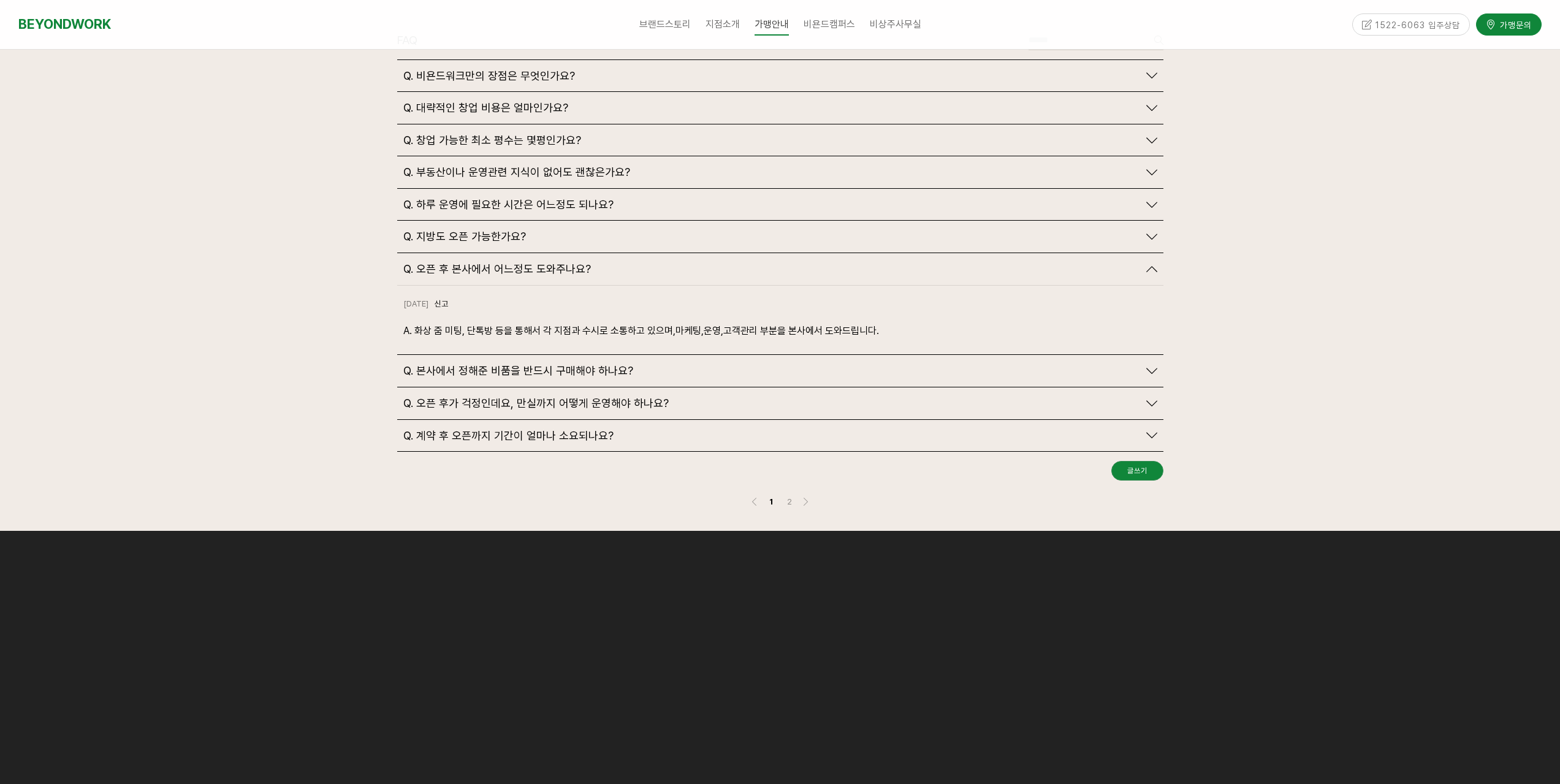
click at [527, 262] on span "Q. 오픈 후 본사에서 어느정도 도와주나요?" at bounding box center [497, 268] width 188 height 13
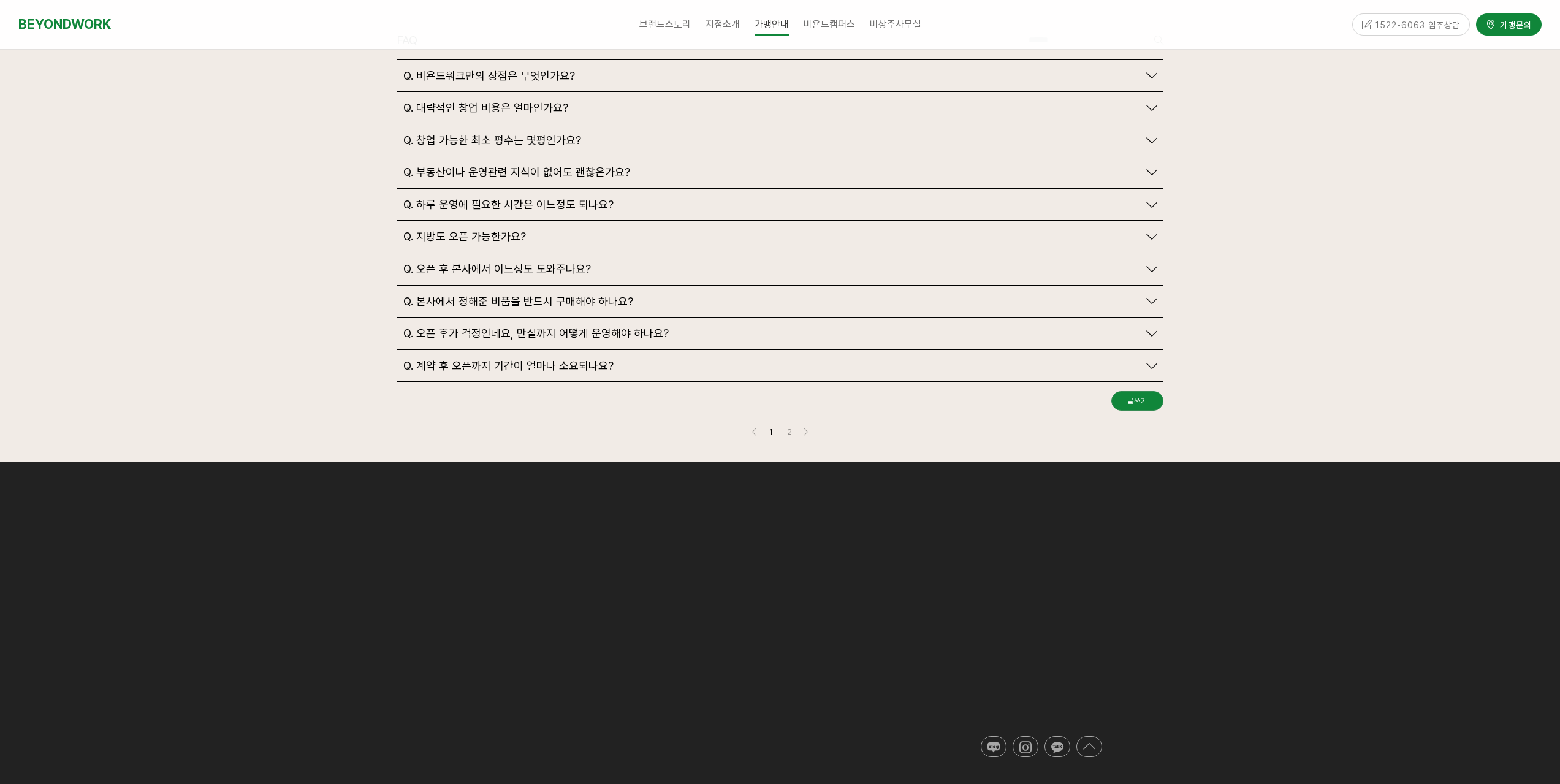
click at [528, 295] on span "Q. 본사에서 정해준 비품을 반드시 구매해야 하나요?" at bounding box center [519, 301] width 230 height 13
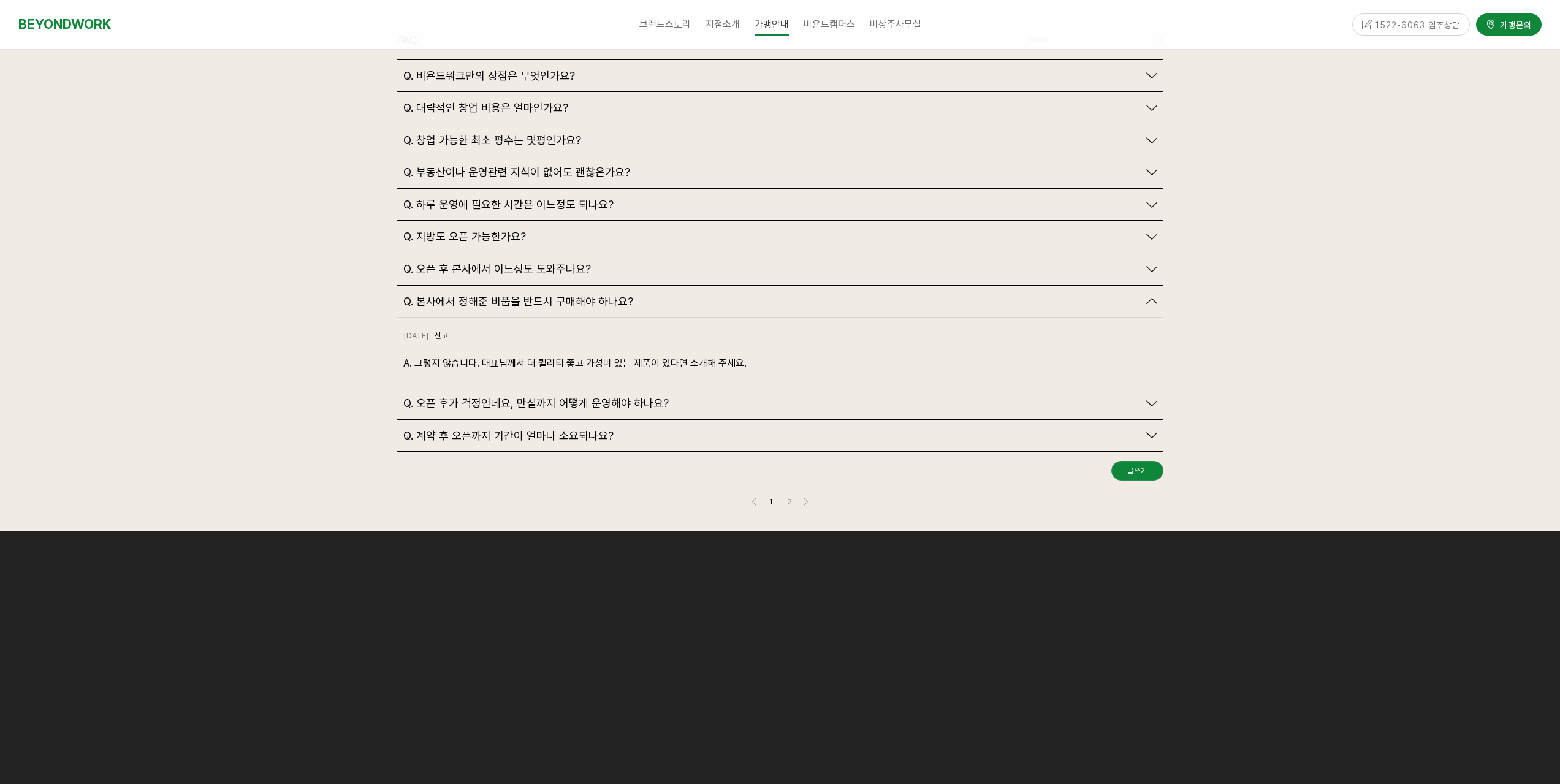
click at [589, 295] on span "Q. 본사에서 정해준 비품을 반드시 구매해야 하나요?" at bounding box center [519, 301] width 230 height 13
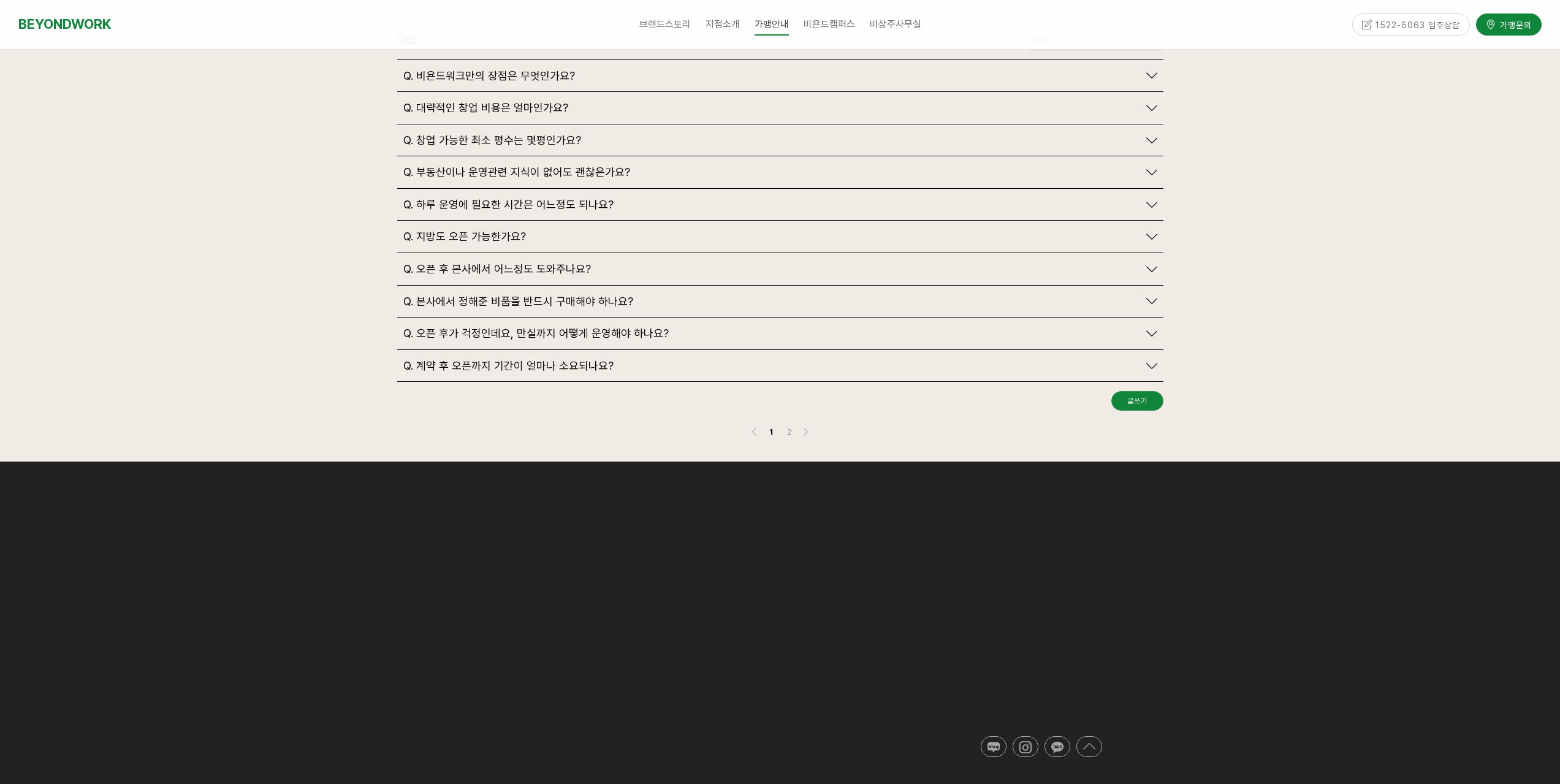
click at [551, 326] on span "Q. 오픈 후가 걱정인데요, 만실까지 어떻게 운영해야 하나요?" at bounding box center [536, 332] width 265 height 13
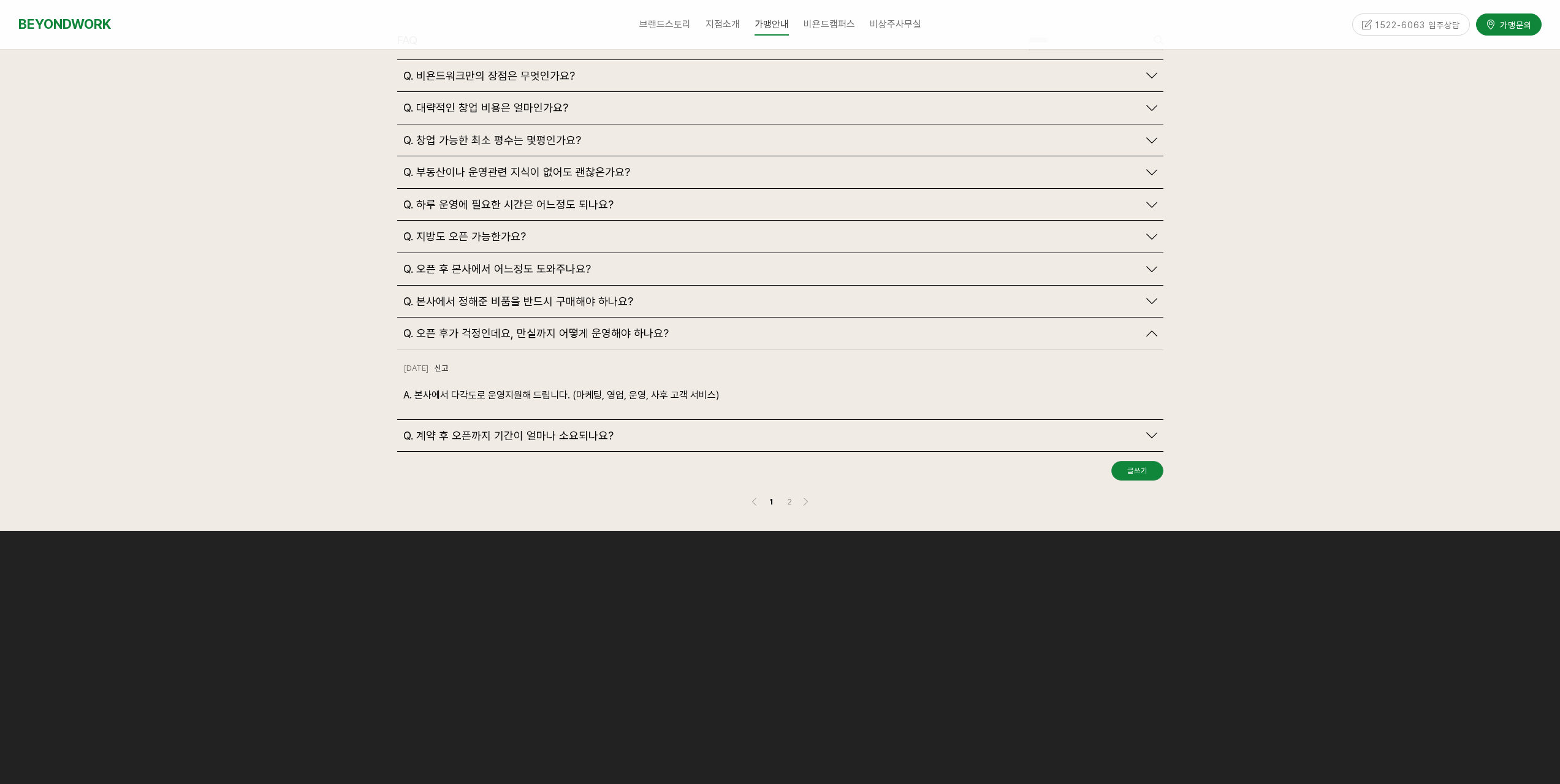
click at [599, 326] on span "Q. 오픈 후가 걱정인데요, 만실까지 어떻게 운영해야 하나요?" at bounding box center [536, 332] width 265 height 13
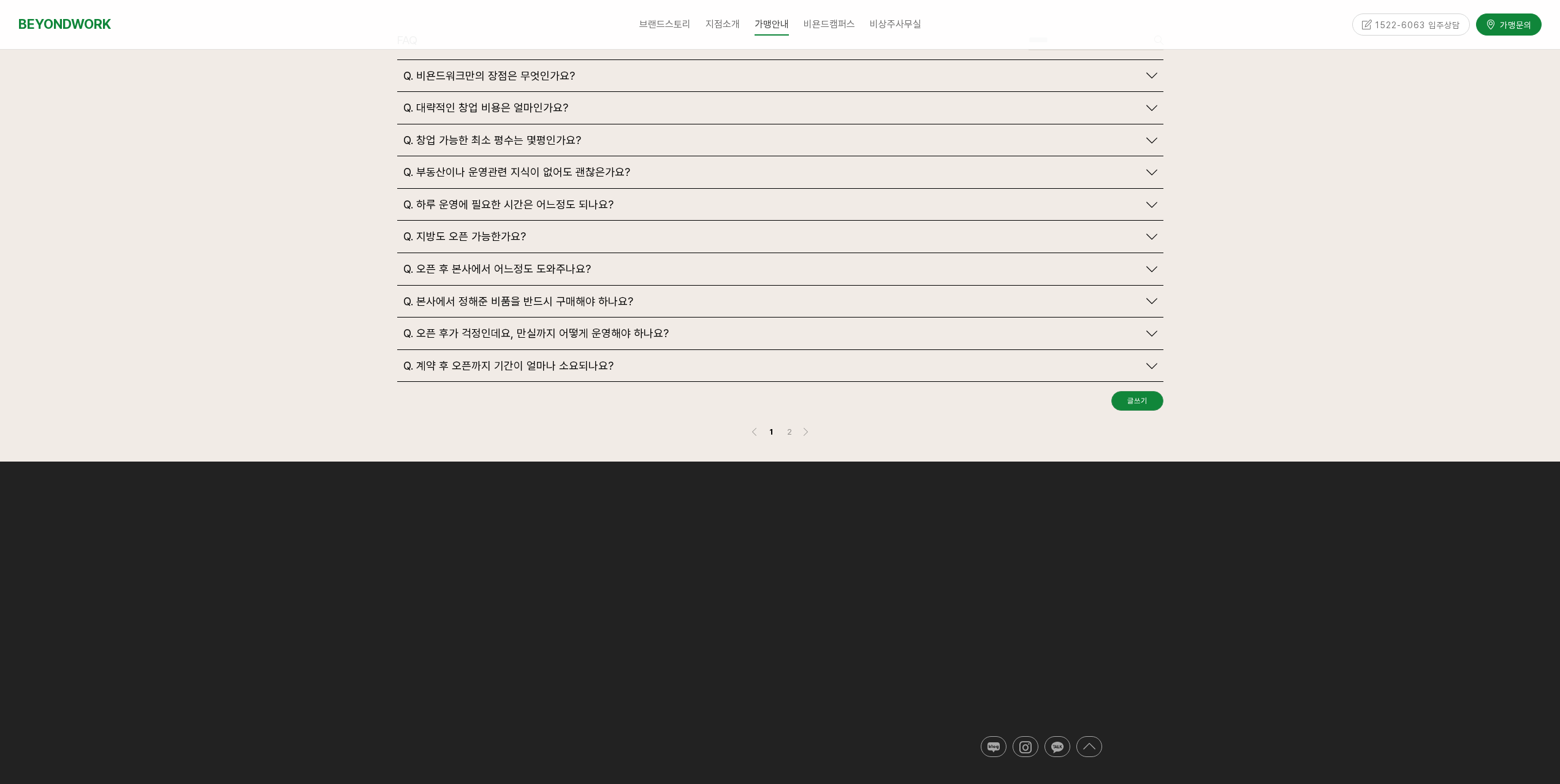
click at [574, 359] on span "Q. 계약 후 오픈까지 기간이 얼마나 소요되나요?" at bounding box center [509, 365] width 210 height 13
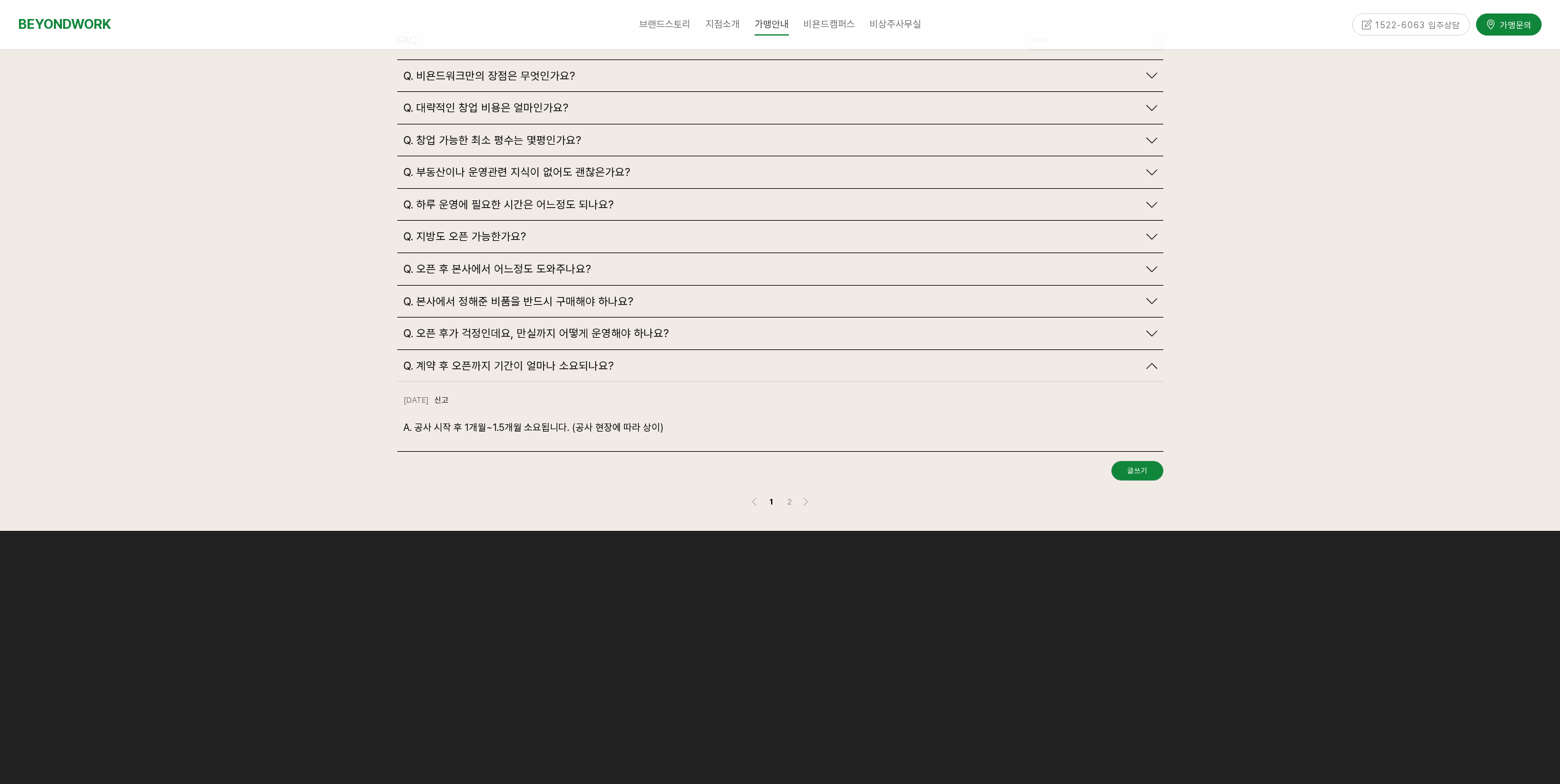
click at [575, 359] on span "Q. 계약 후 오픈까지 기간이 얼마나 소요되나요?" at bounding box center [509, 365] width 210 height 13
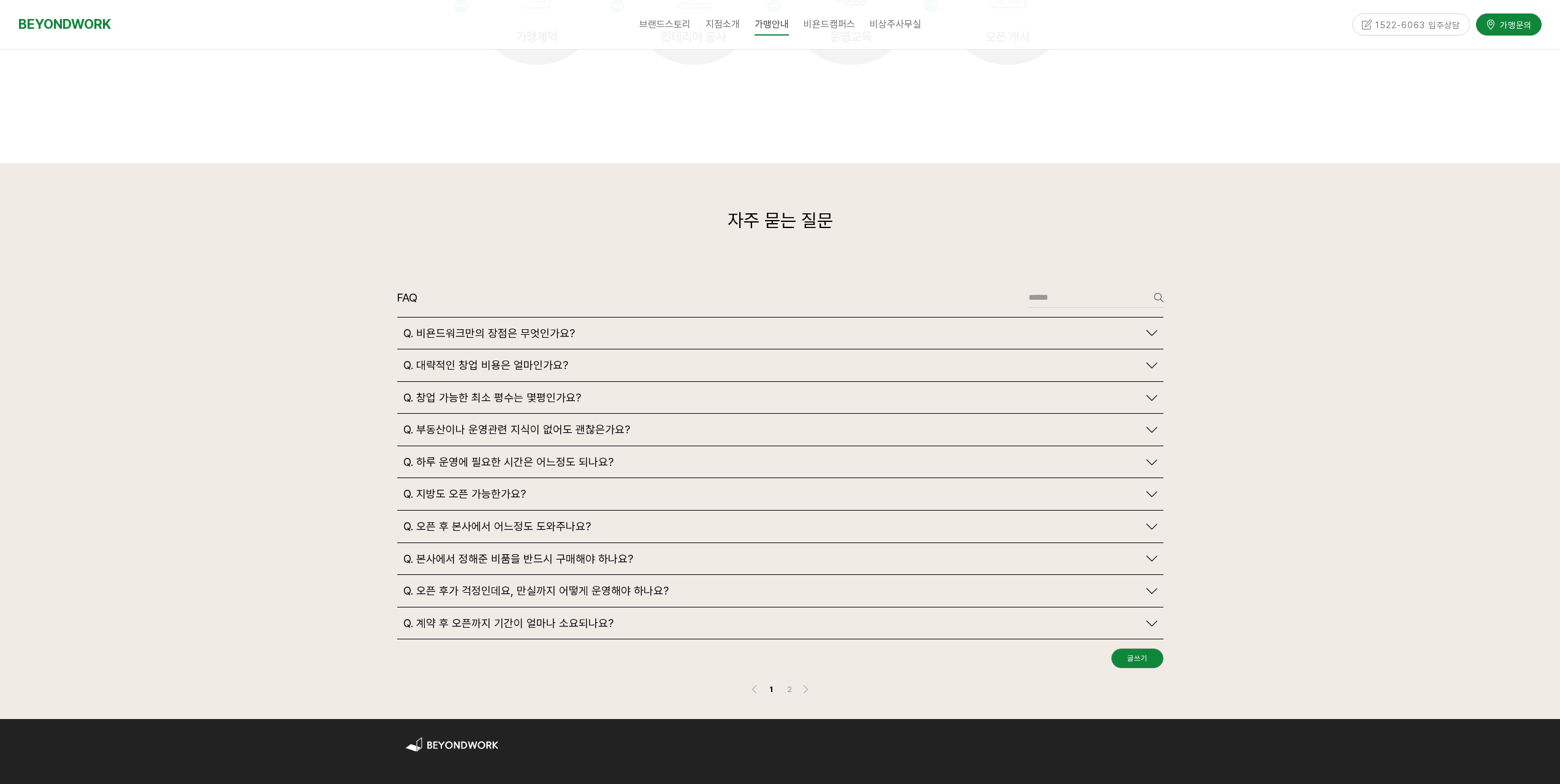
scroll to position [2635, 0]
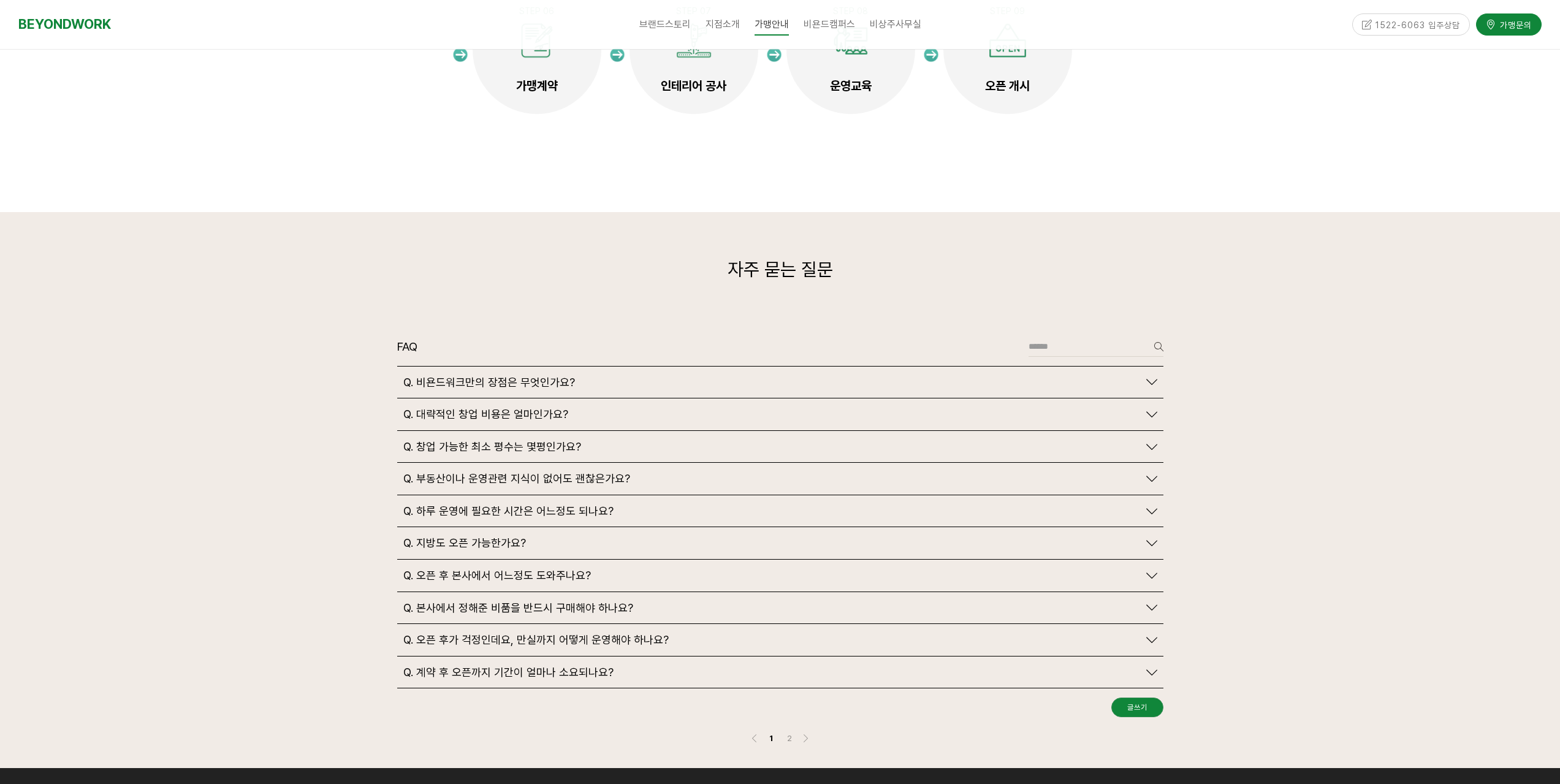
click at [546, 376] on span "Q. 비욘드워크만의 장점은 무엇인가요?" at bounding box center [489, 382] width 172 height 13
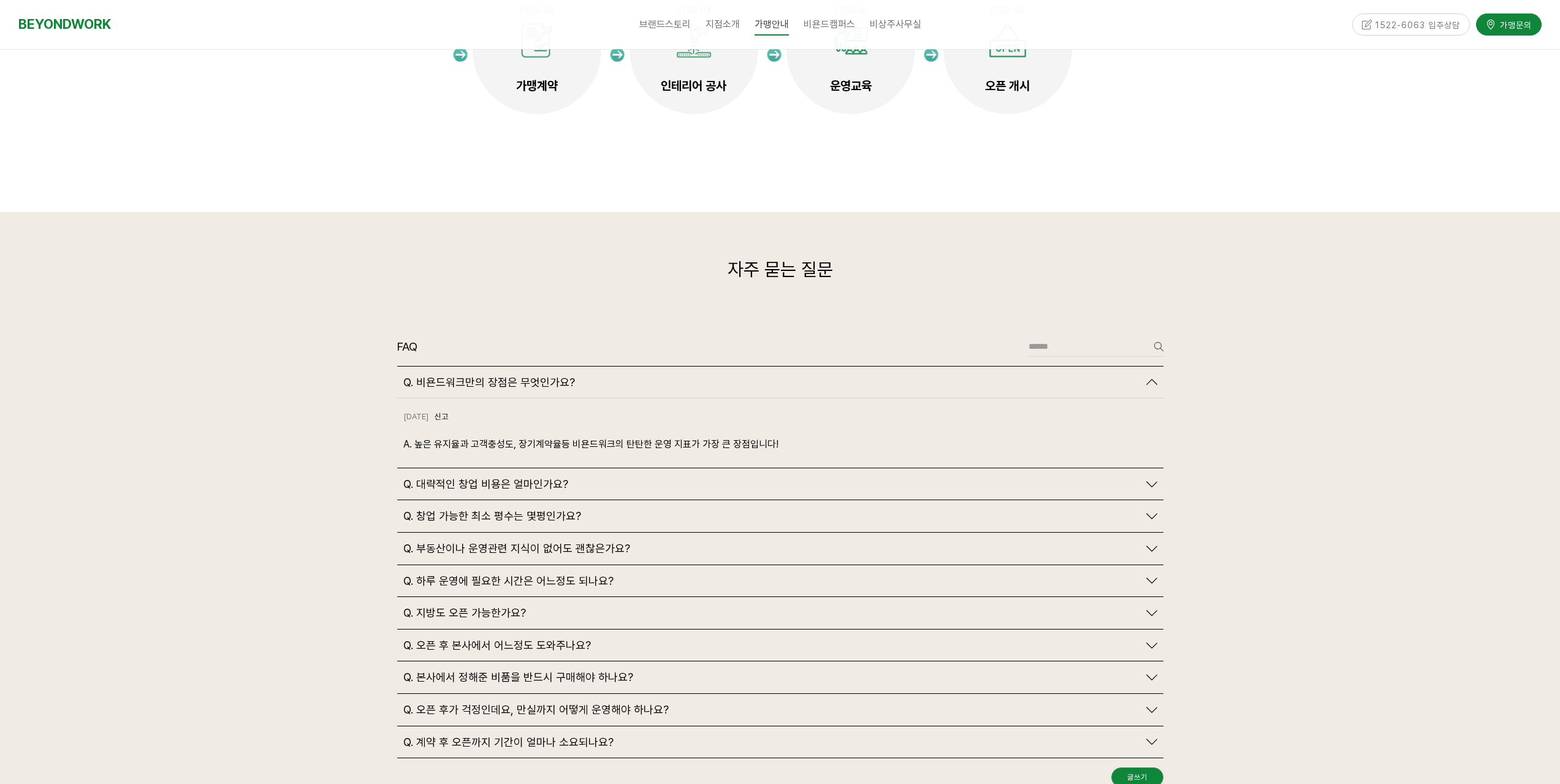
click at [532, 376] on span "Q. 비욘드워크만의 장점은 무엇인가요?" at bounding box center [489, 382] width 172 height 13
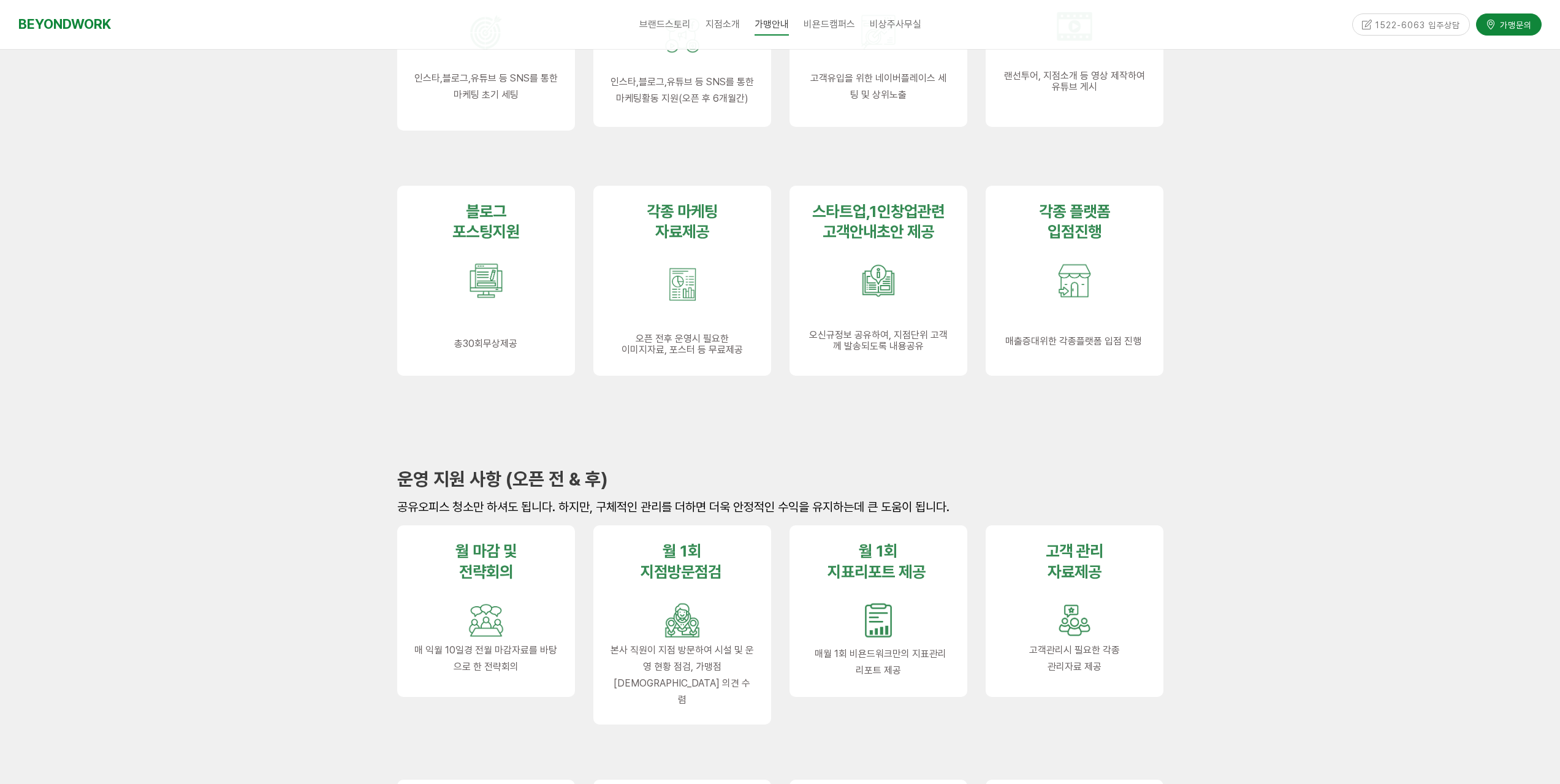
scroll to position [796, 0]
